Goal: Task Accomplishment & Management: Manage account settings

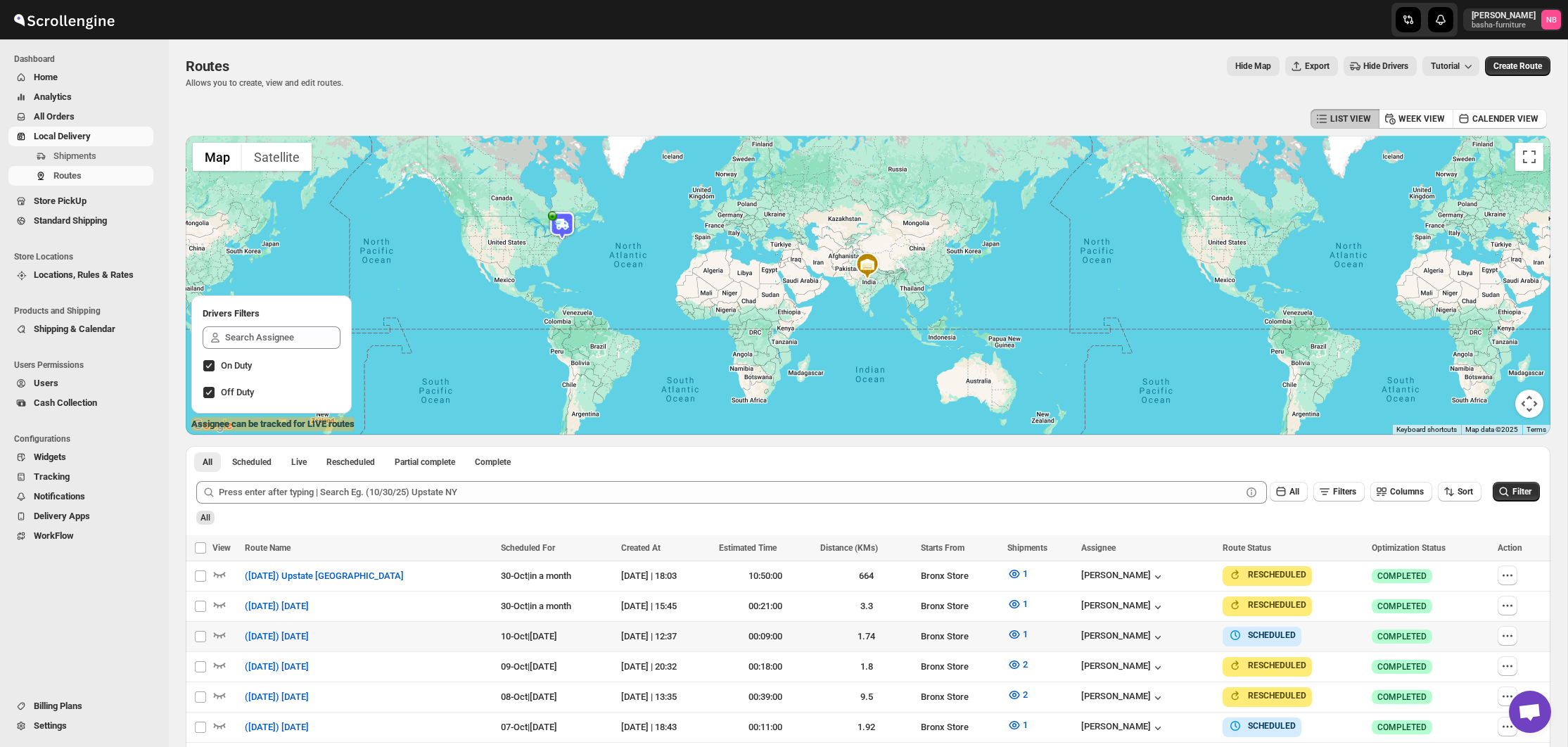
scroll to position [195, 0]
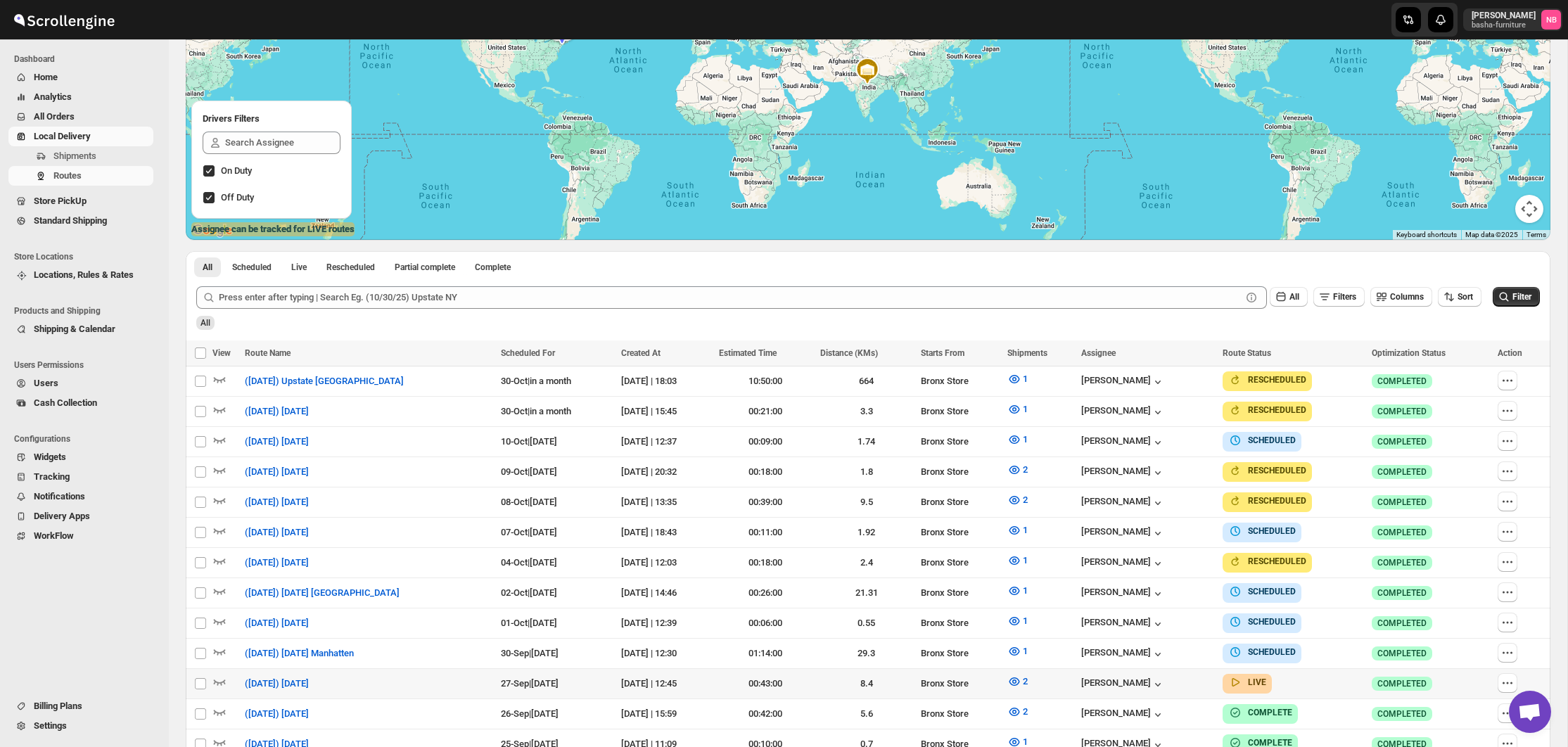
click at [178, 0] on div "[PERSON_NAME] [PERSON_NAME]-furniture NB" at bounding box center [784, 19] width 1568 height 40
click at [109, 120] on span "All Orders" at bounding box center [92, 117] width 117 height 14
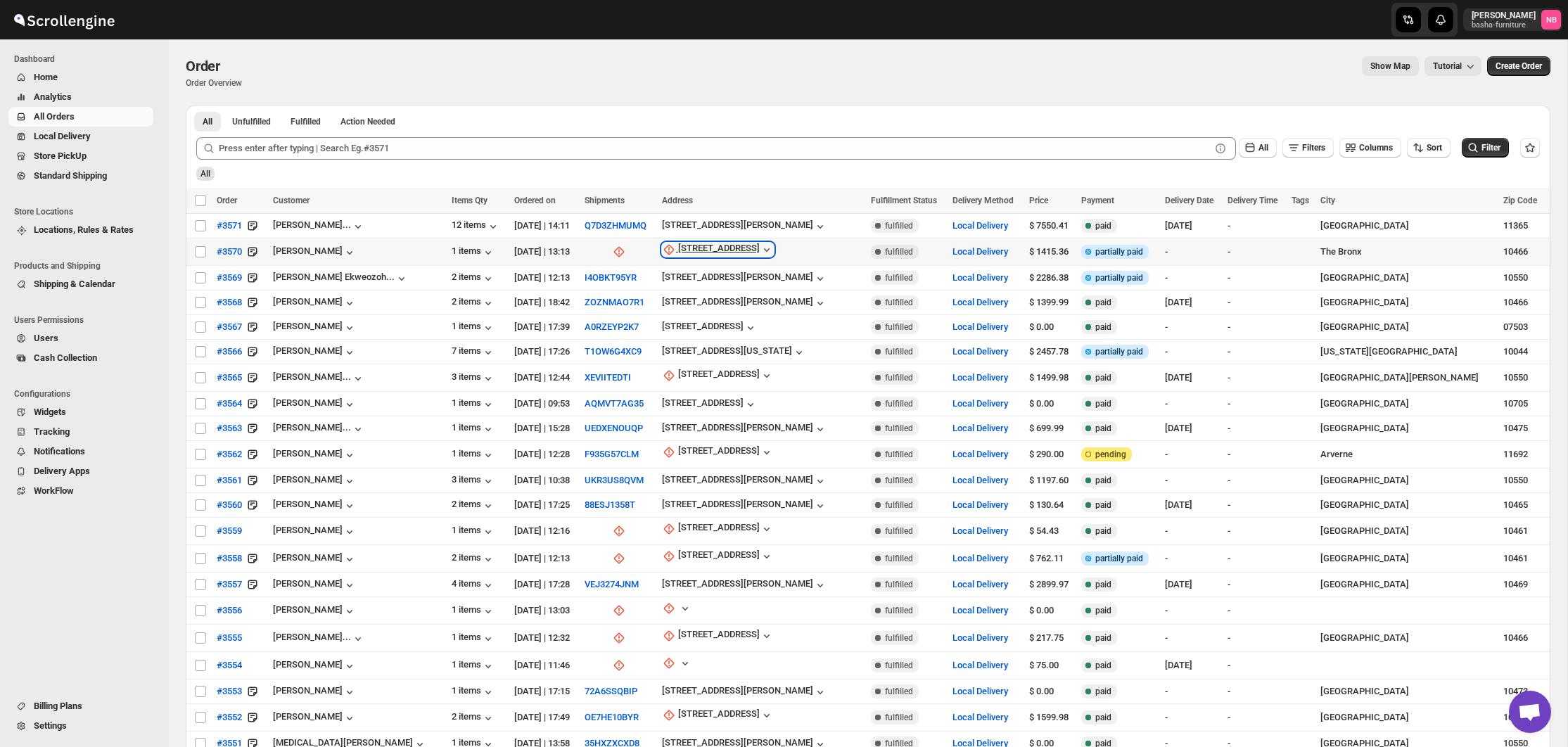
click at [739, 253] on div "[STREET_ADDRESS]" at bounding box center [718, 249] width 81 height 14
click at [712, 331] on span "Update manually" at bounding box center [721, 326] width 67 height 10
select select "US"
select select "[US_STATE]"
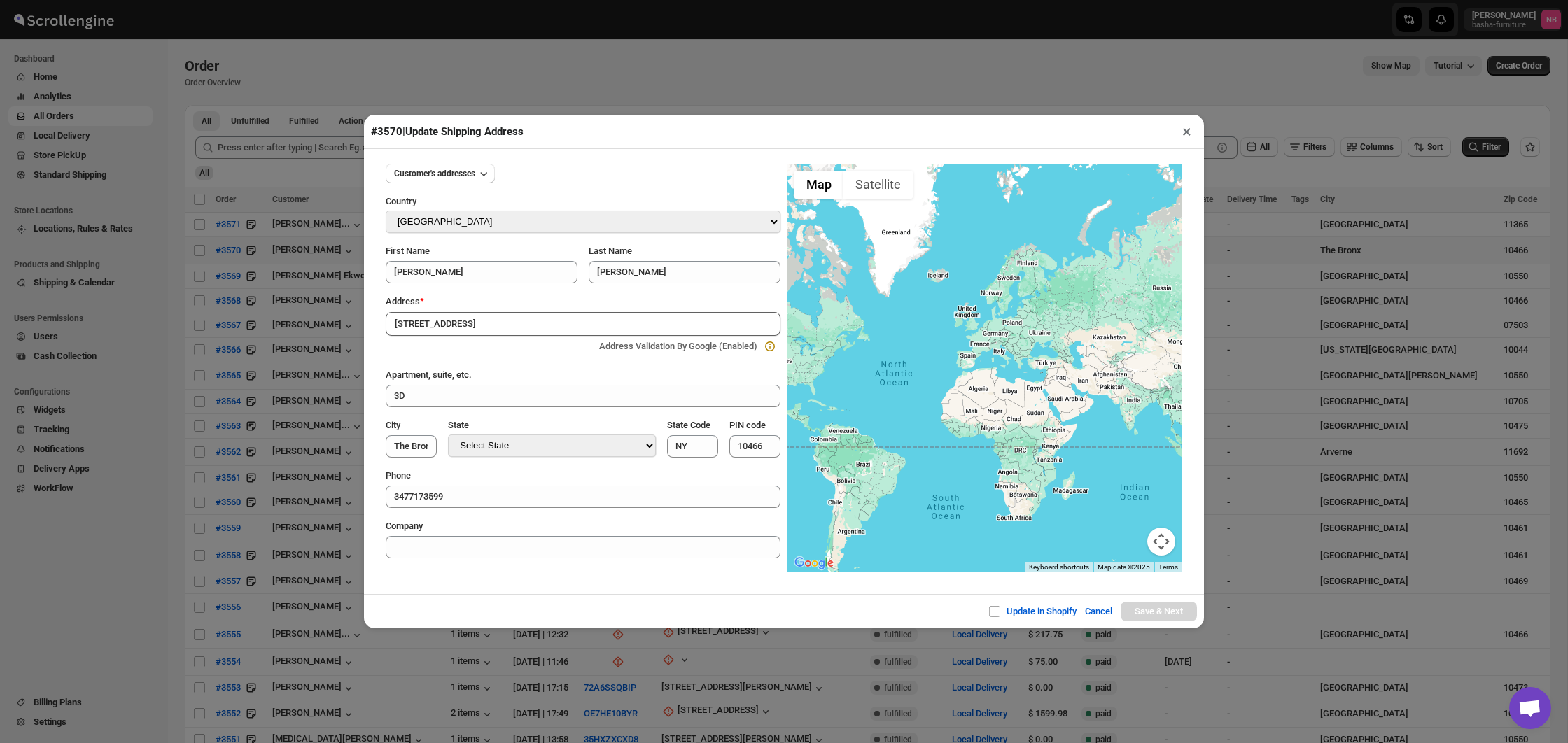
click at [1181, 126] on button "×" at bounding box center [1186, 132] width 20 height 19
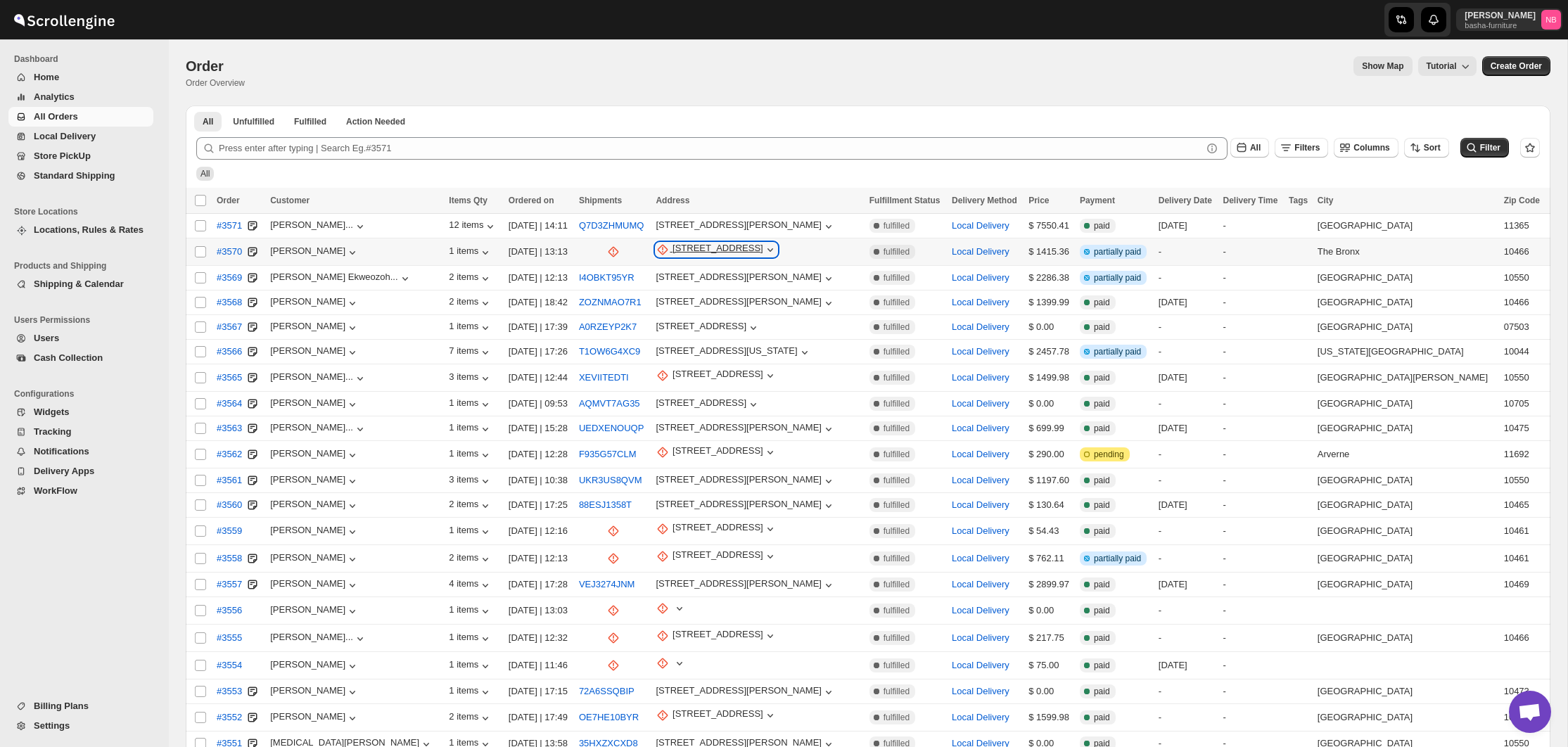
click at [725, 245] on div "[STREET_ADDRESS]" at bounding box center [717, 249] width 90 height 14
click at [714, 321] on span "Update manually" at bounding box center [723, 326] width 69 height 10
select select "US"
select select "[US_STATE]"
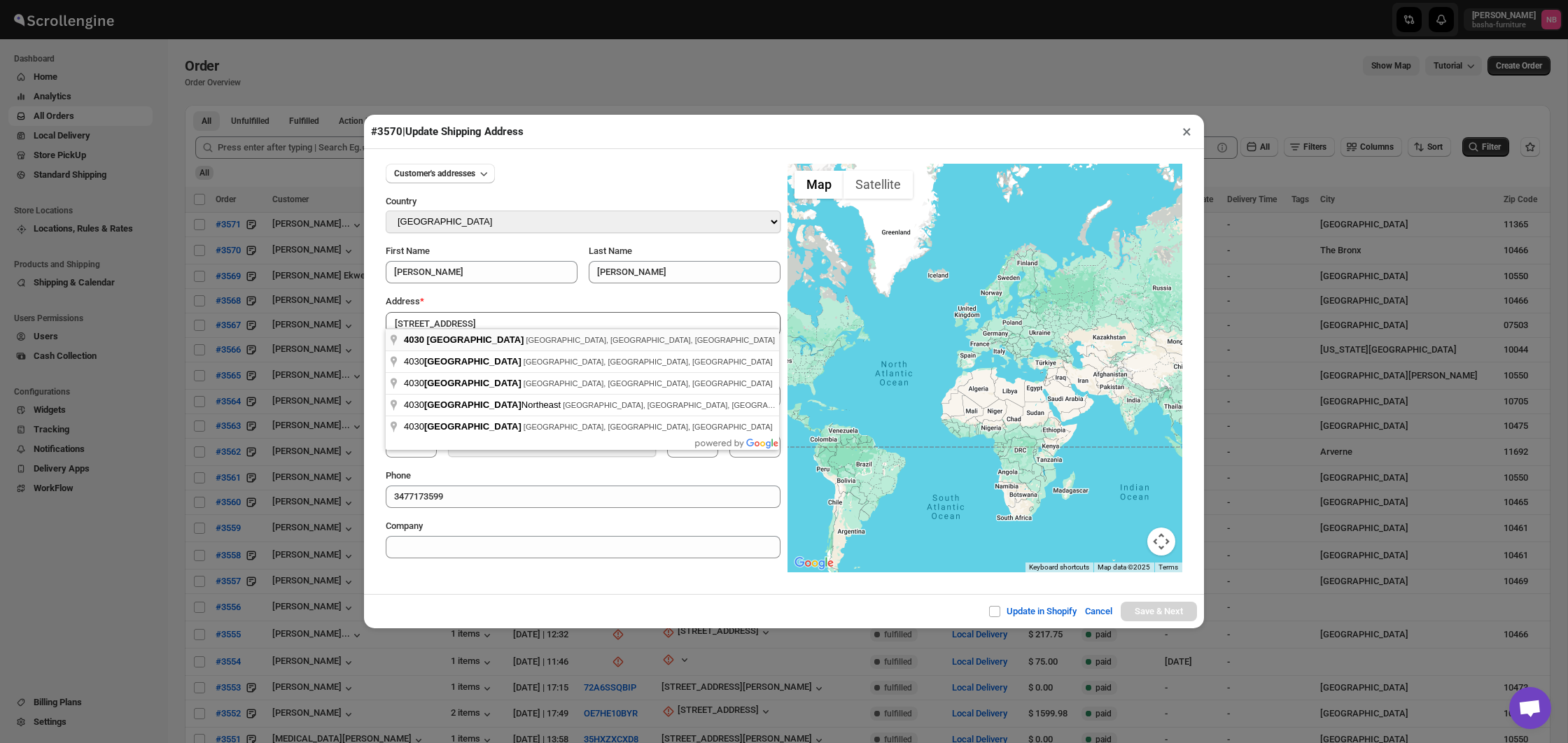
type input "[STREET_ADDRESS]"
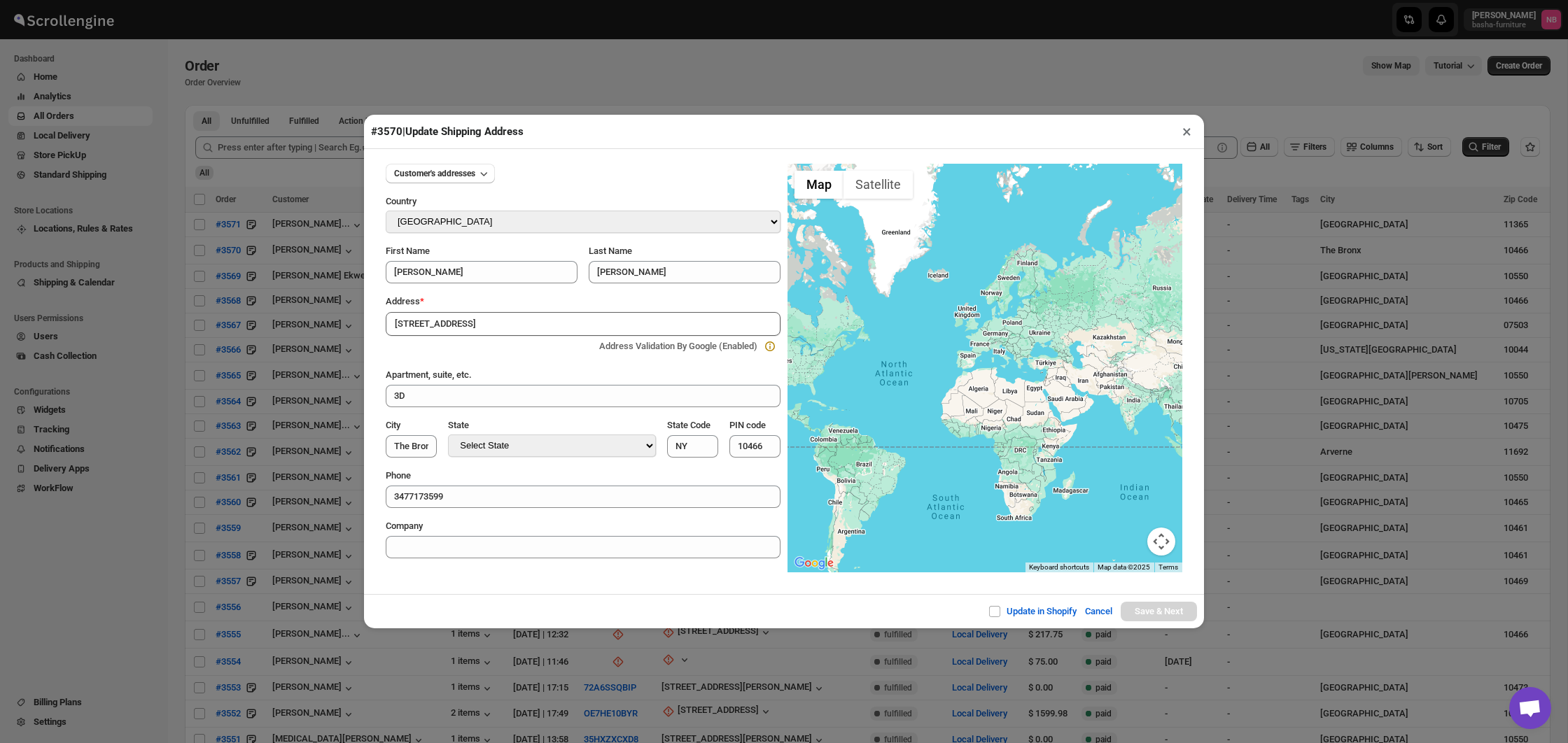
type input "[GEOGRAPHIC_DATA]"
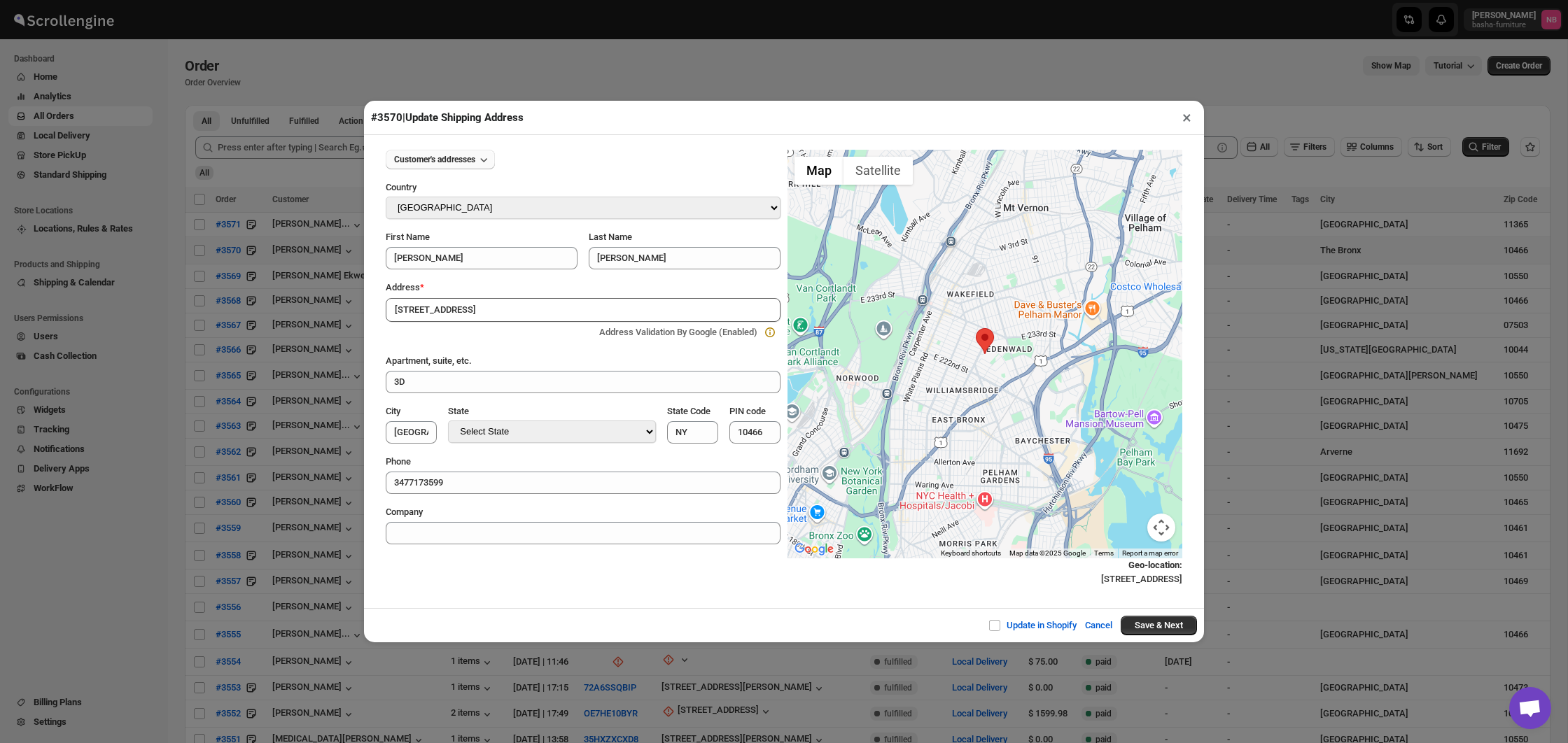
click at [469, 156] on span "Customer's addresses" at bounding box center [434, 159] width 81 height 11
click at [624, 163] on div "Customer's addresses" at bounding box center [583, 159] width 395 height 19
click at [1158, 620] on button "Save & Next" at bounding box center [1158, 625] width 77 height 19
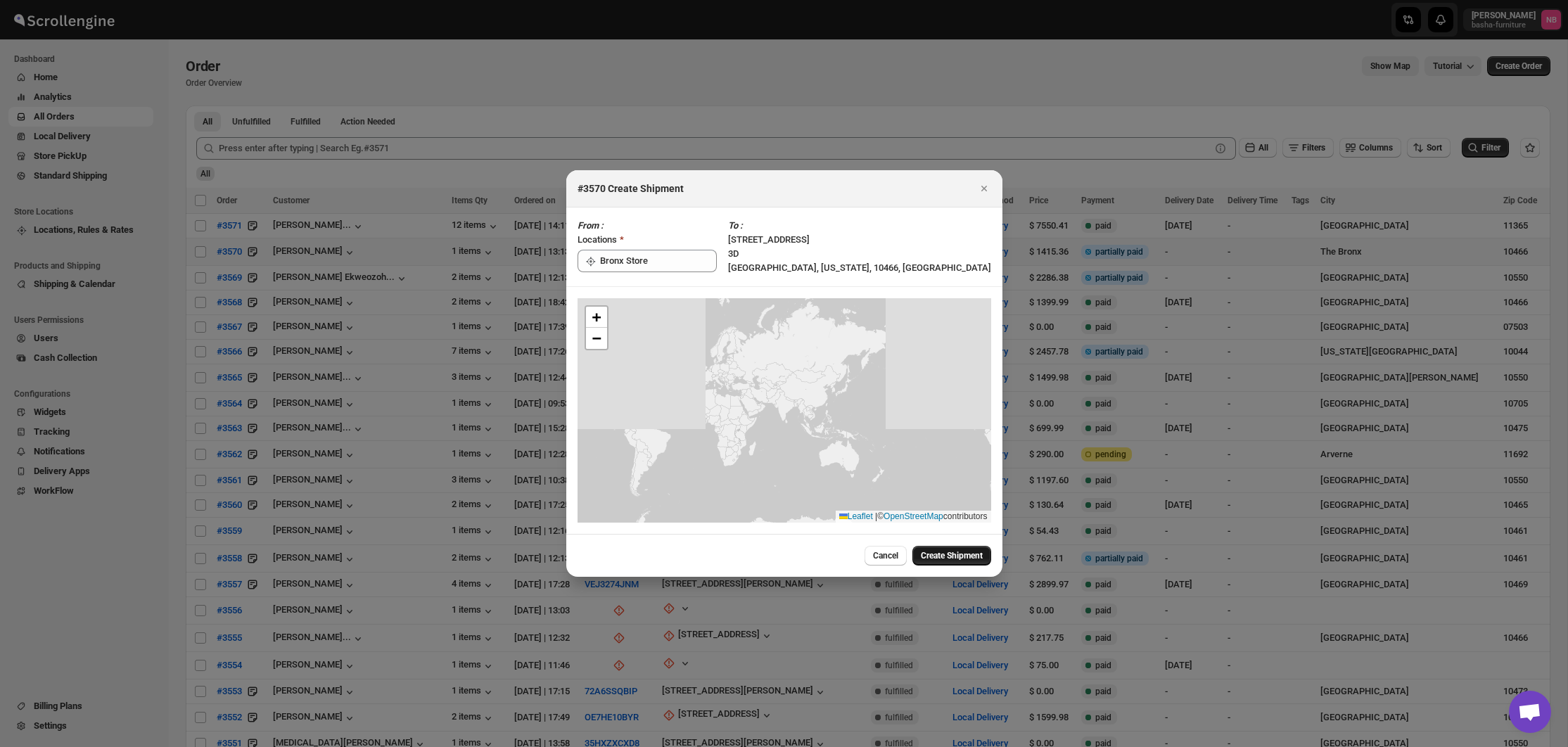
click at [968, 551] on span "Create Shipment" at bounding box center [951, 555] width 62 height 11
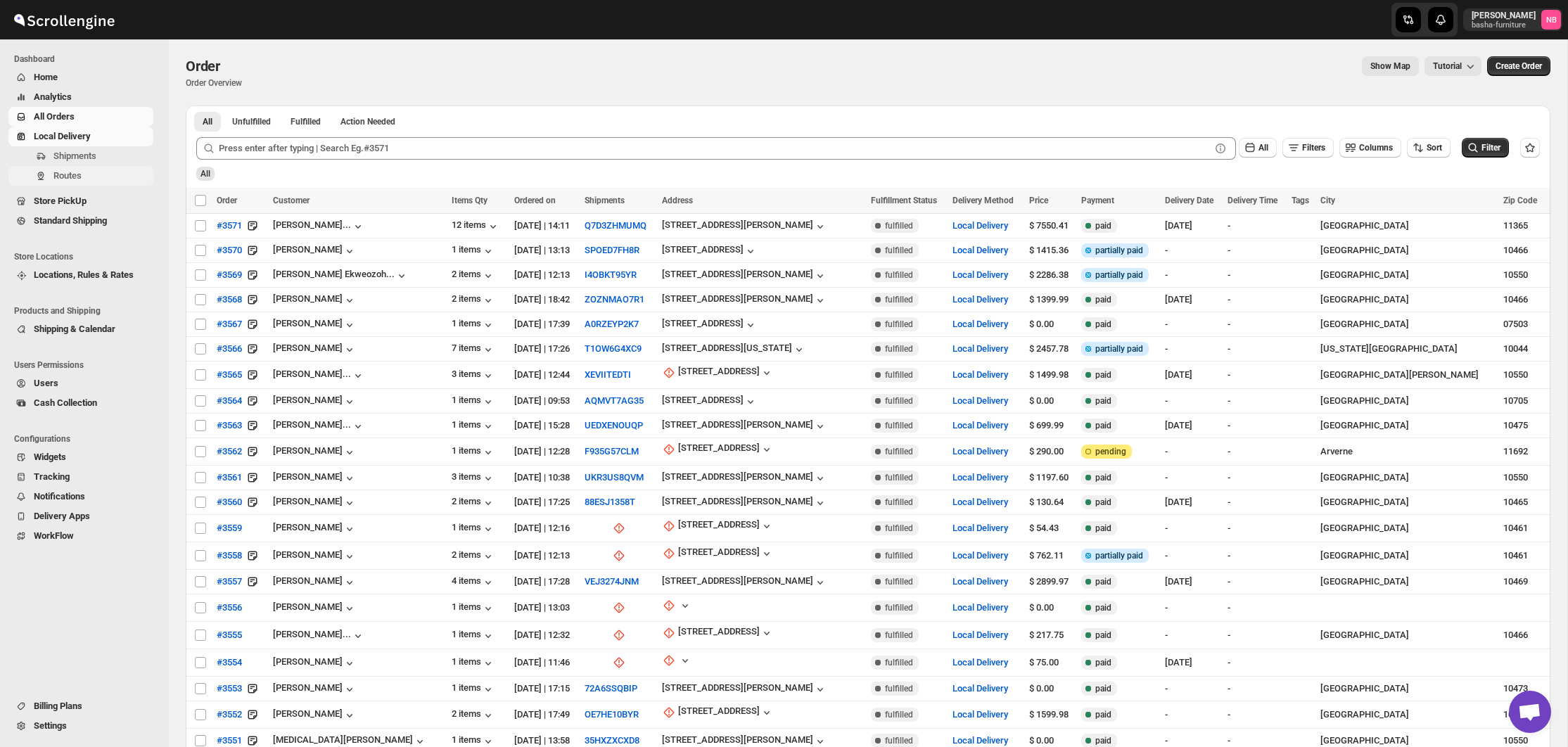
click at [71, 170] on span "Routes" at bounding box center [102, 176] width 97 height 14
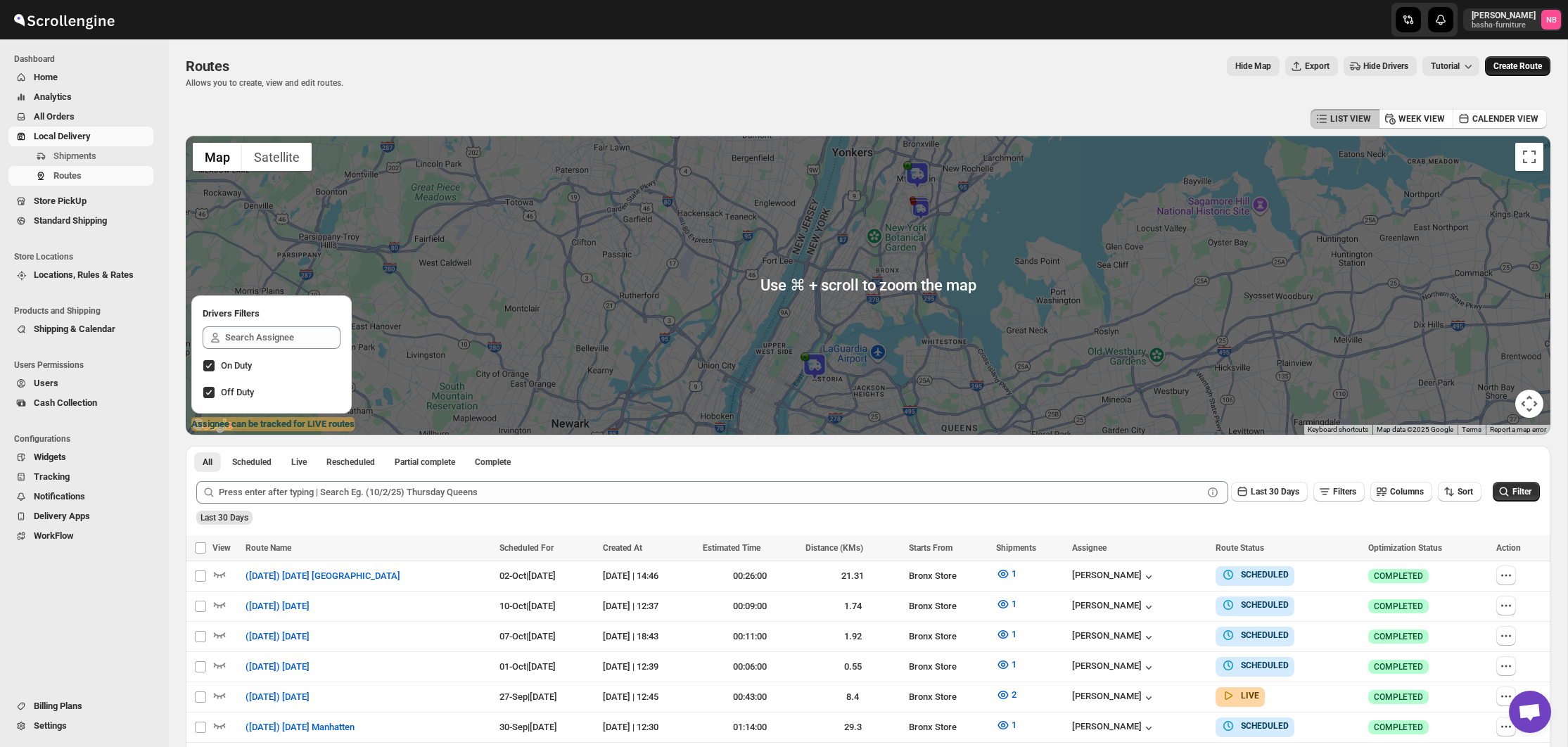
click at [1510, 64] on span "Create Route" at bounding box center [1518, 66] width 49 height 11
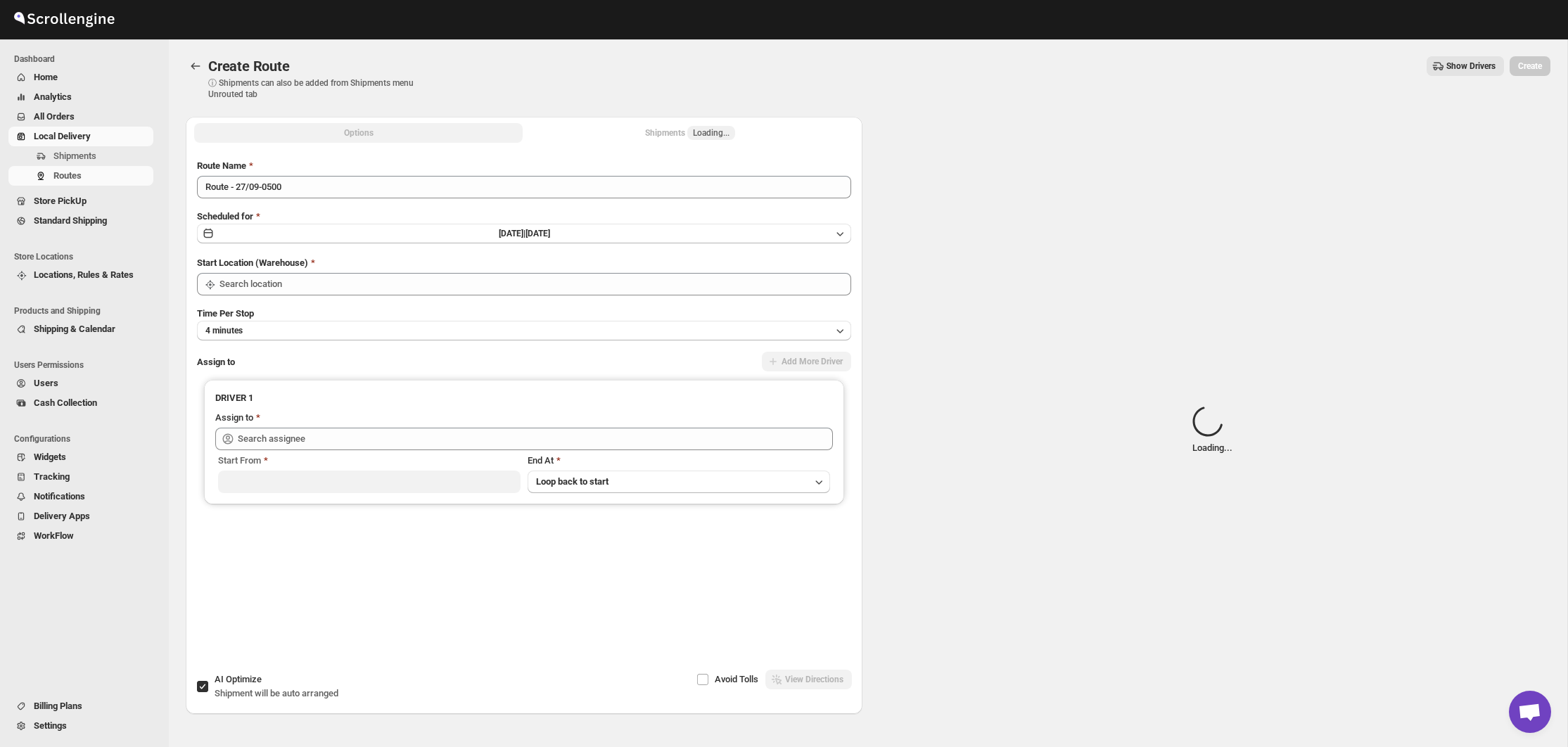
type input "Not Available"
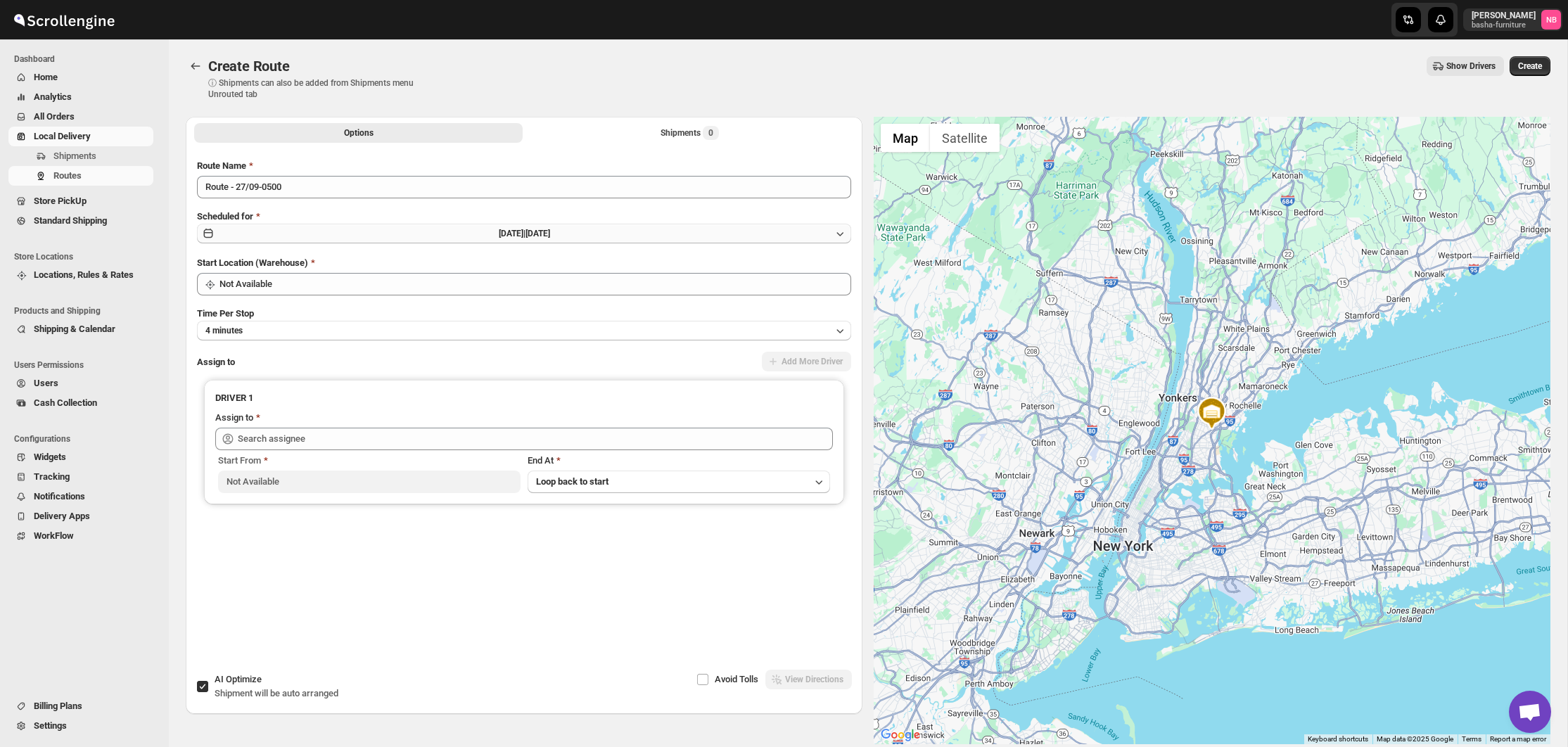
click at [499, 236] on span "[DATE] |" at bounding box center [512, 233] width 27 height 10
click at [834, 263] on icon "Show next month, October 2025" at bounding box center [833, 265] width 9 height 7
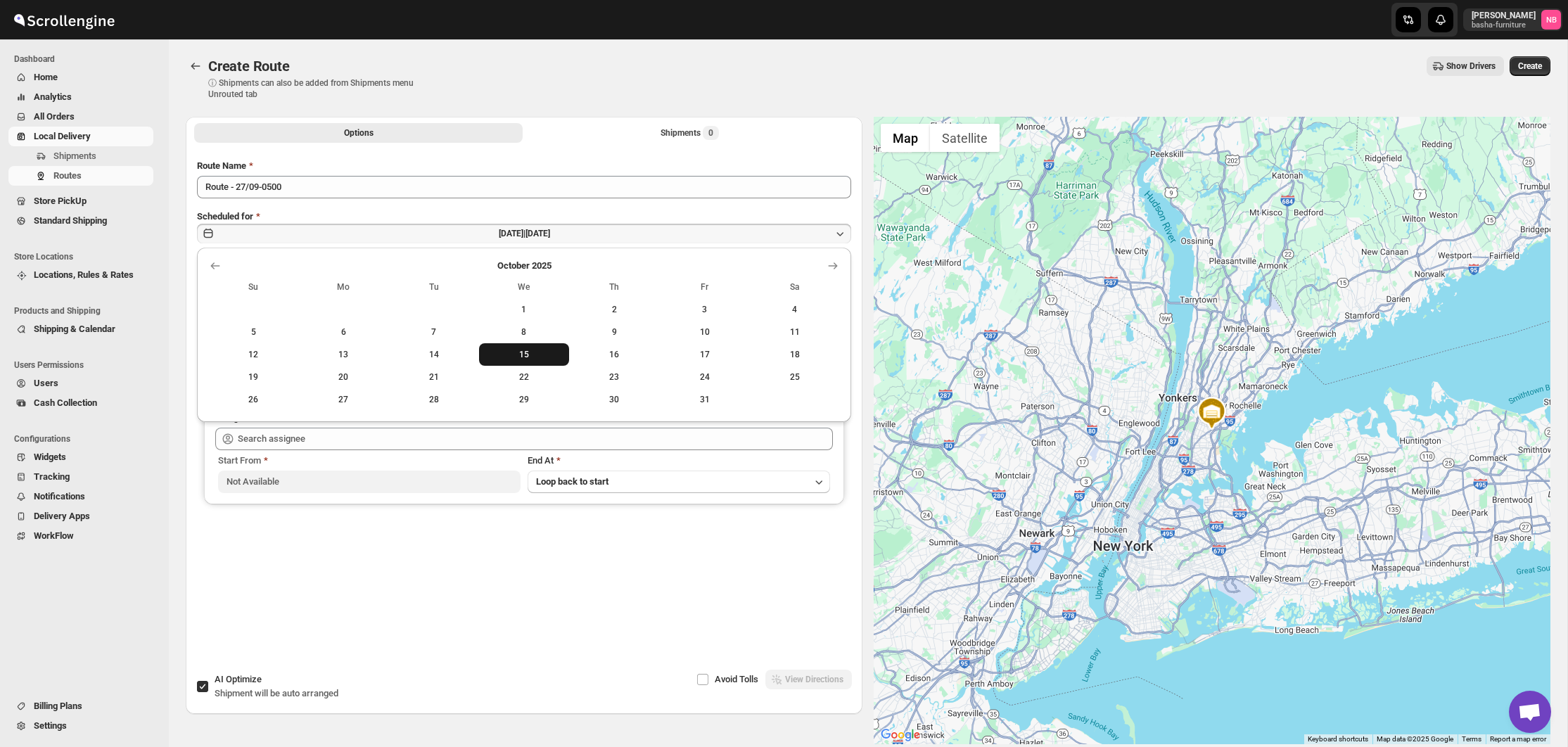
click at [501, 352] on span "15" at bounding box center [524, 354] width 78 height 11
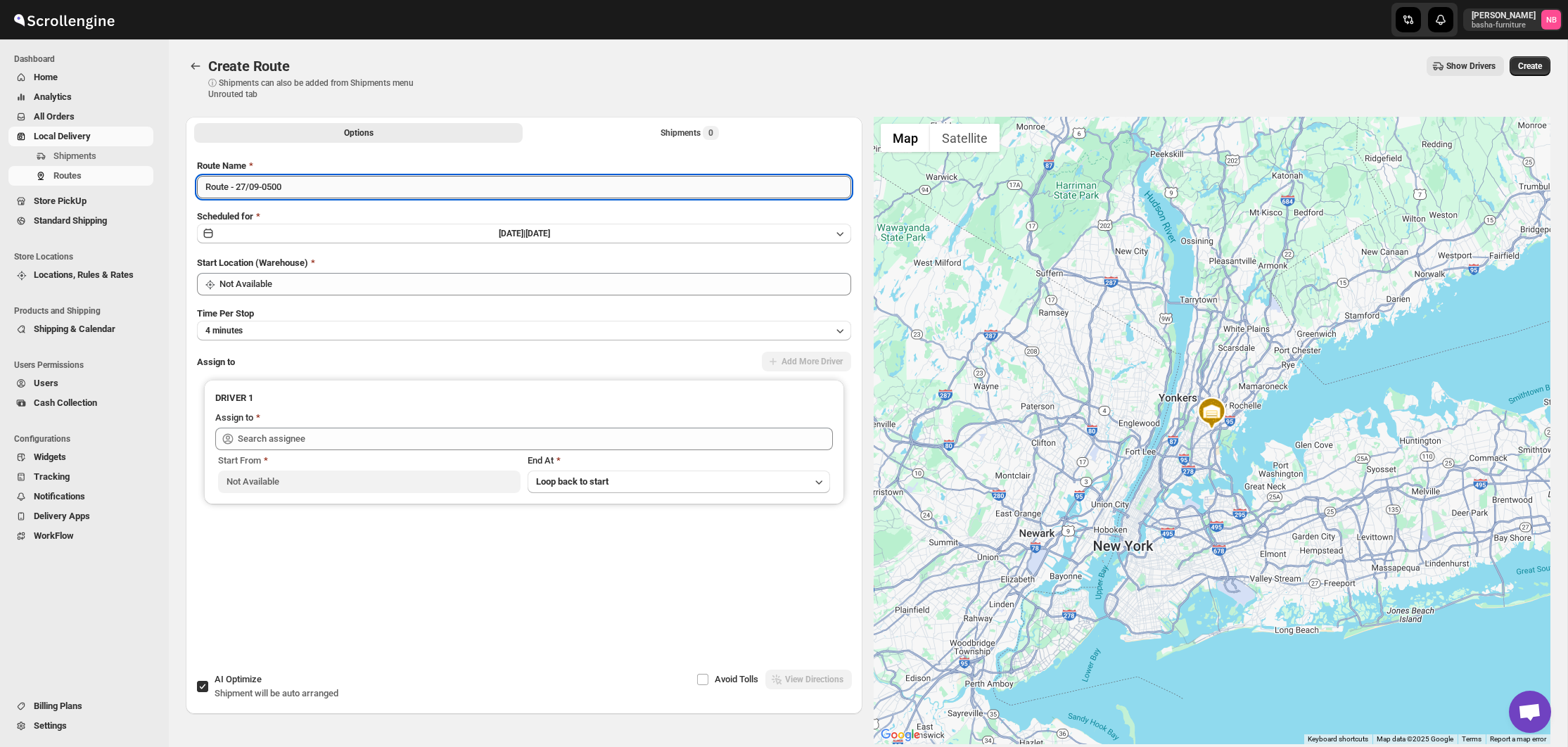
click at [394, 190] on input "Route - 27/09-0500" at bounding box center [524, 187] width 654 height 22
click at [394, 189] on input "Route - 27/09-0500" at bounding box center [524, 187] width 654 height 22
type input "([DATE]) [DATE]"
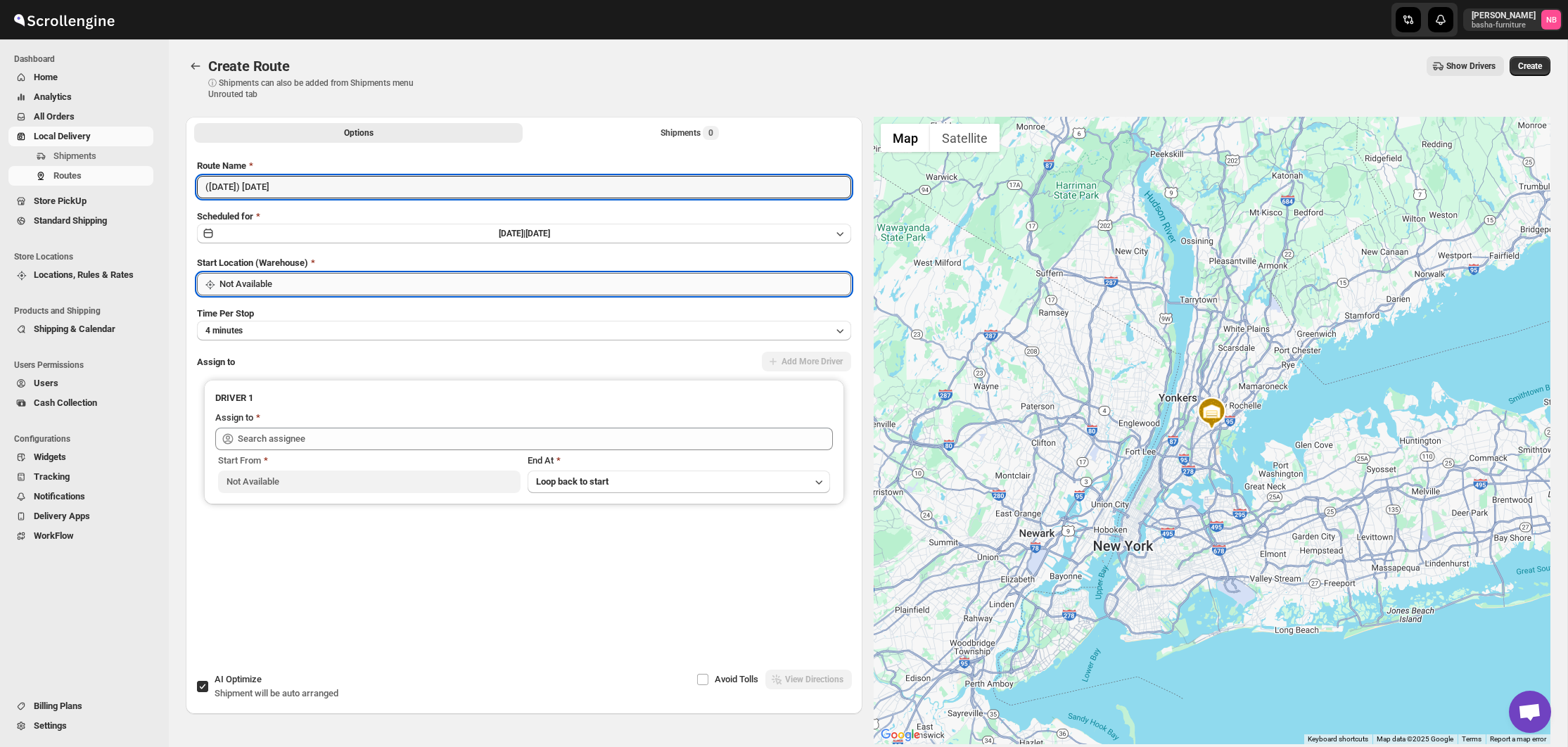
click at [293, 282] on input "Not Available" at bounding box center [535, 284] width 632 height 22
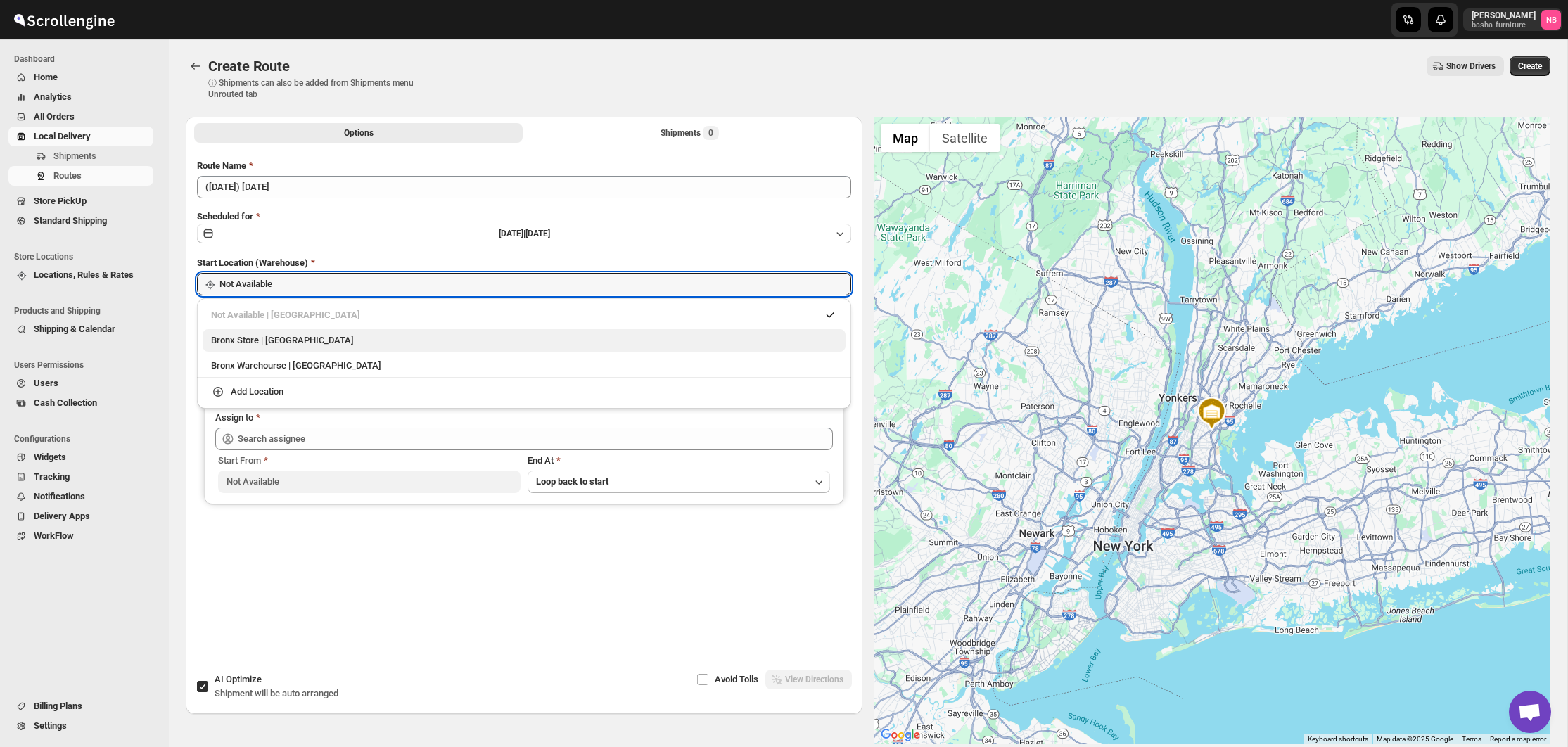
click at [282, 343] on div "Bronx Store | [GEOGRAPHIC_DATA]" at bounding box center [524, 340] width 626 height 14
type input "Bronx Store"
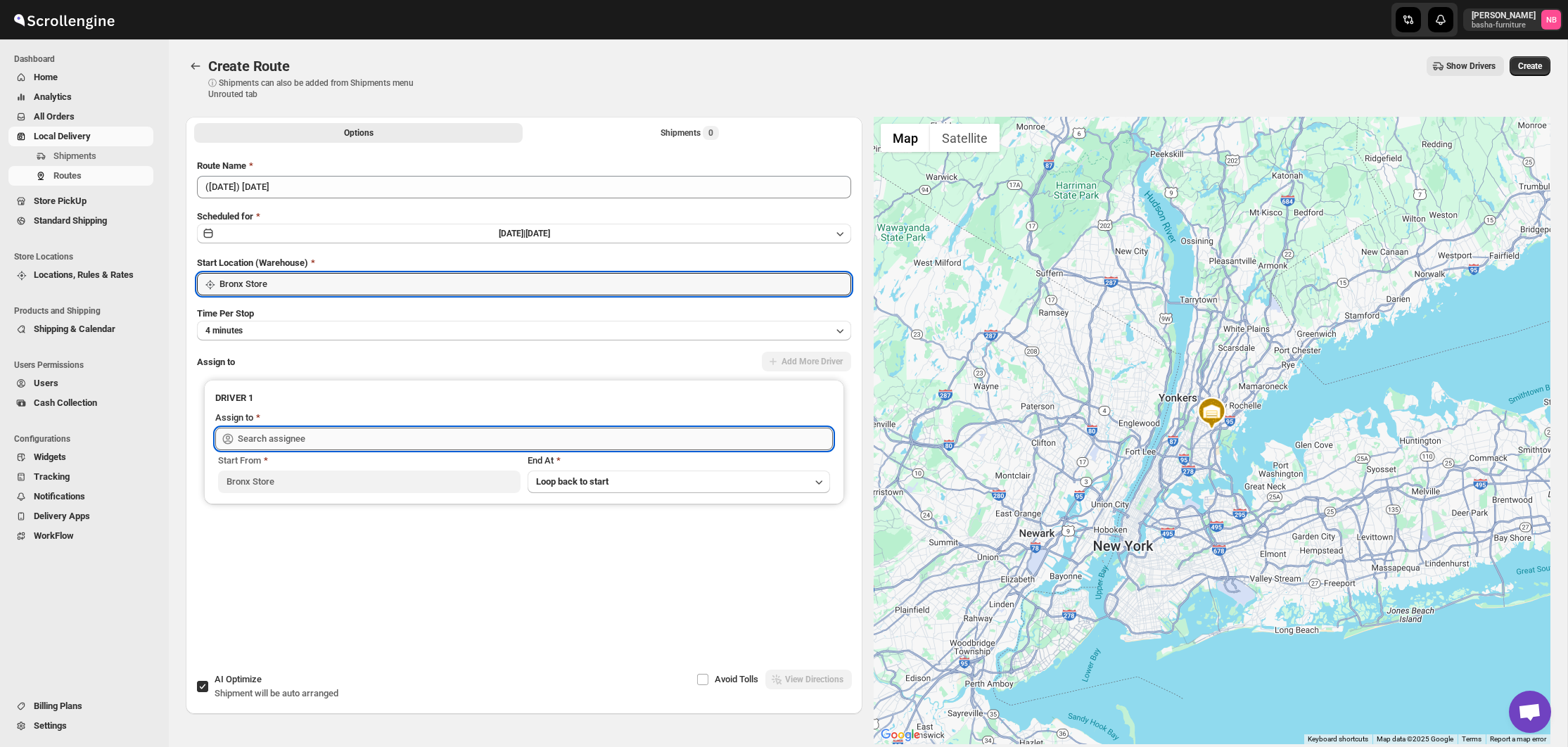
click at [315, 438] on input "text" at bounding box center [535, 438] width 595 height 22
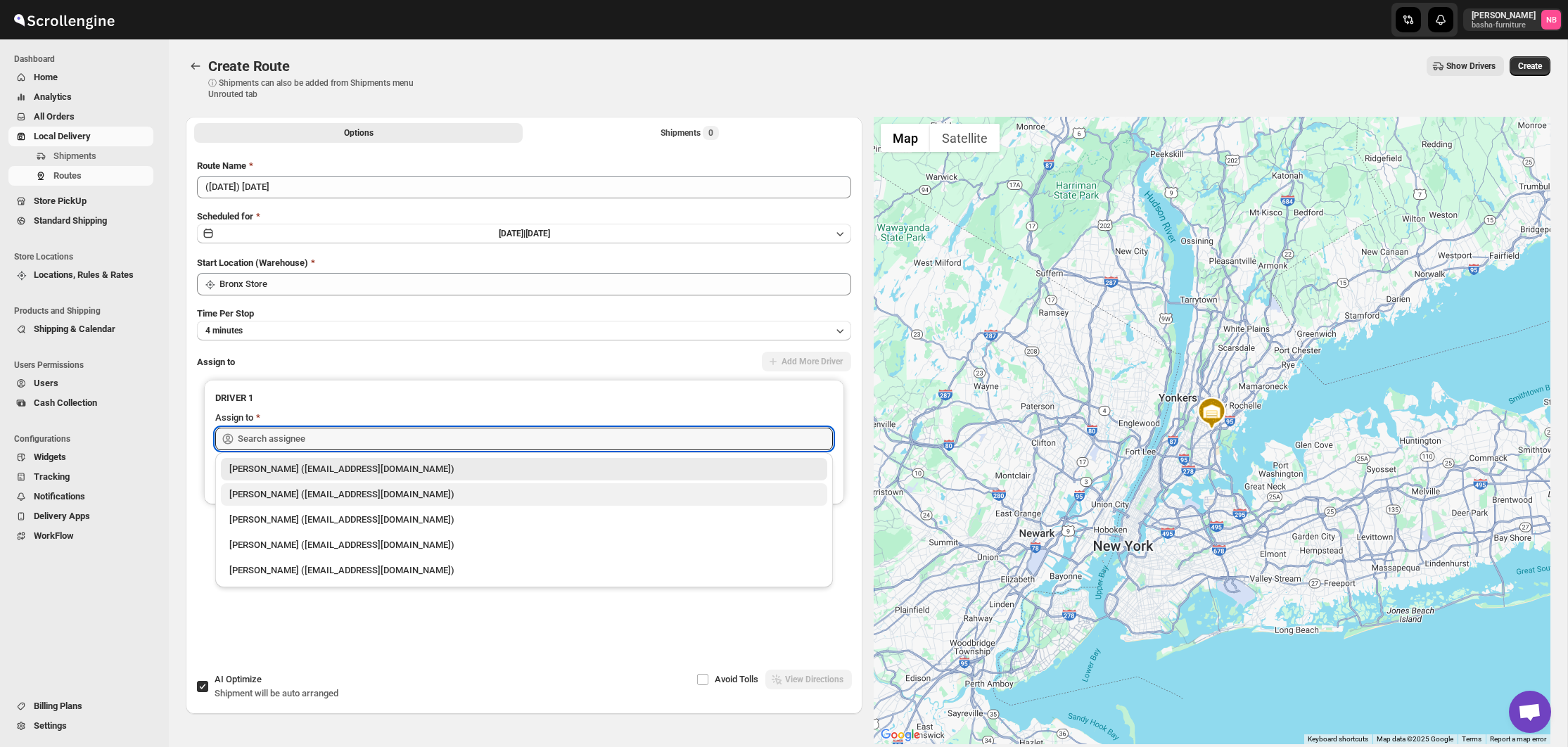
click at [311, 487] on li "[PERSON_NAME] ([EMAIL_ADDRESS][DOMAIN_NAME])" at bounding box center [524, 493] width 618 height 25
type input "[PERSON_NAME] ([EMAIL_ADDRESS][DOMAIN_NAME])"
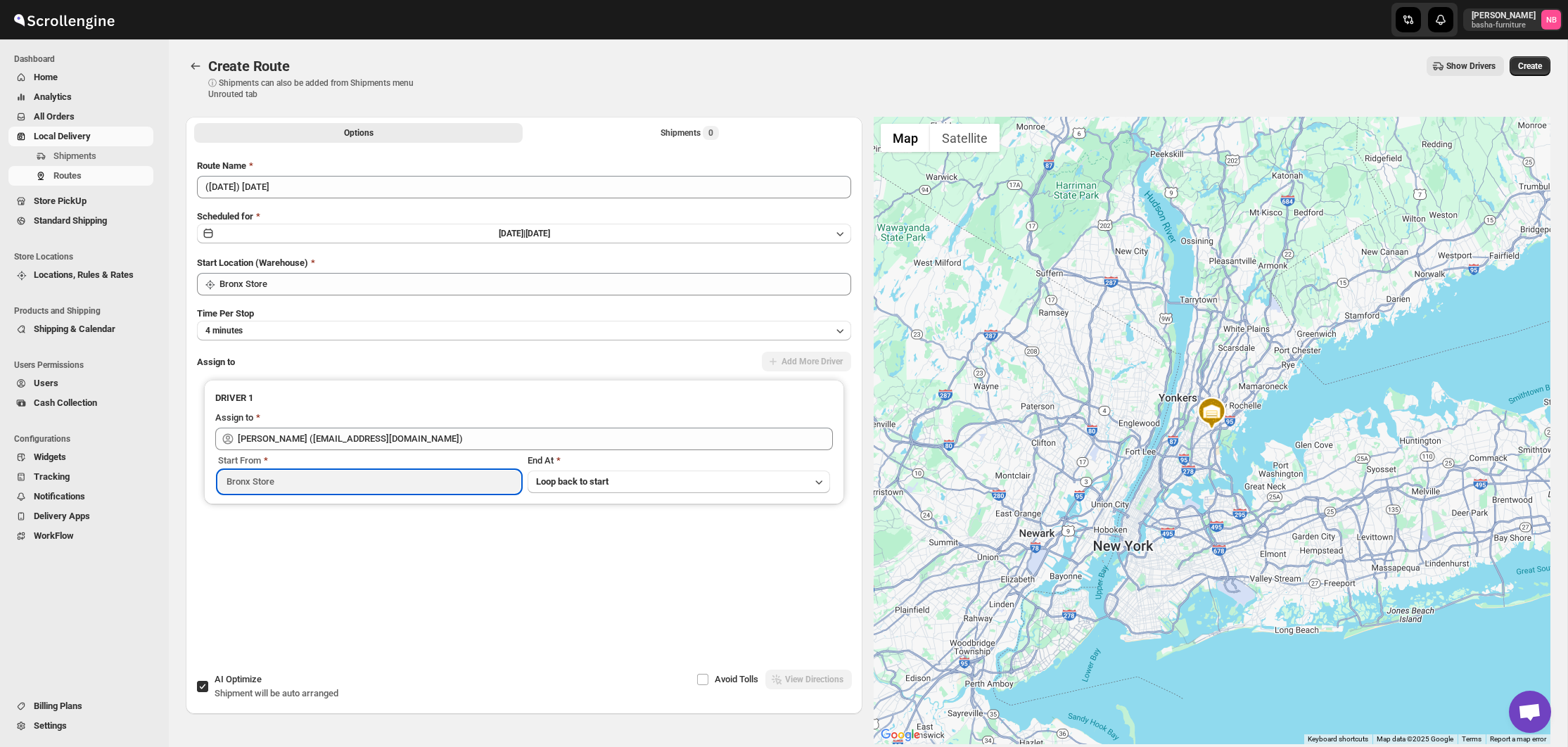
click at [310, 488] on input "Bronx Store" at bounding box center [369, 482] width 303 height 22
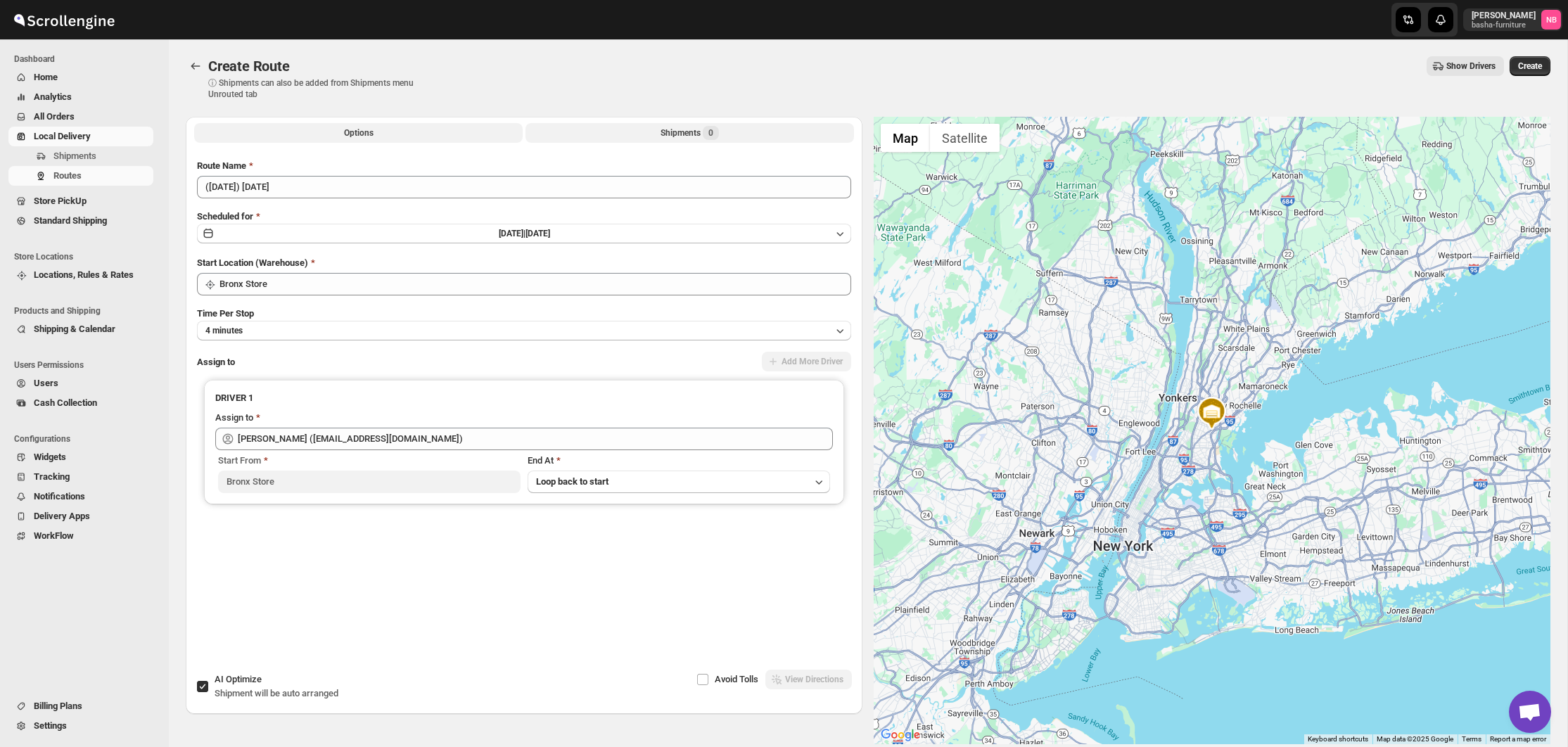
click at [661, 131] on div "Shipments 0" at bounding box center [690, 133] width 58 height 14
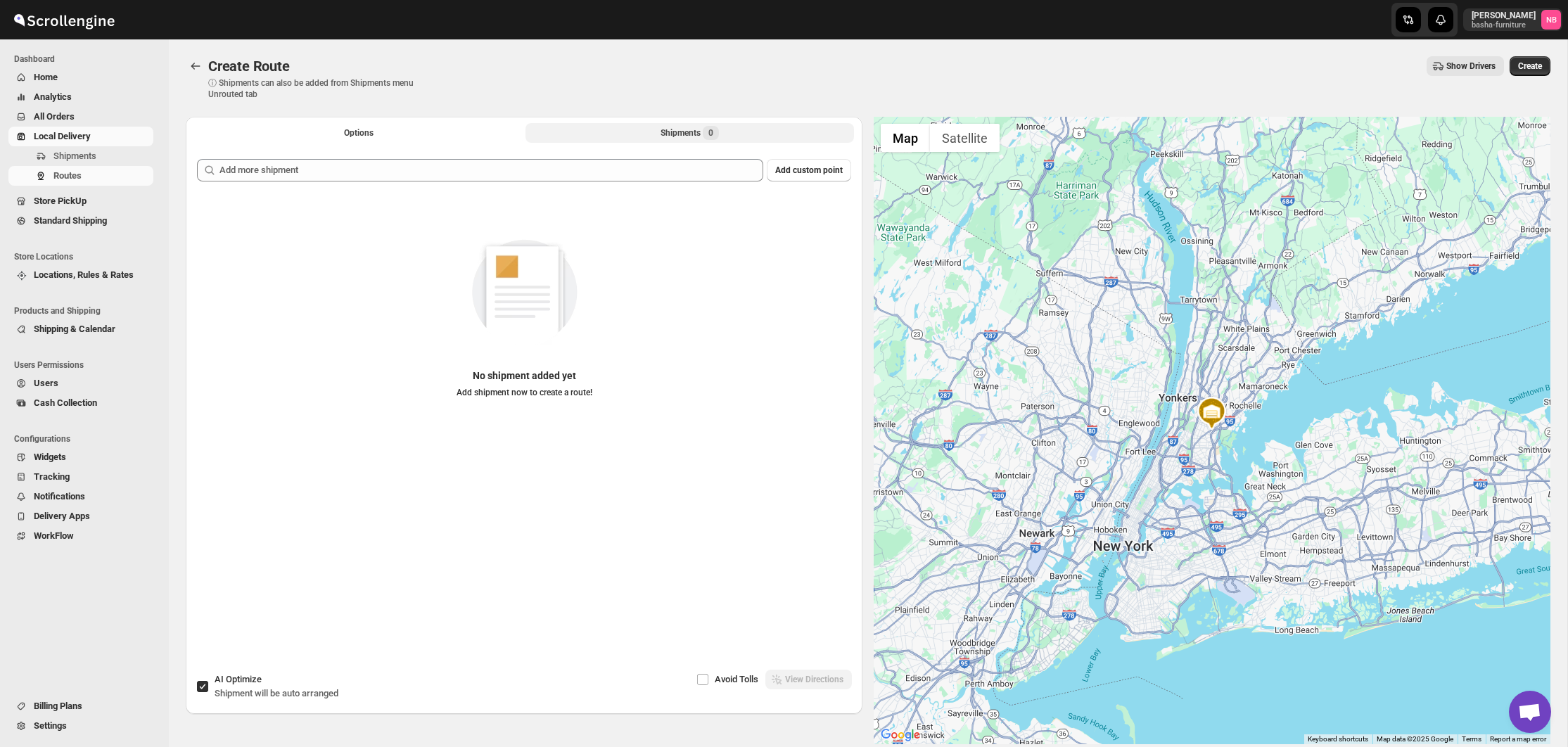
click at [645, 156] on div "Add custom point No shipment added yet Add shipment now to create a route!" at bounding box center [525, 391] width 677 height 486
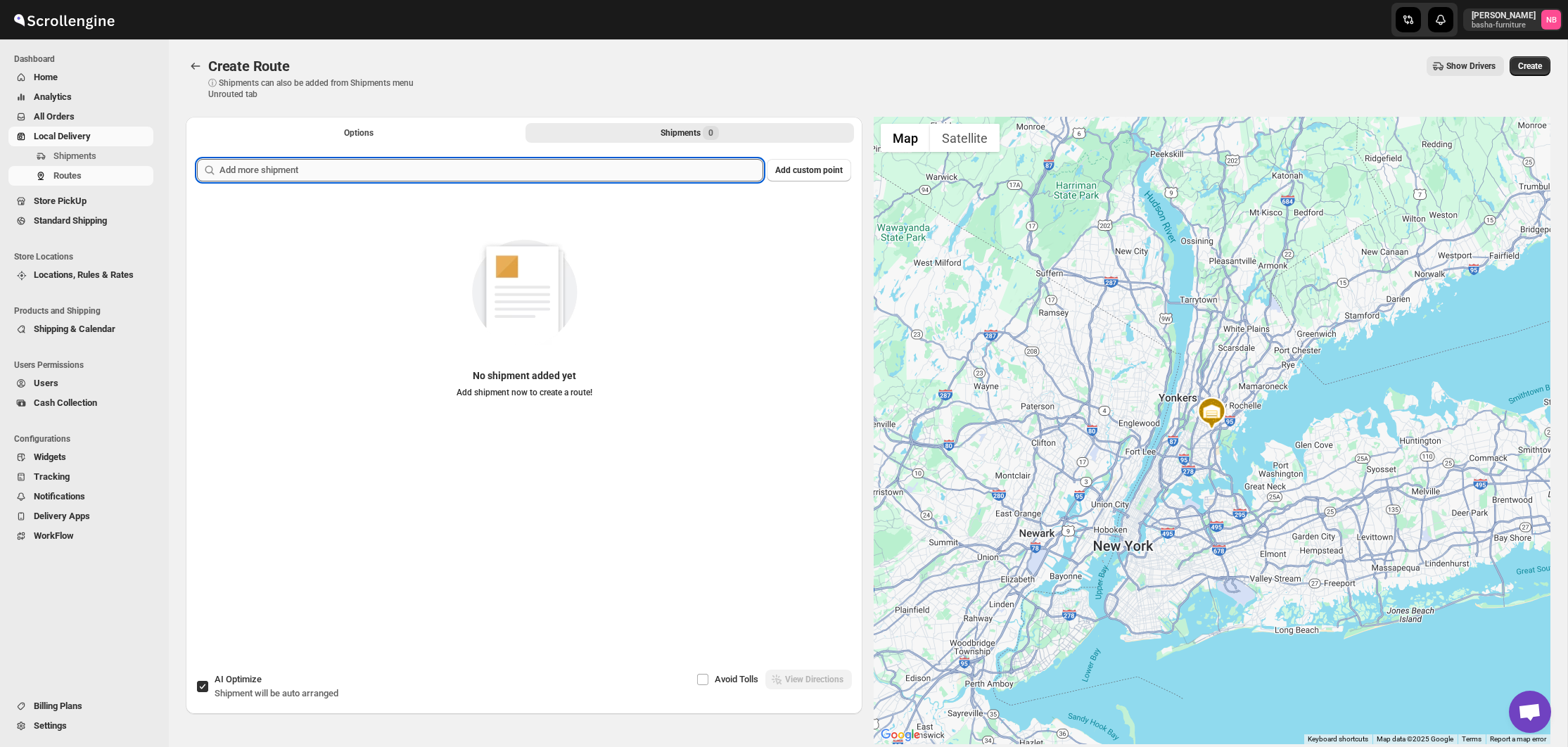
click at [639, 172] on input "text" at bounding box center [492, 170] width 544 height 22
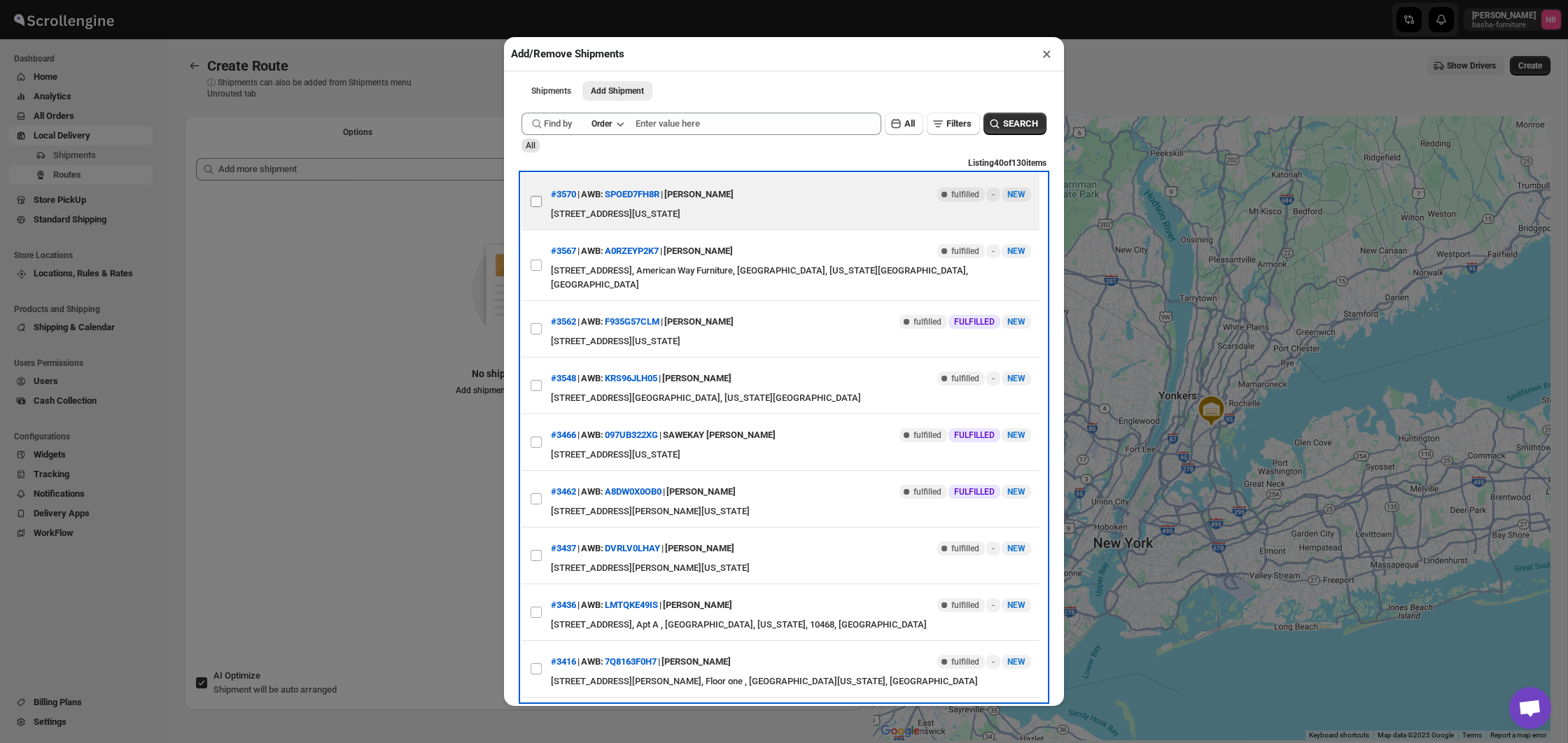
click at [537, 202] on input "View details for 68d8505f02c94fc1c02bb985" at bounding box center [536, 201] width 11 height 11
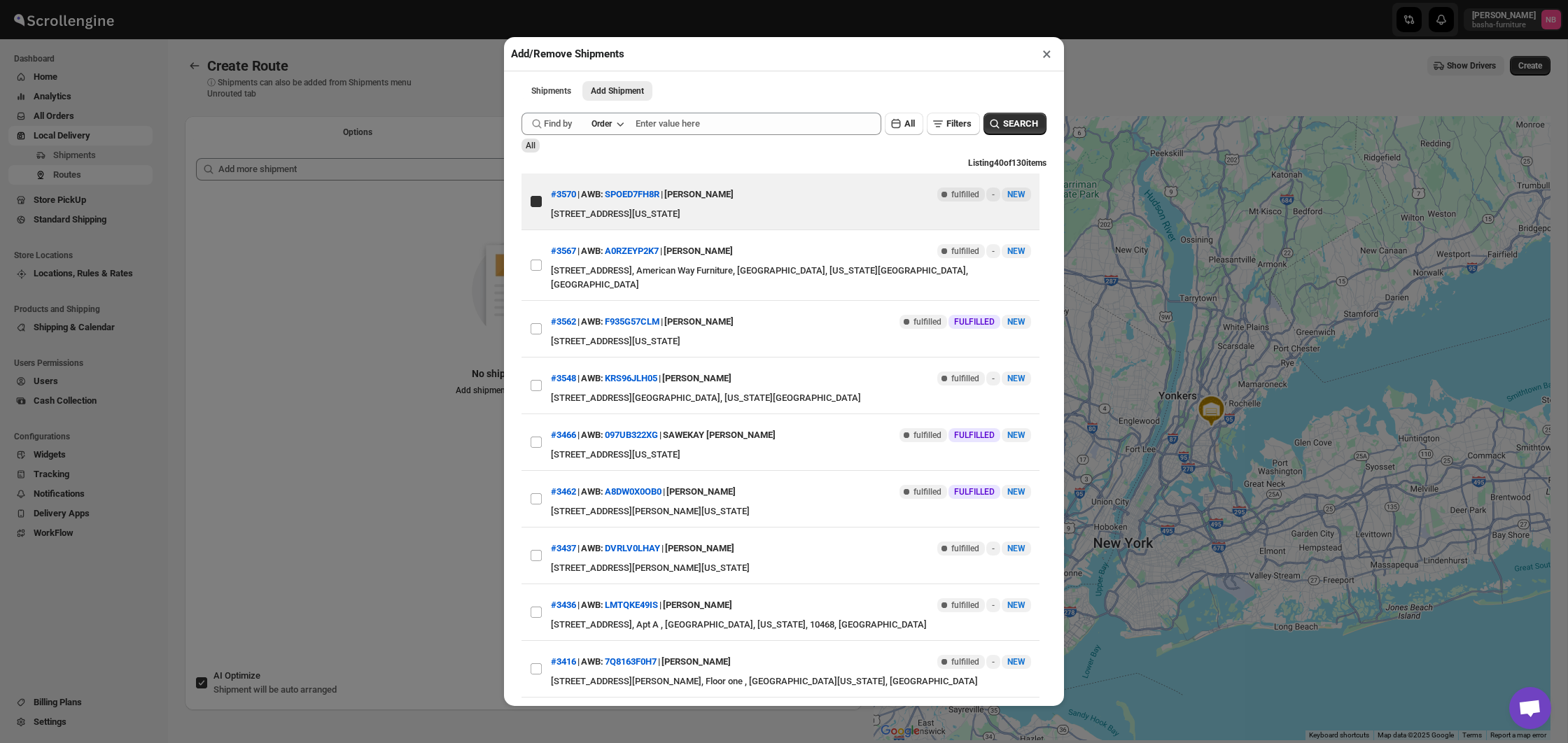
checkbox input "true"
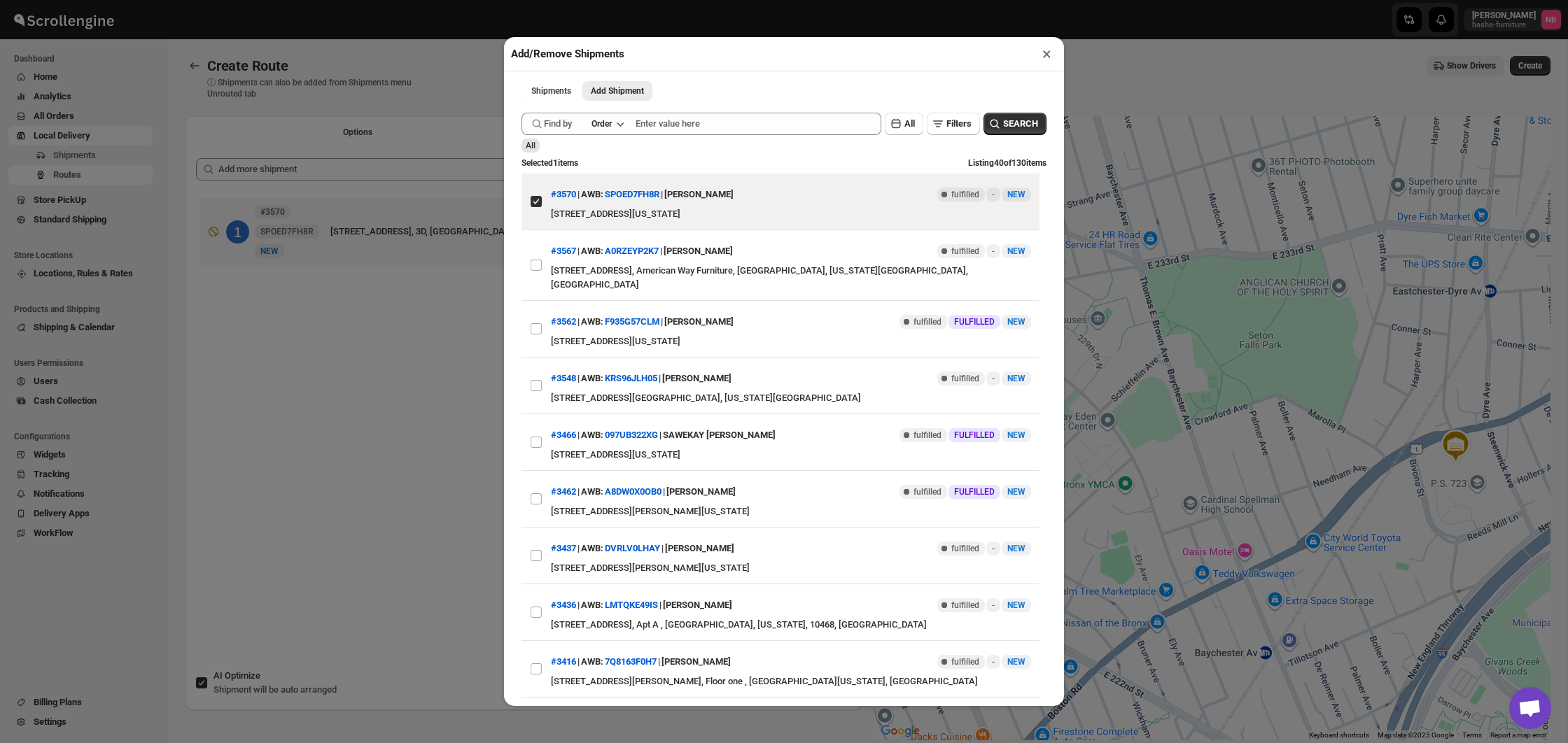
click at [309, 340] on div "Add/Remove Shipments × Shipments Add Shipment More views Shipments Add Shipment…" at bounding box center [784, 372] width 1568 height 743
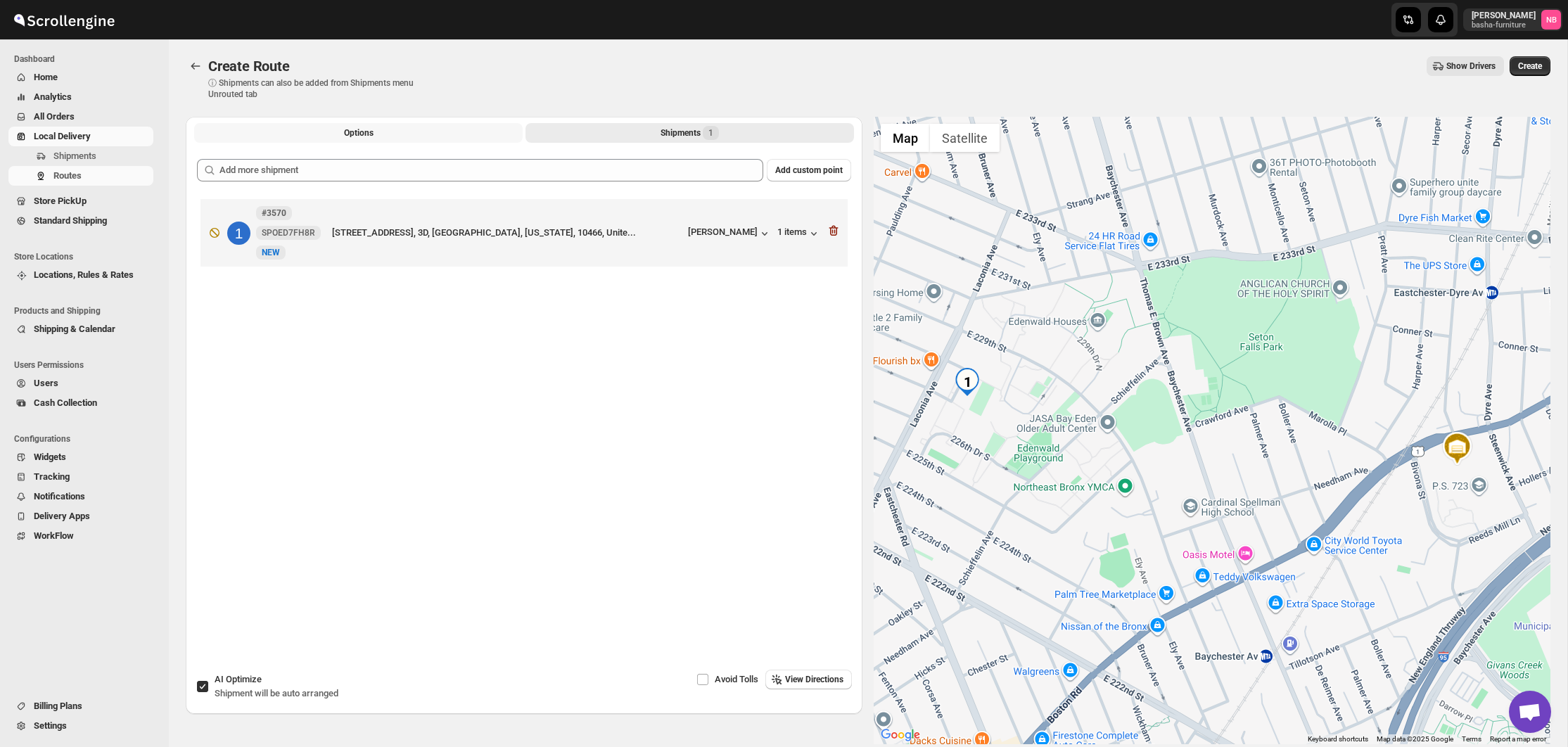
click at [339, 127] on button "Options" at bounding box center [359, 133] width 329 height 19
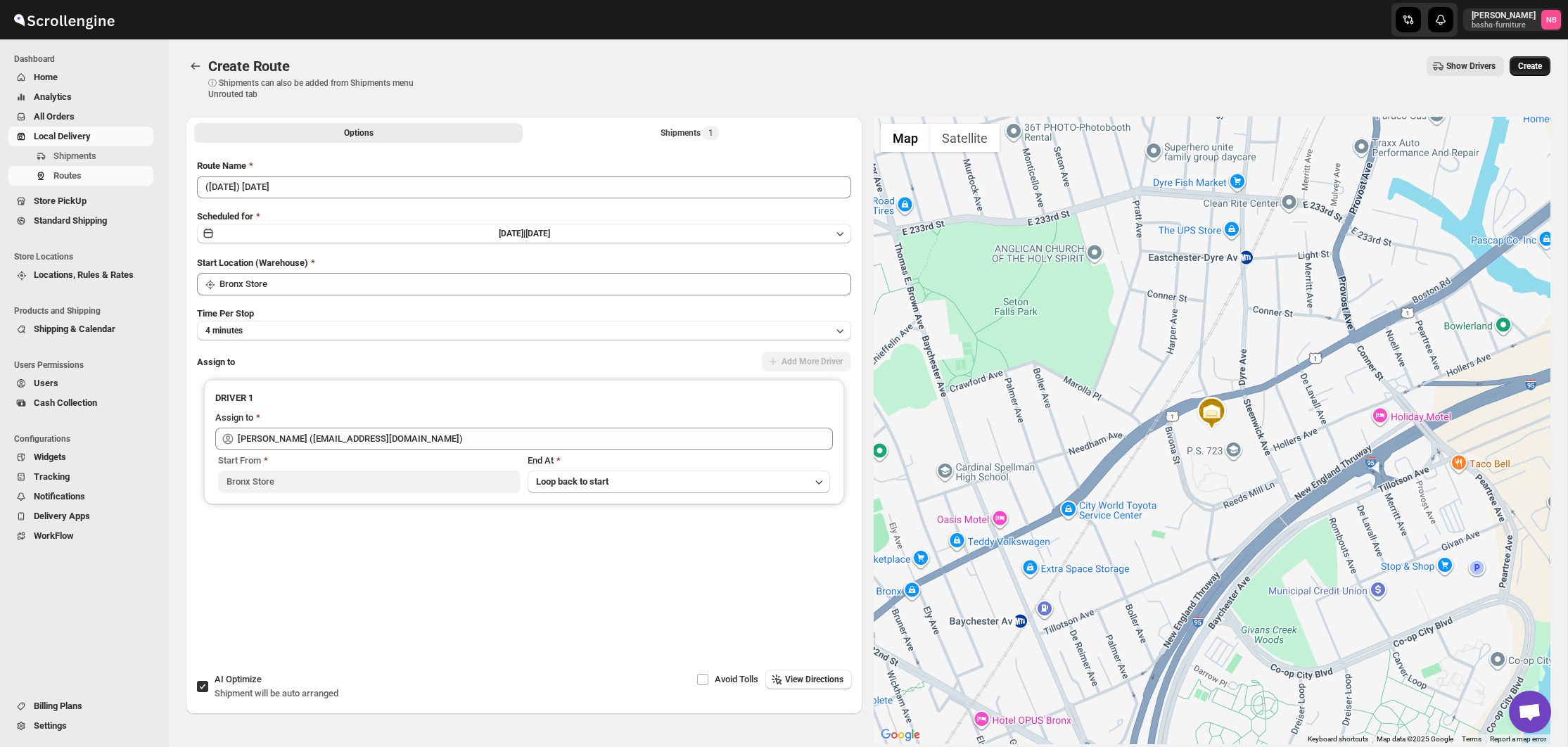
click at [1523, 66] on span "Create" at bounding box center [1530, 66] width 24 height 11
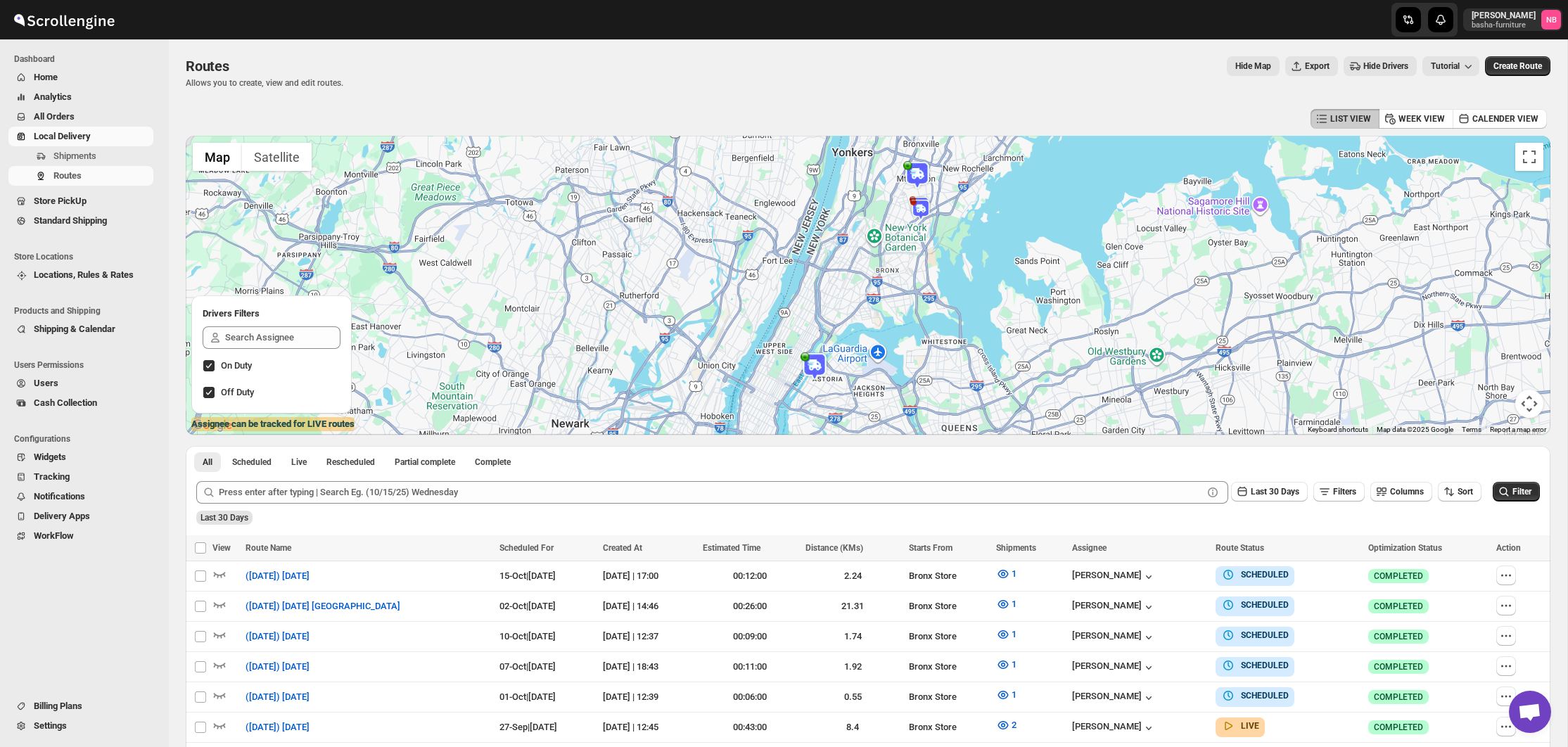
click at [207, 0] on div "[PERSON_NAME] [PERSON_NAME]-furniture NB" at bounding box center [784, 19] width 1568 height 40
click at [66, 121] on span "All Orders" at bounding box center [54, 117] width 41 height 10
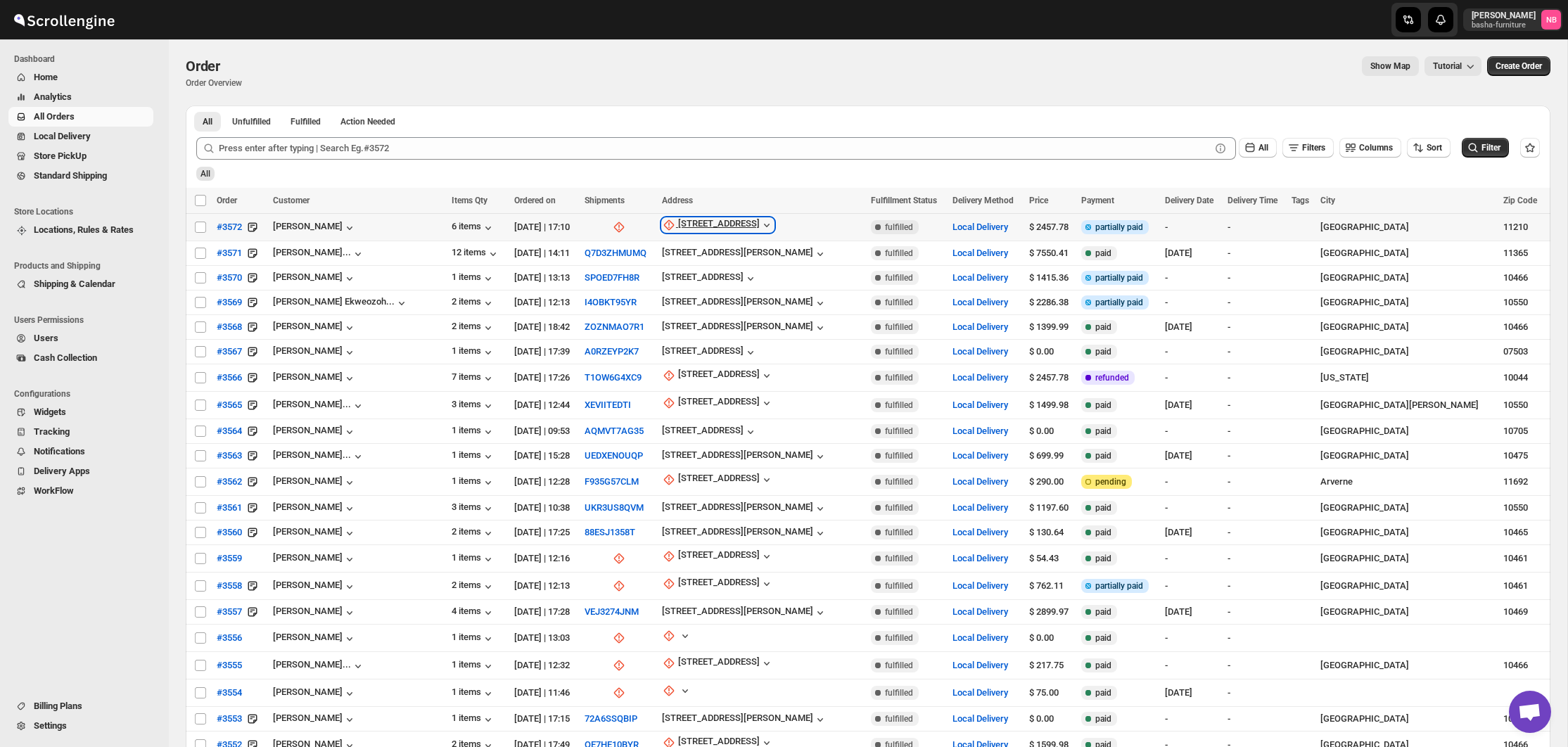
click at [714, 223] on div "[STREET_ADDRESS]" at bounding box center [718, 225] width 81 height 14
click at [718, 303] on span "Update manually" at bounding box center [718, 301] width 67 height 10
select select "US"
select select "[US_STATE]"
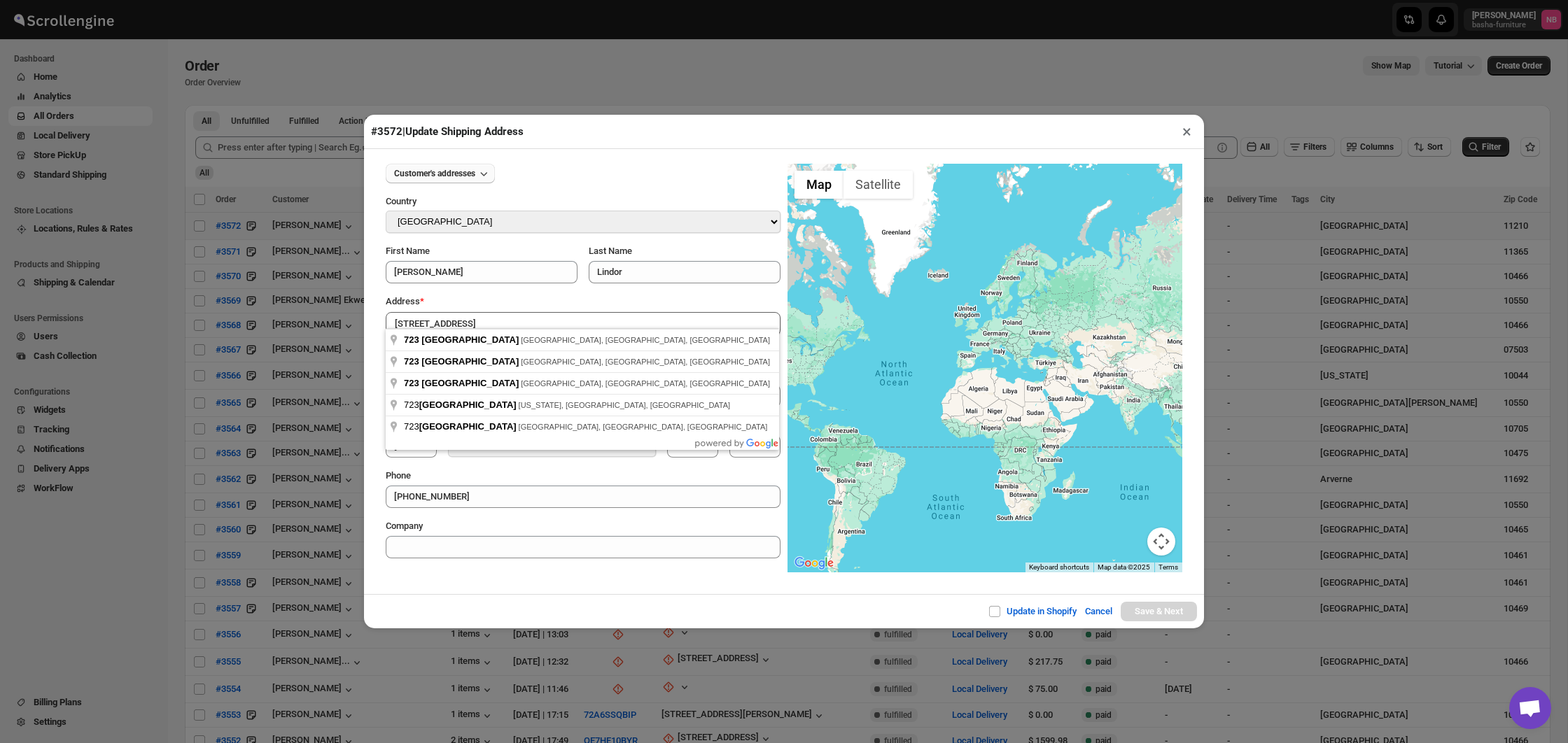
click at [465, 167] on button "Customer's addresses" at bounding box center [440, 173] width 109 height 19
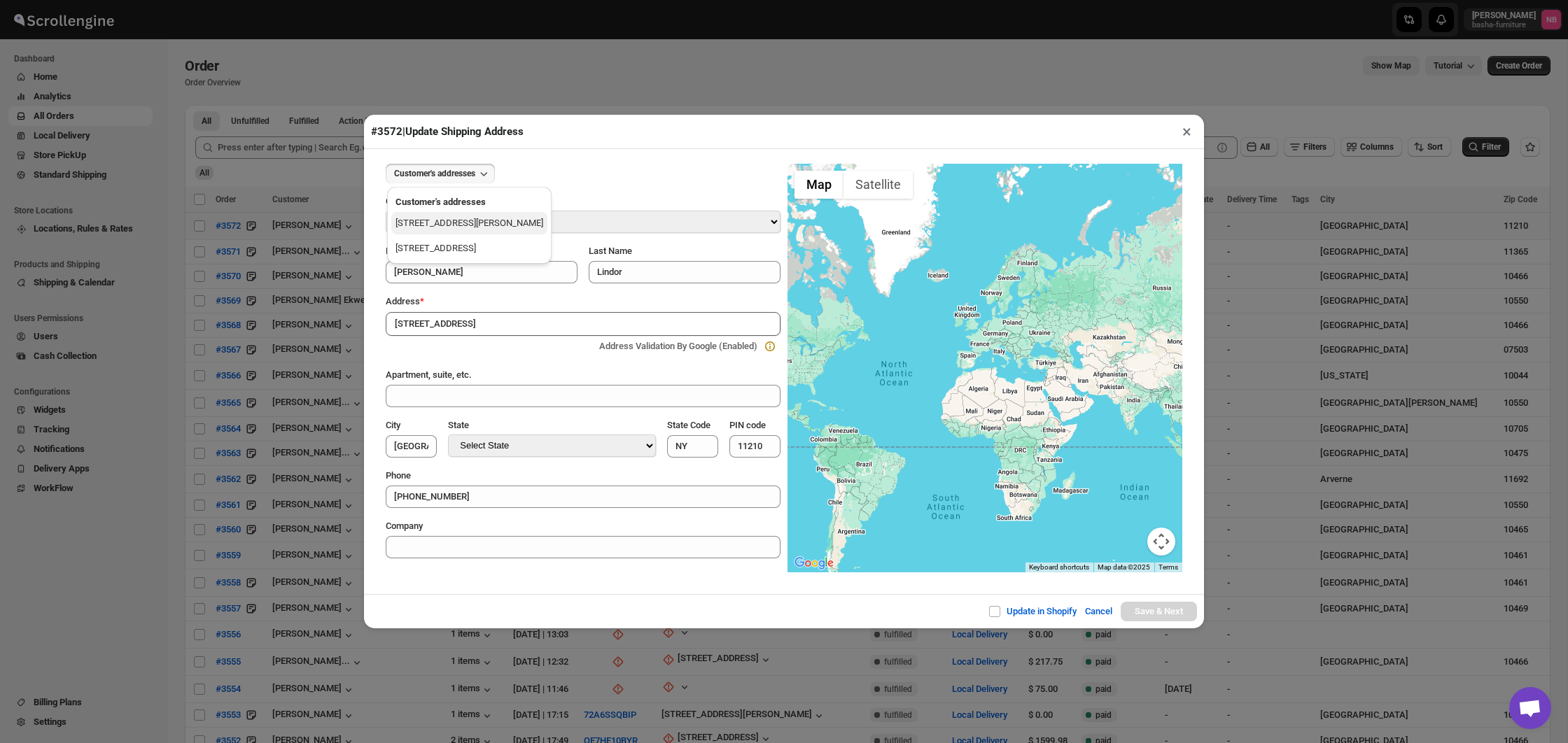
click at [456, 230] on div "[STREET_ADDRESS][PERSON_NAME]" at bounding box center [469, 223] width 148 height 14
type input "[STREET_ADDRESS][PERSON_NAME]"
type input "158"
type input "[US_STATE]"
type input "10044"
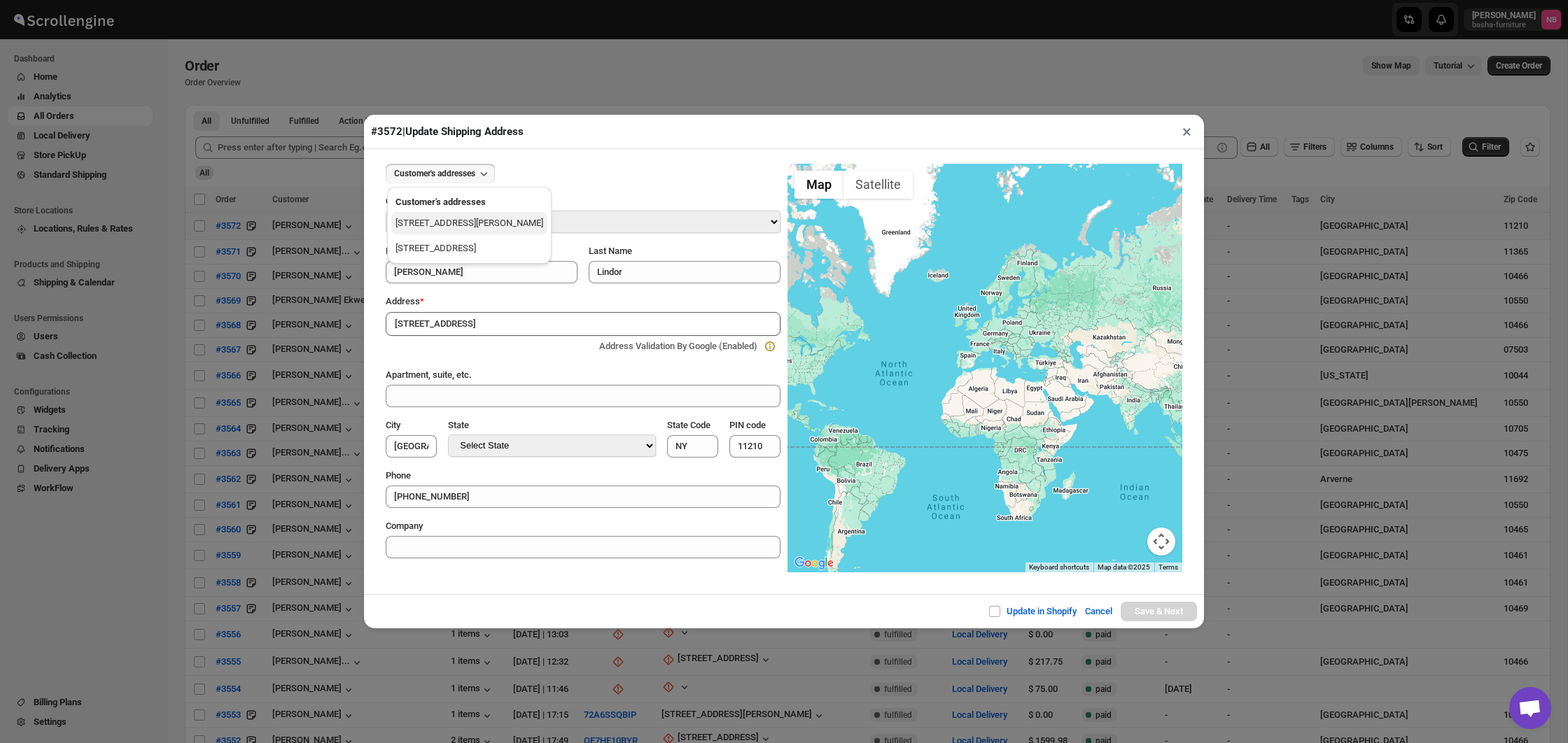
type input "[PHONE_NUMBER]"
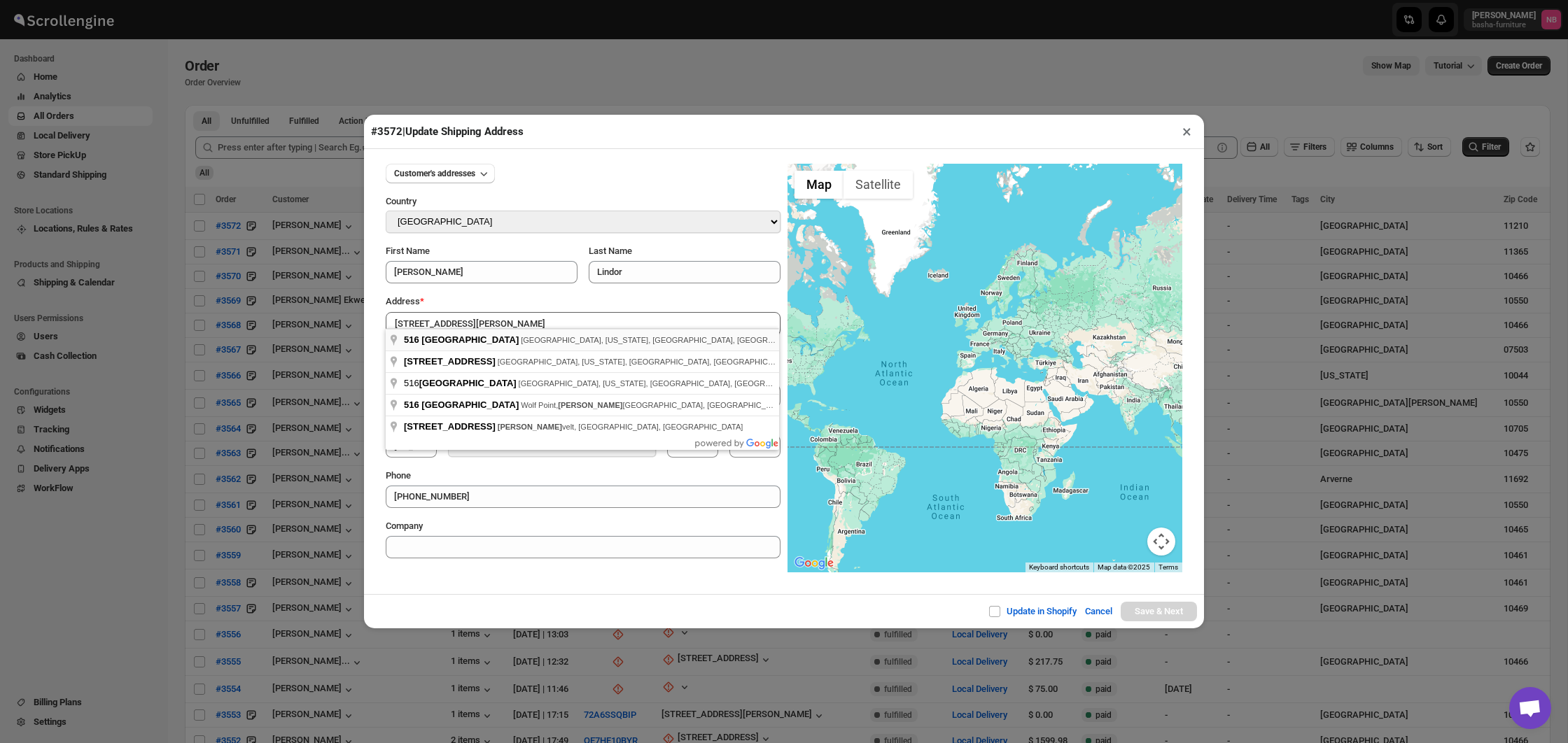
type input "[STREET_ADDRESS][US_STATE]"
type input "[US_STATE][GEOGRAPHIC_DATA]"
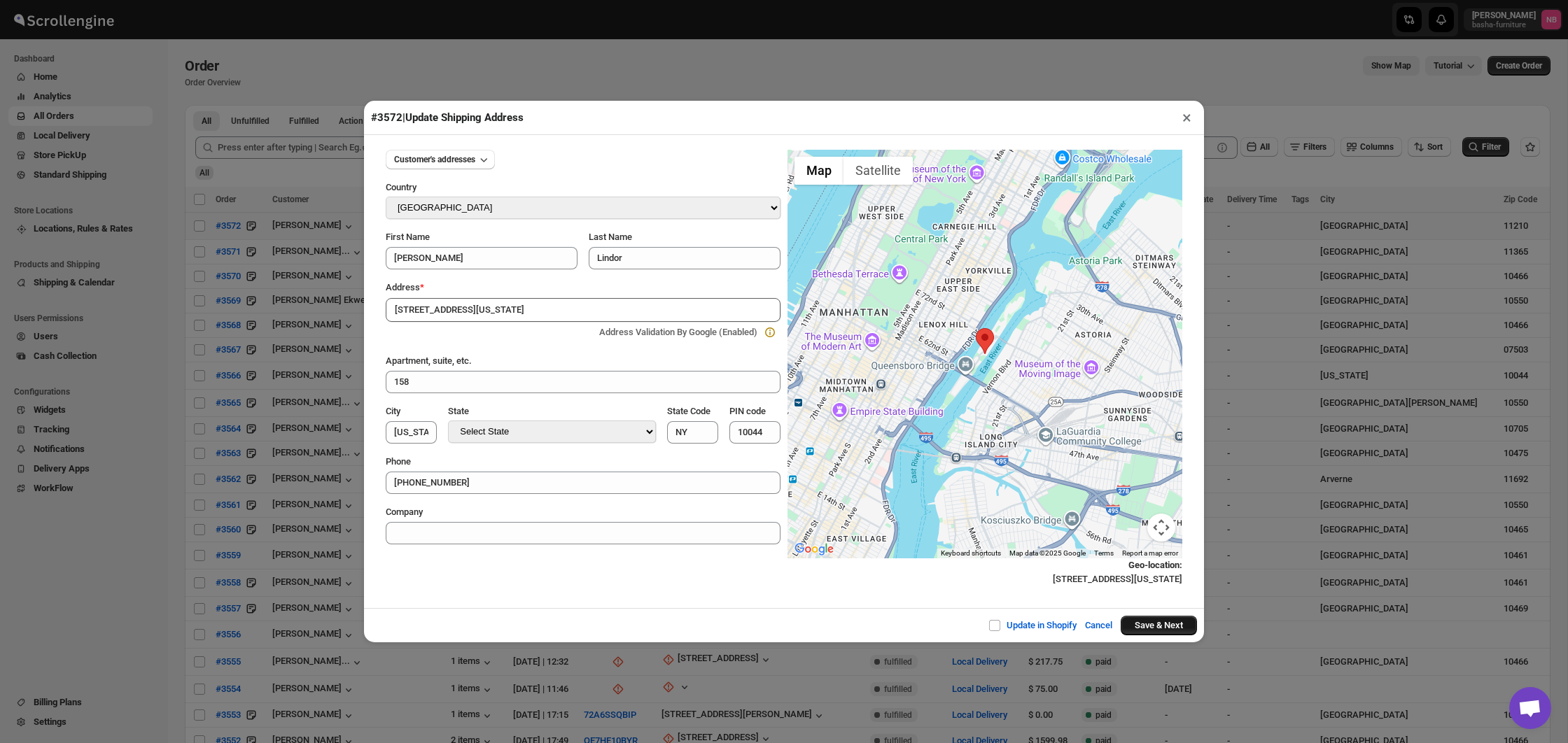
click at [1164, 620] on button "Save & Next" at bounding box center [1158, 625] width 77 height 19
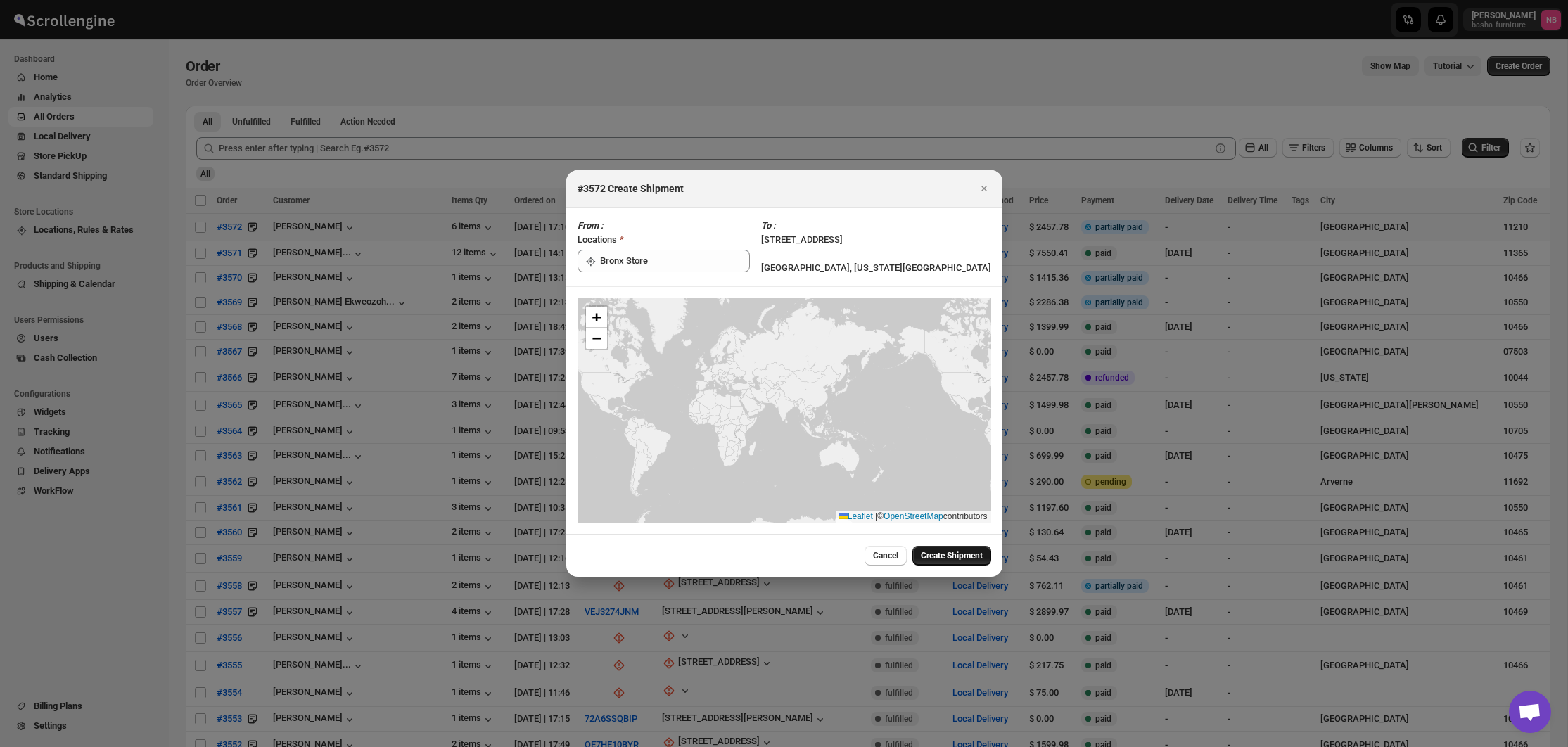
click at [972, 552] on span "Create Shipment" at bounding box center [951, 555] width 62 height 11
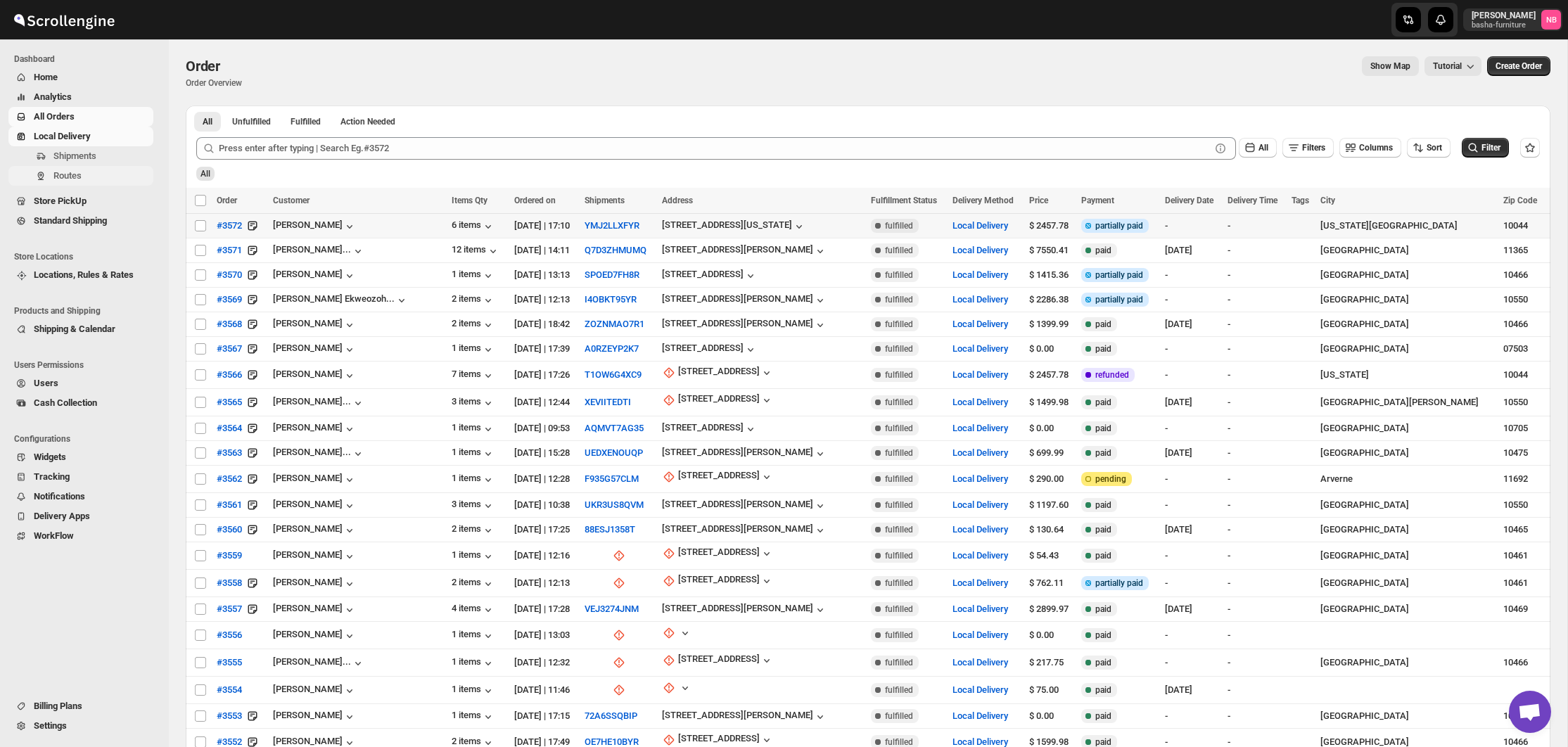
click at [78, 176] on span "Routes" at bounding box center [68, 176] width 28 height 10
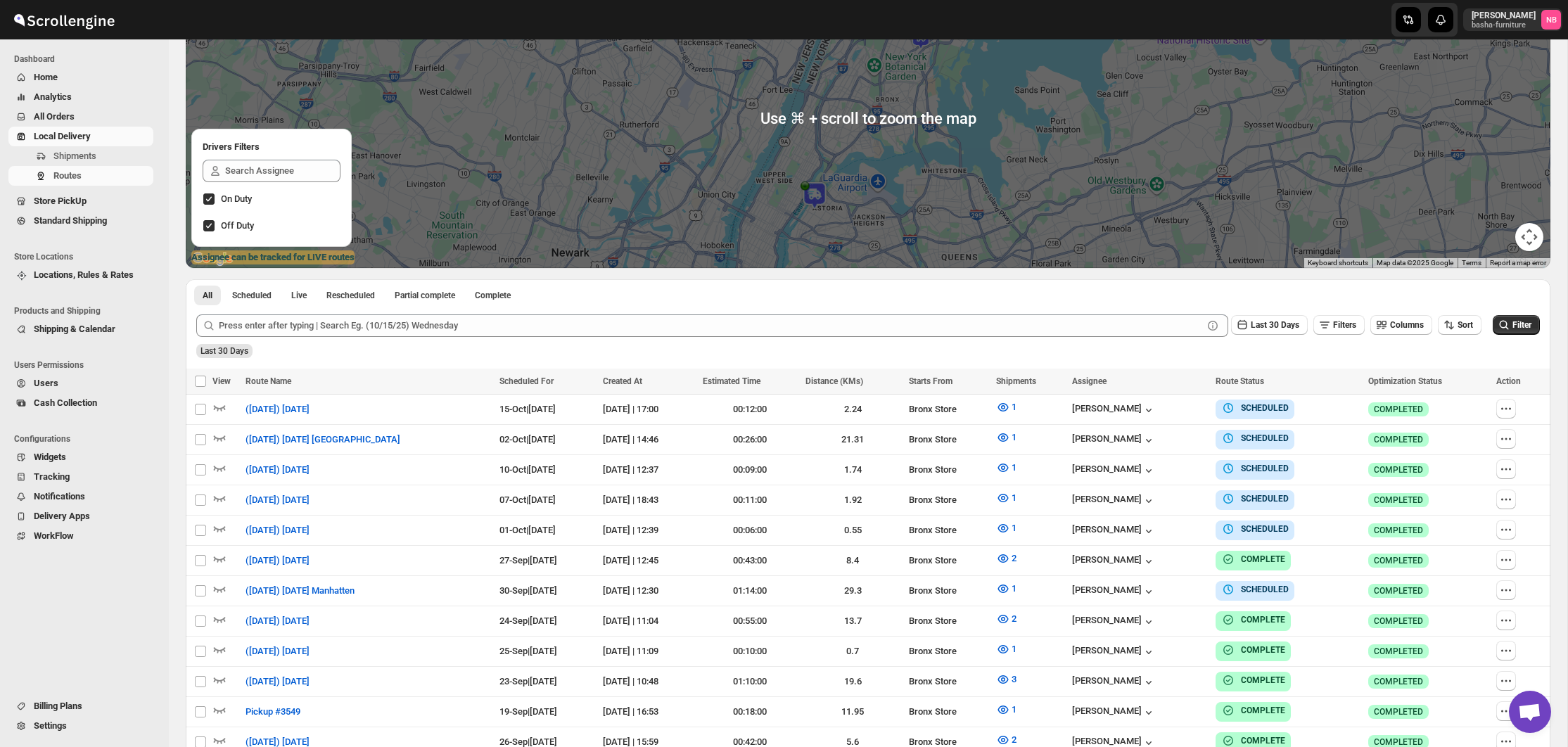
scroll to position [355, 0]
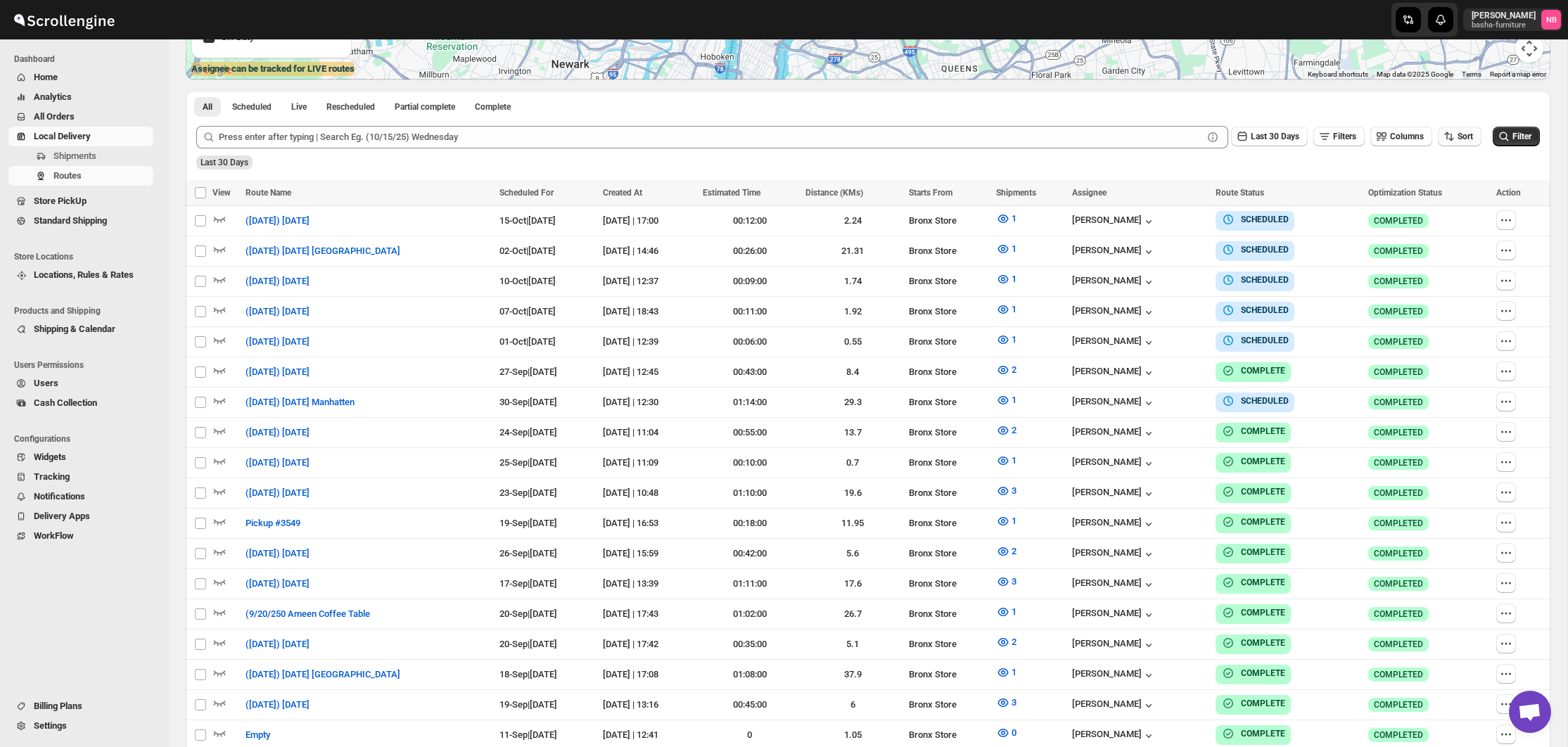
click at [1477, 132] on button "Sort" at bounding box center [1460, 136] width 43 height 19
click at [1442, 222] on button "Due Date" at bounding box center [1454, 211] width 85 height 22
click at [1260, 145] on button "Last 30 Days" at bounding box center [1269, 136] width 77 height 19
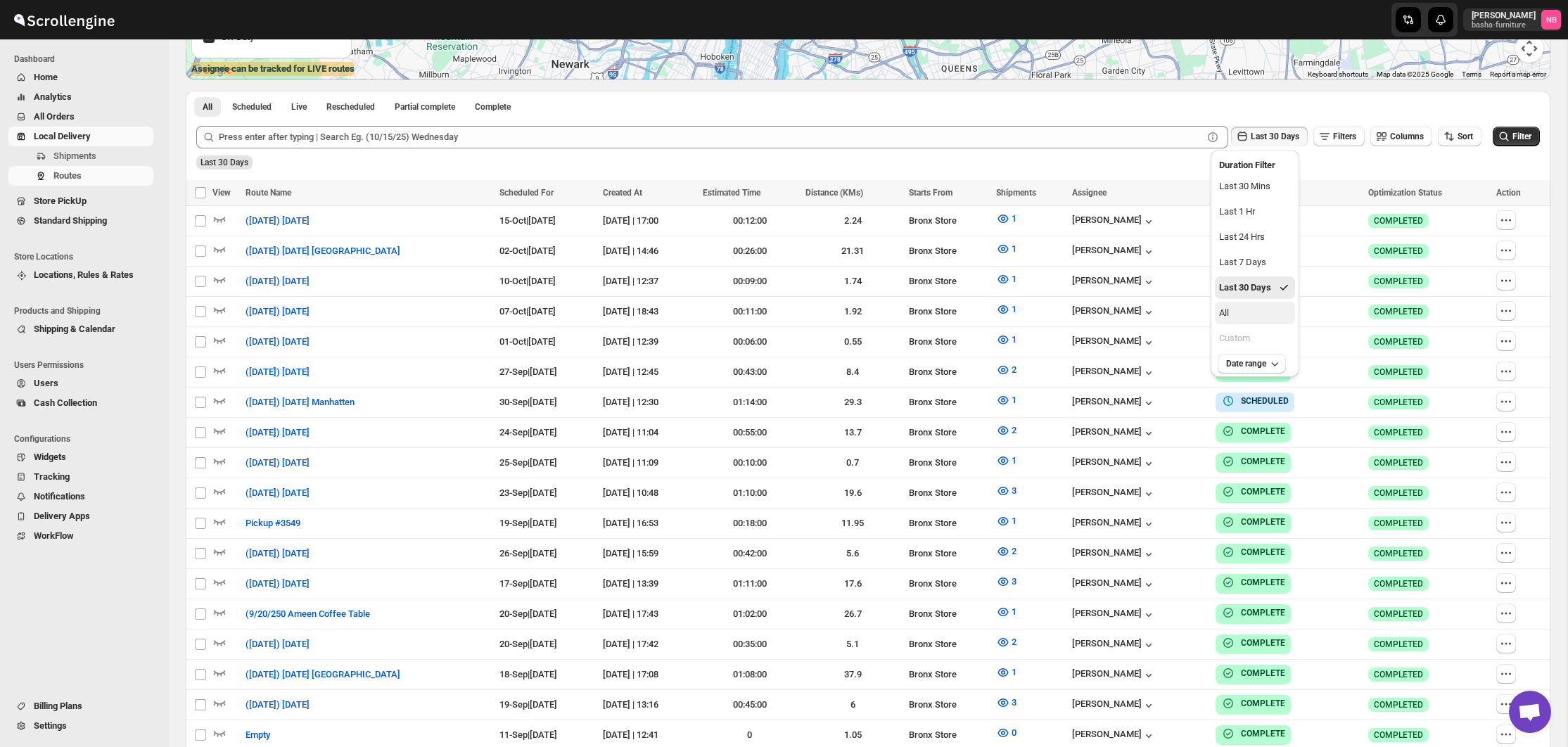
click at [1250, 307] on button "All" at bounding box center [1255, 313] width 80 height 22
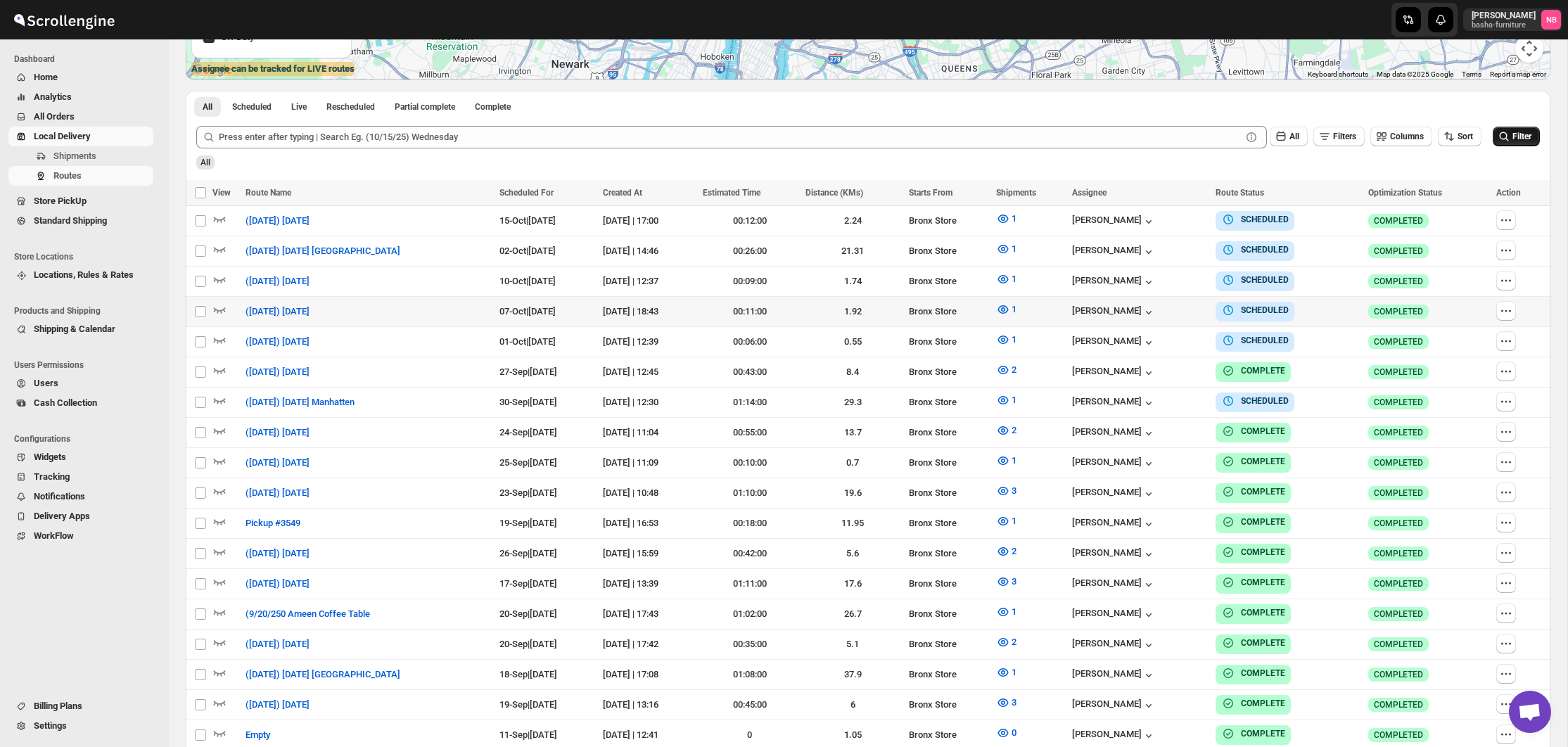
click at [1531, 134] on button "Filter" at bounding box center [1516, 136] width 47 height 19
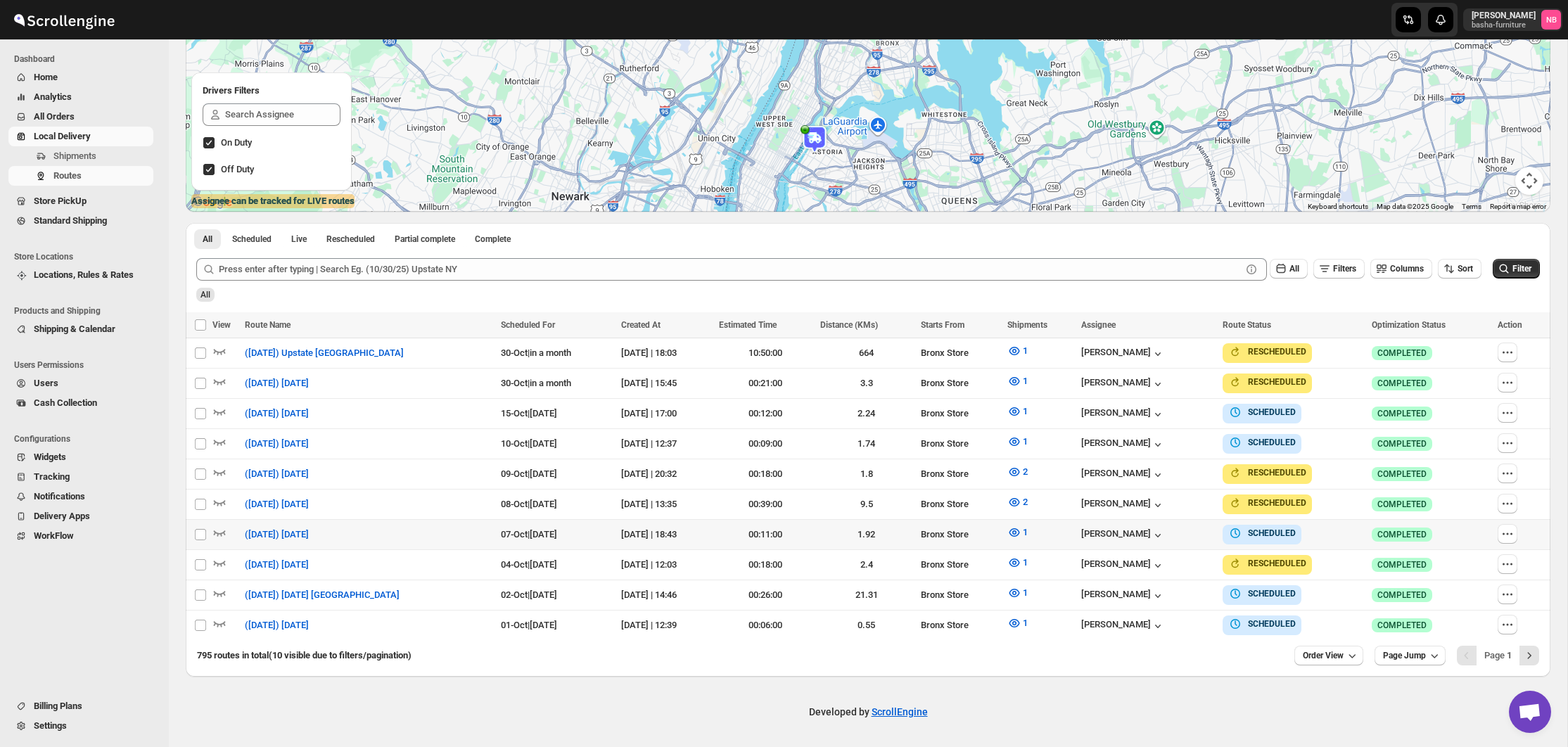
scroll to position [217, 0]
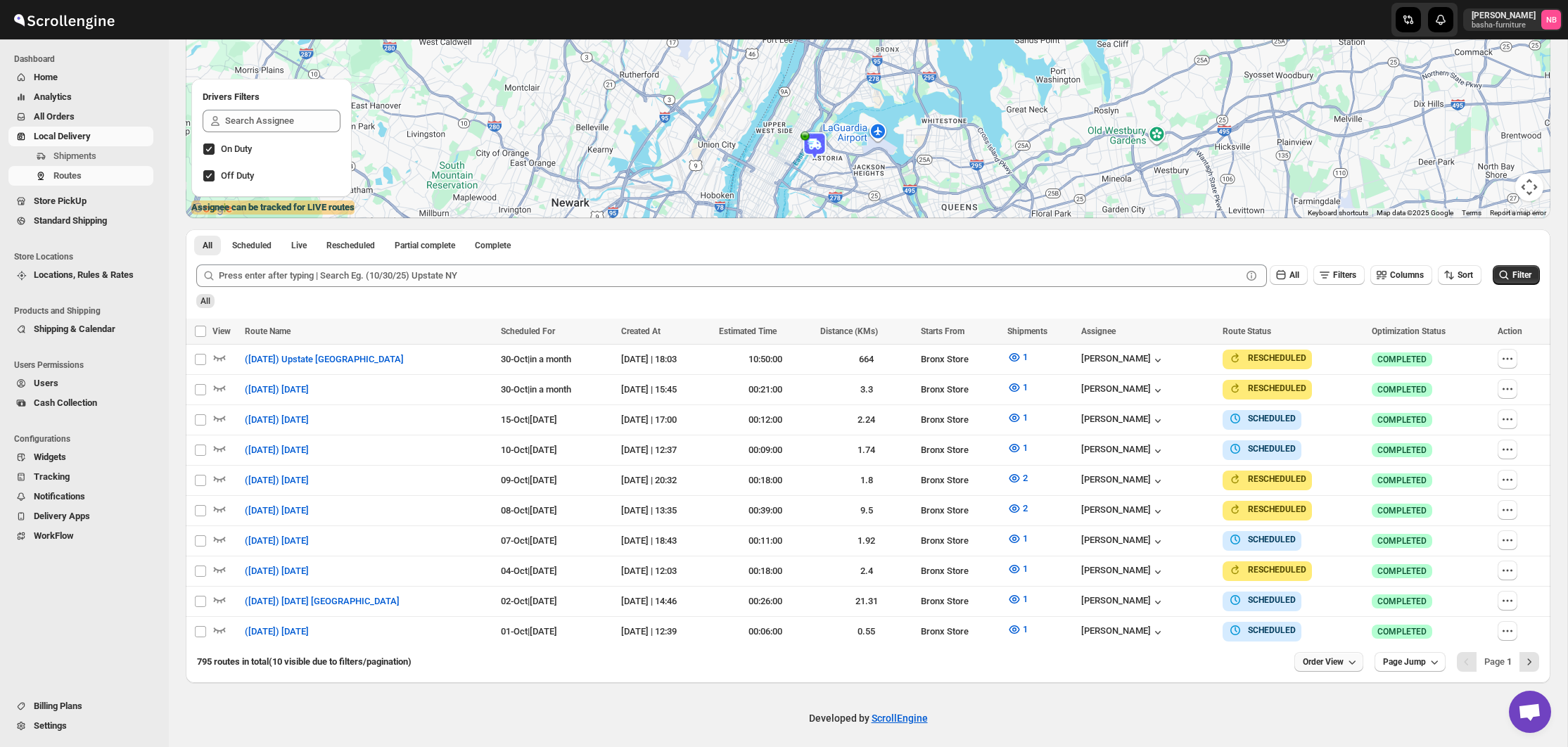
click at [1313, 657] on span "Order View" at bounding box center [1323, 661] width 41 height 11
click at [1307, 528] on div "20 orders" at bounding box center [1306, 532] width 37 height 14
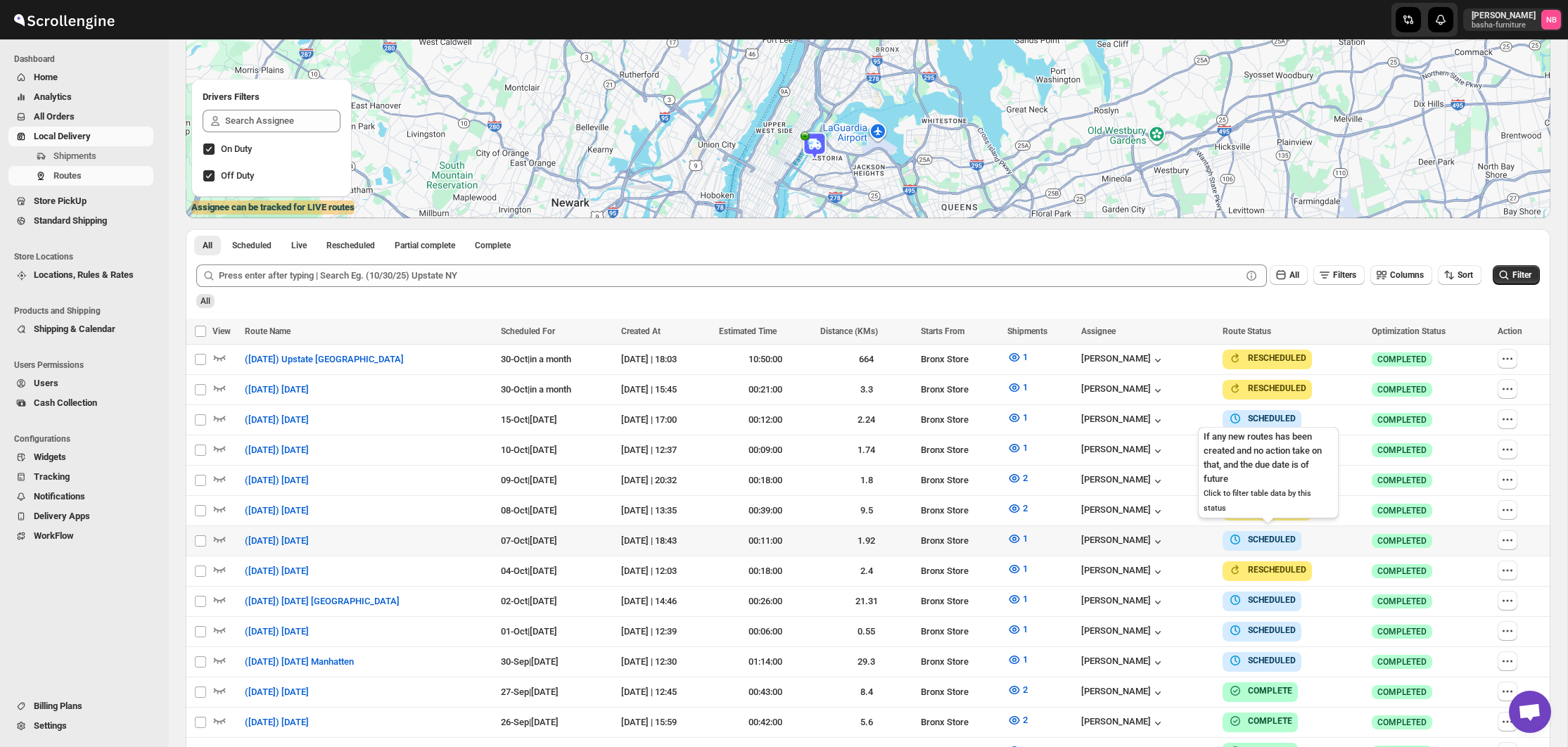
scroll to position [266, 0]
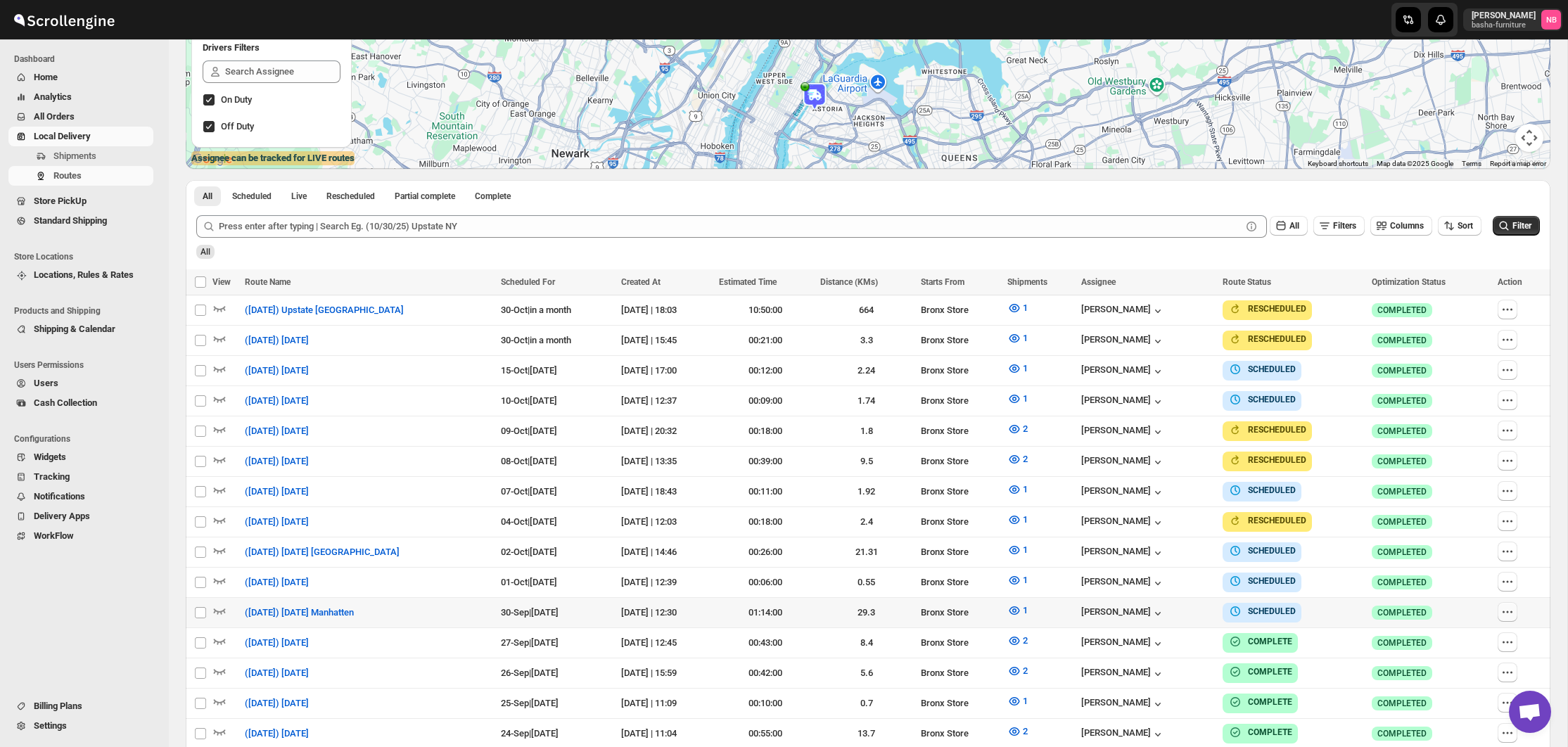
click at [1511, 606] on icon "button" at bounding box center [1507, 612] width 14 height 14
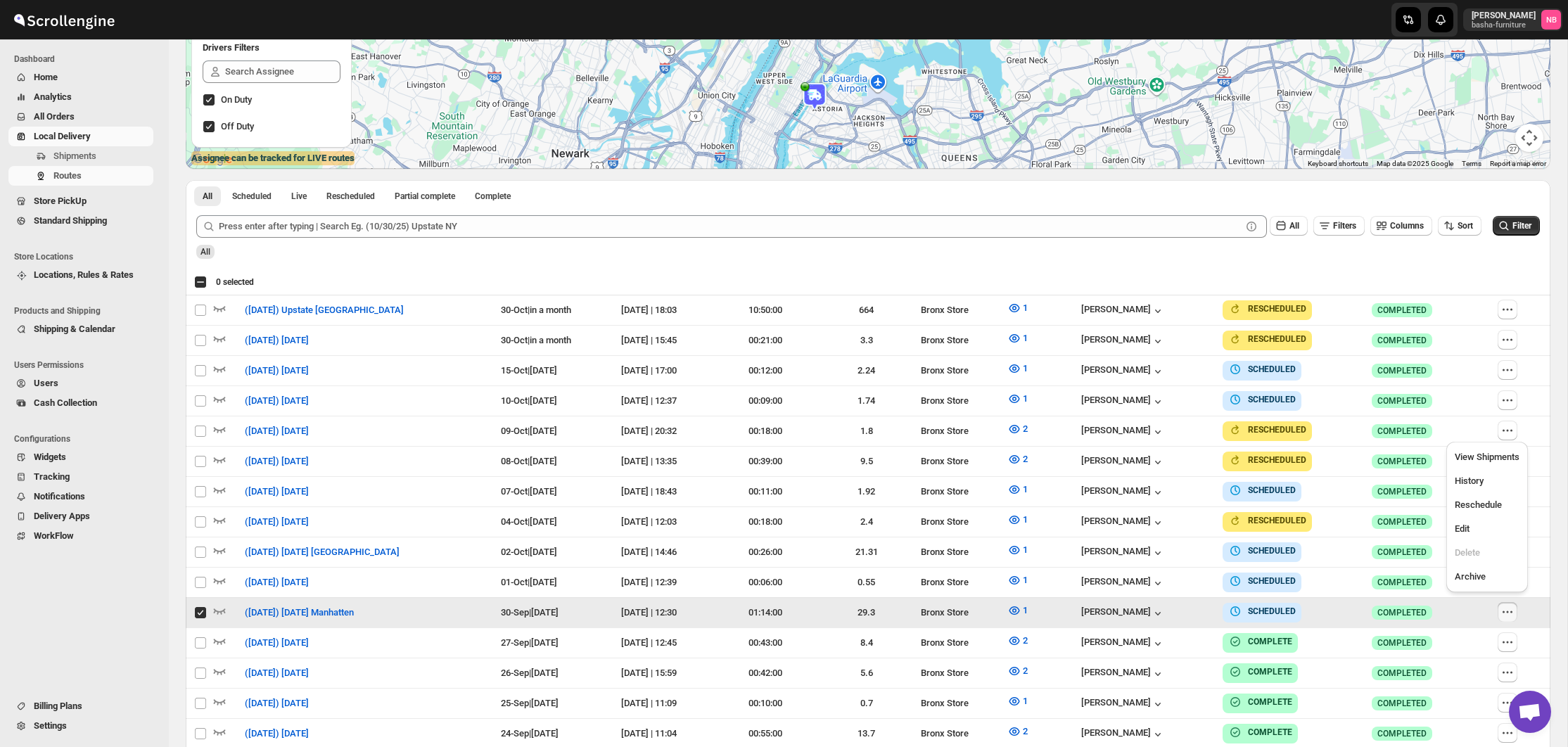
checkbox input "true"
click at [1489, 530] on span "Edit" at bounding box center [1487, 528] width 65 height 14
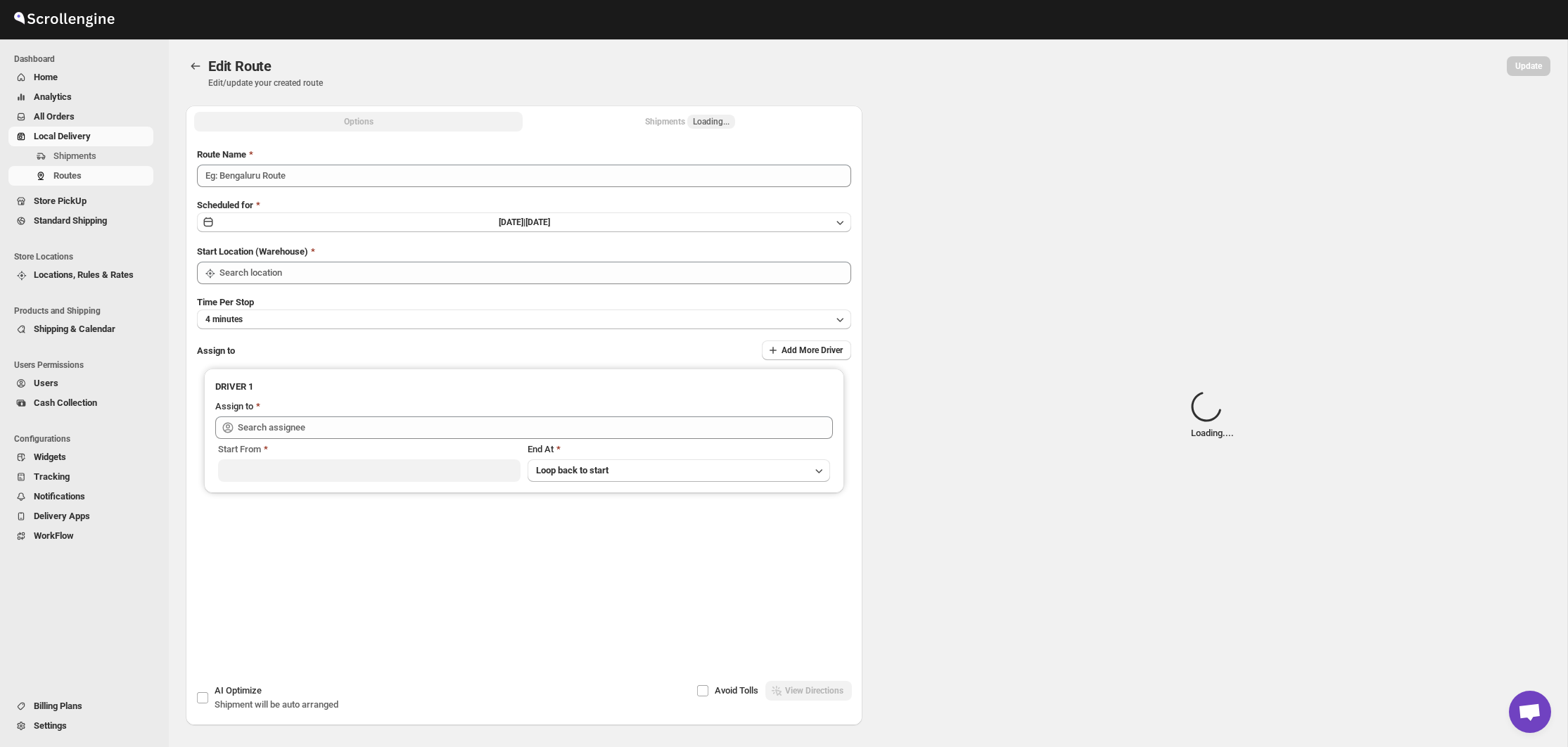
type input "([DATE]) [DATE] Manhatten"
type input "Bronx Store"
type input "[PERSON_NAME] ([EMAIL_ADDRESS][DOMAIN_NAME])"
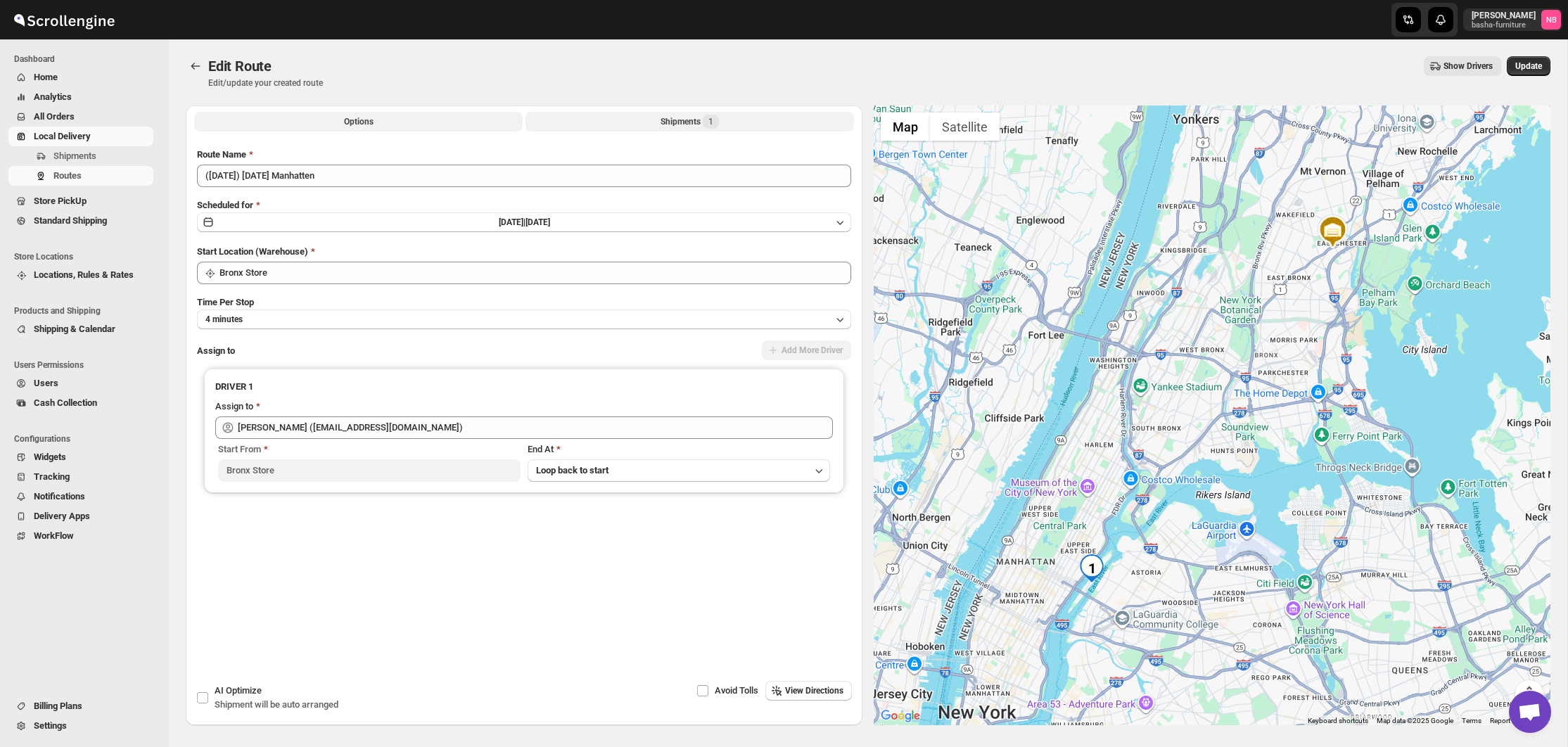
click at [632, 119] on button "Shipments 1" at bounding box center [690, 122] width 329 height 19
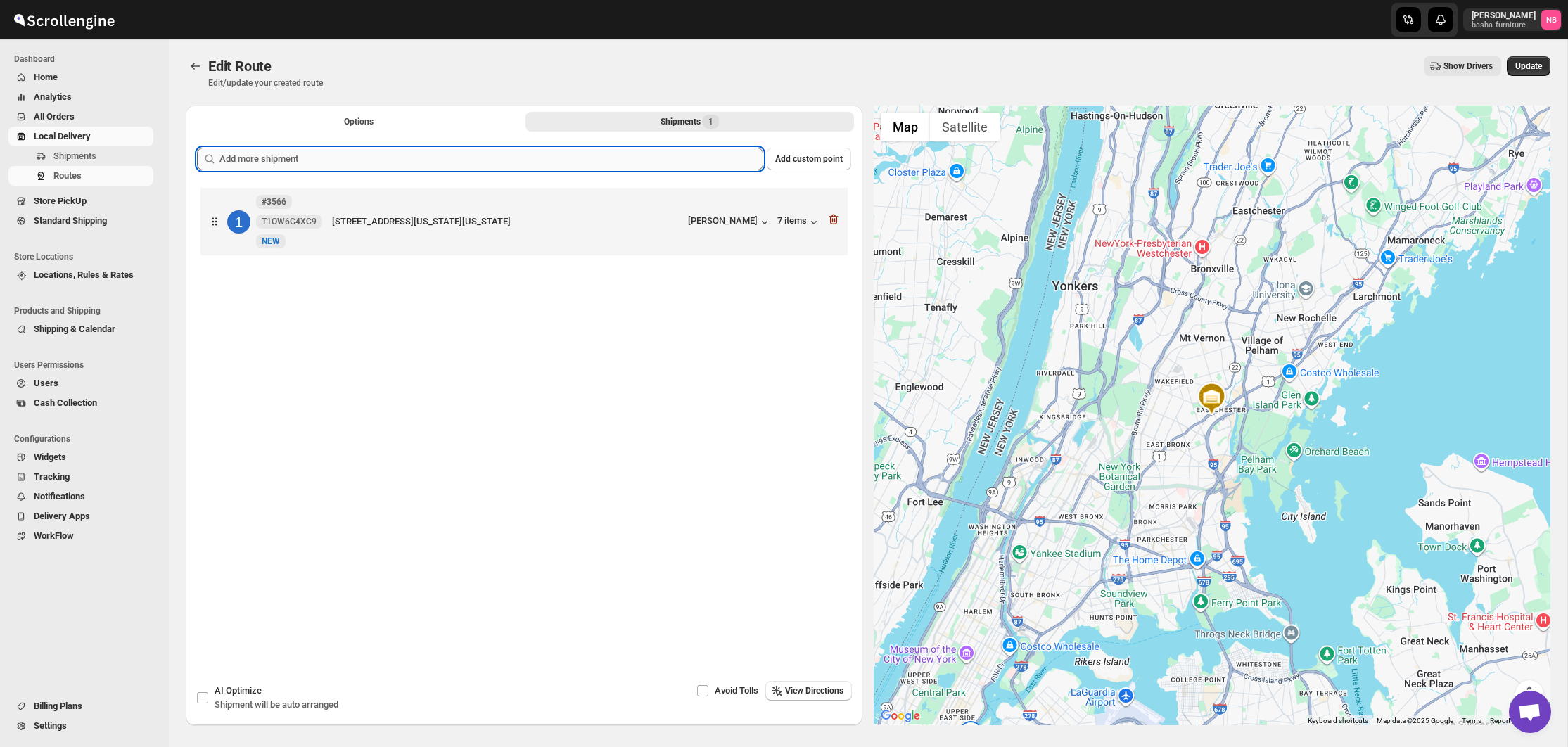
click at [616, 158] on input "text" at bounding box center [492, 159] width 544 height 22
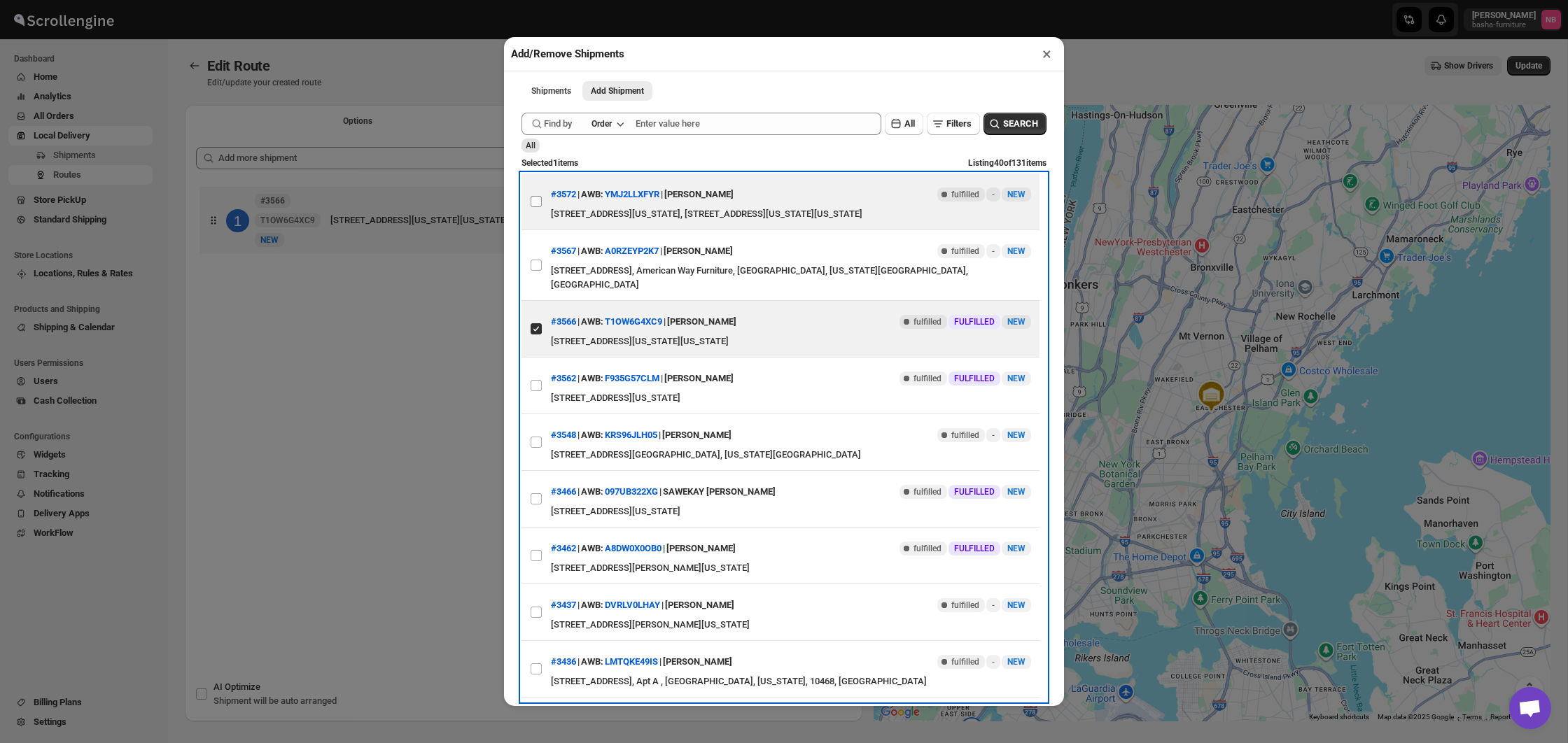
click at [534, 201] on input "View details for 68d8549202c94fc1c02bb9b5" at bounding box center [536, 201] width 11 height 11
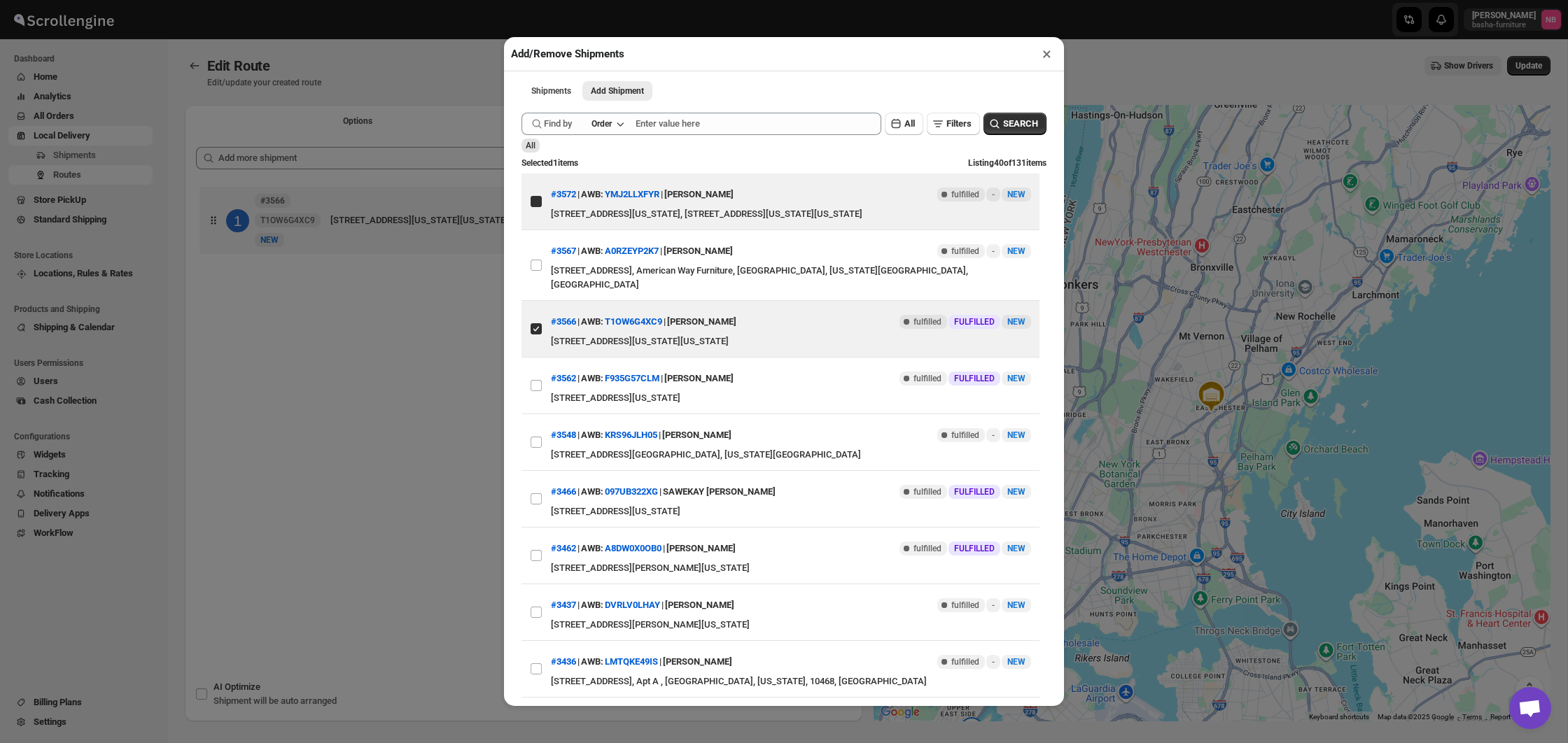
checkbox input "true"
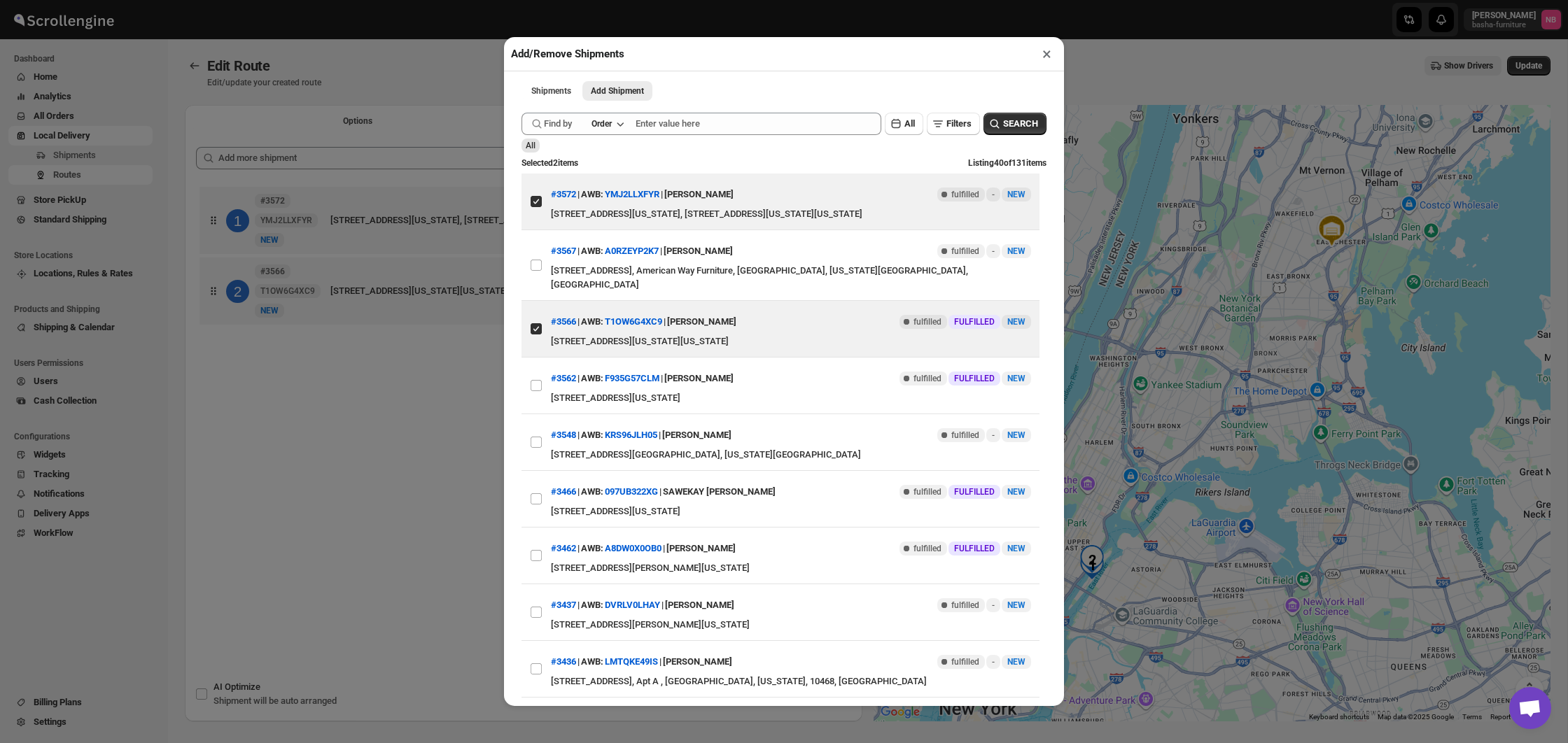
drag, startPoint x: 445, startPoint y: 409, endPoint x: 546, endPoint y: 377, distance: 105.9
click at [445, 409] on div "Add/Remove Shipments × Shipments Add Shipment More views Shipments Add Shipment…" at bounding box center [784, 372] width 1568 height 743
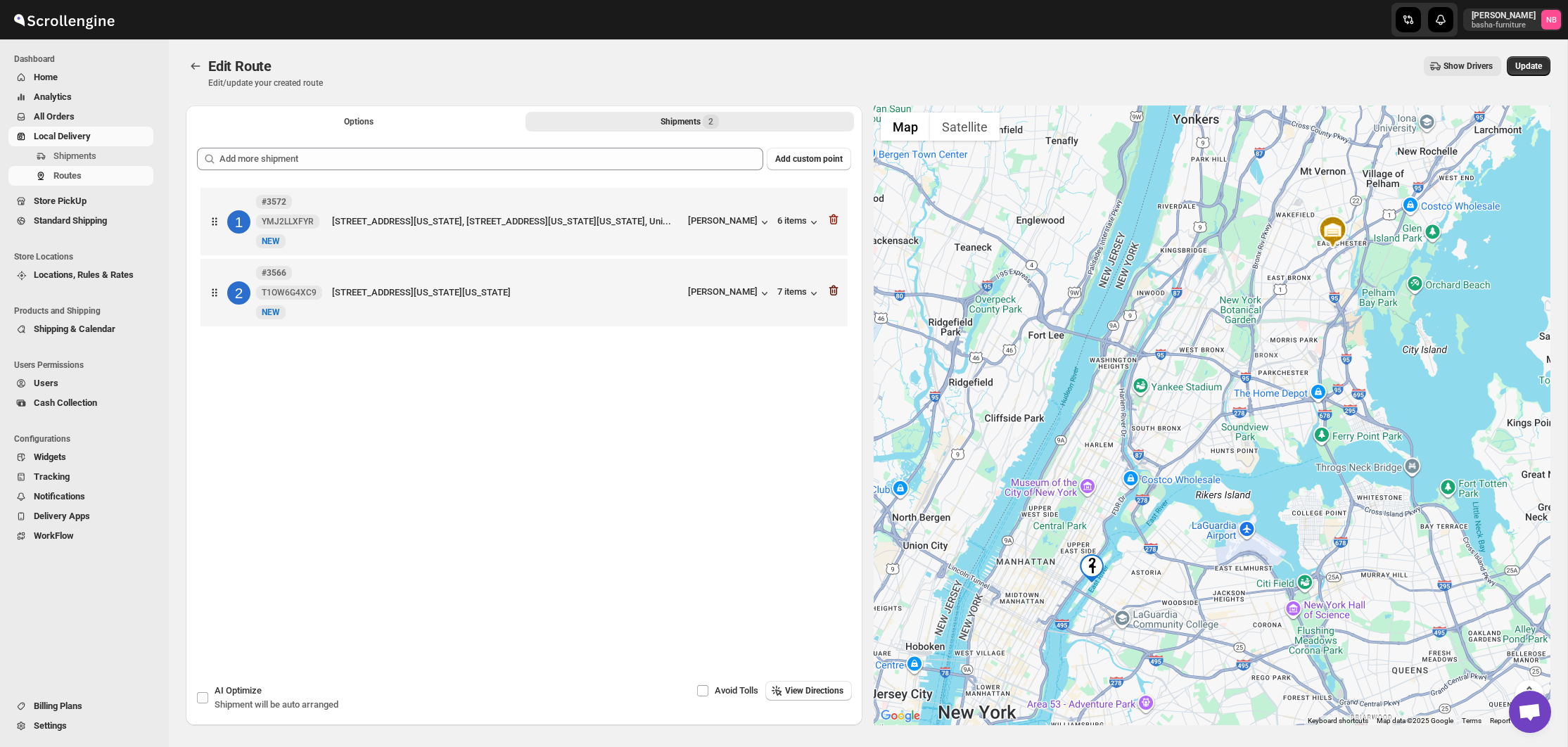
click at [832, 294] on icon "button" at bounding box center [833, 290] width 14 height 14
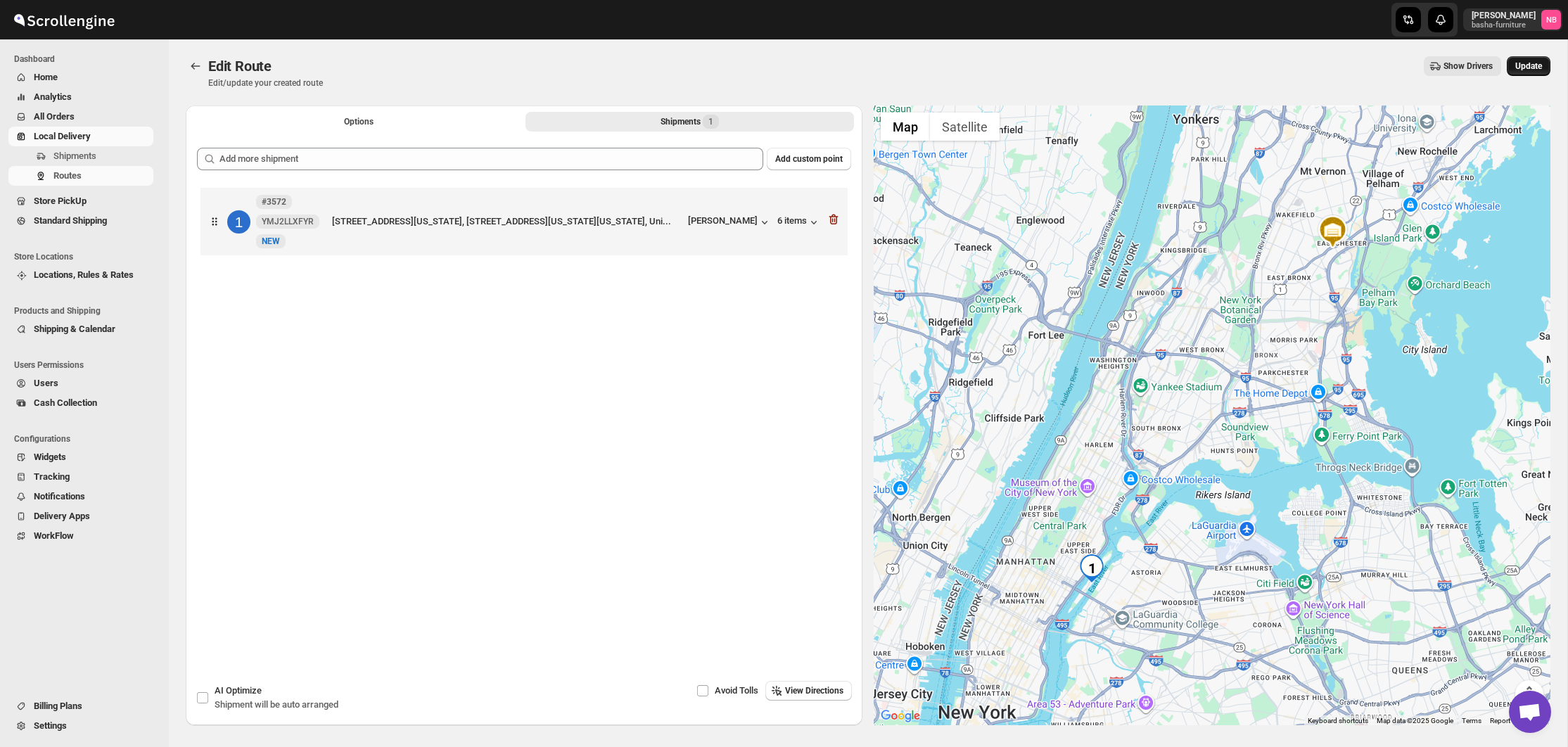
click at [1531, 67] on span "Update" at bounding box center [1529, 66] width 27 height 11
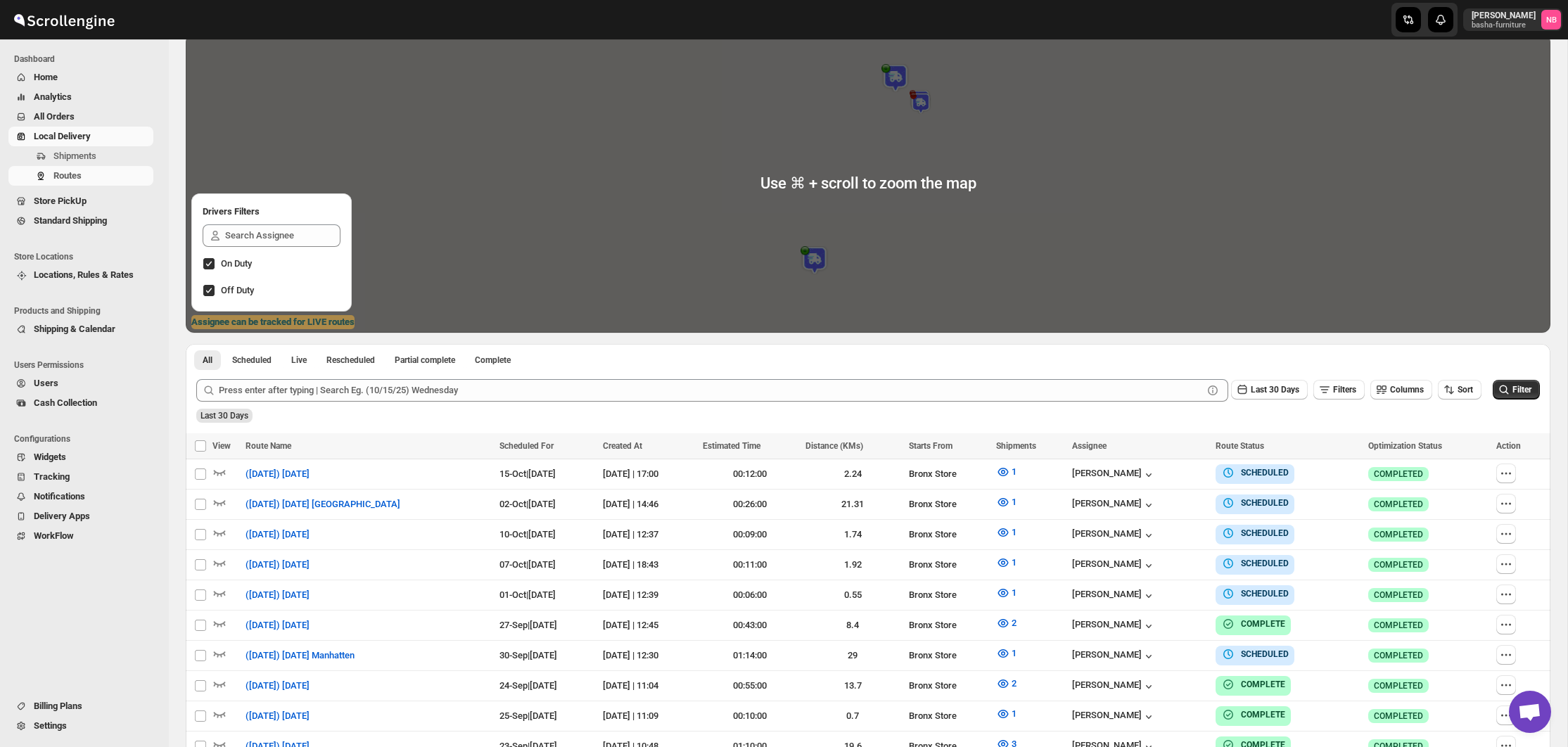
scroll to position [281, 0]
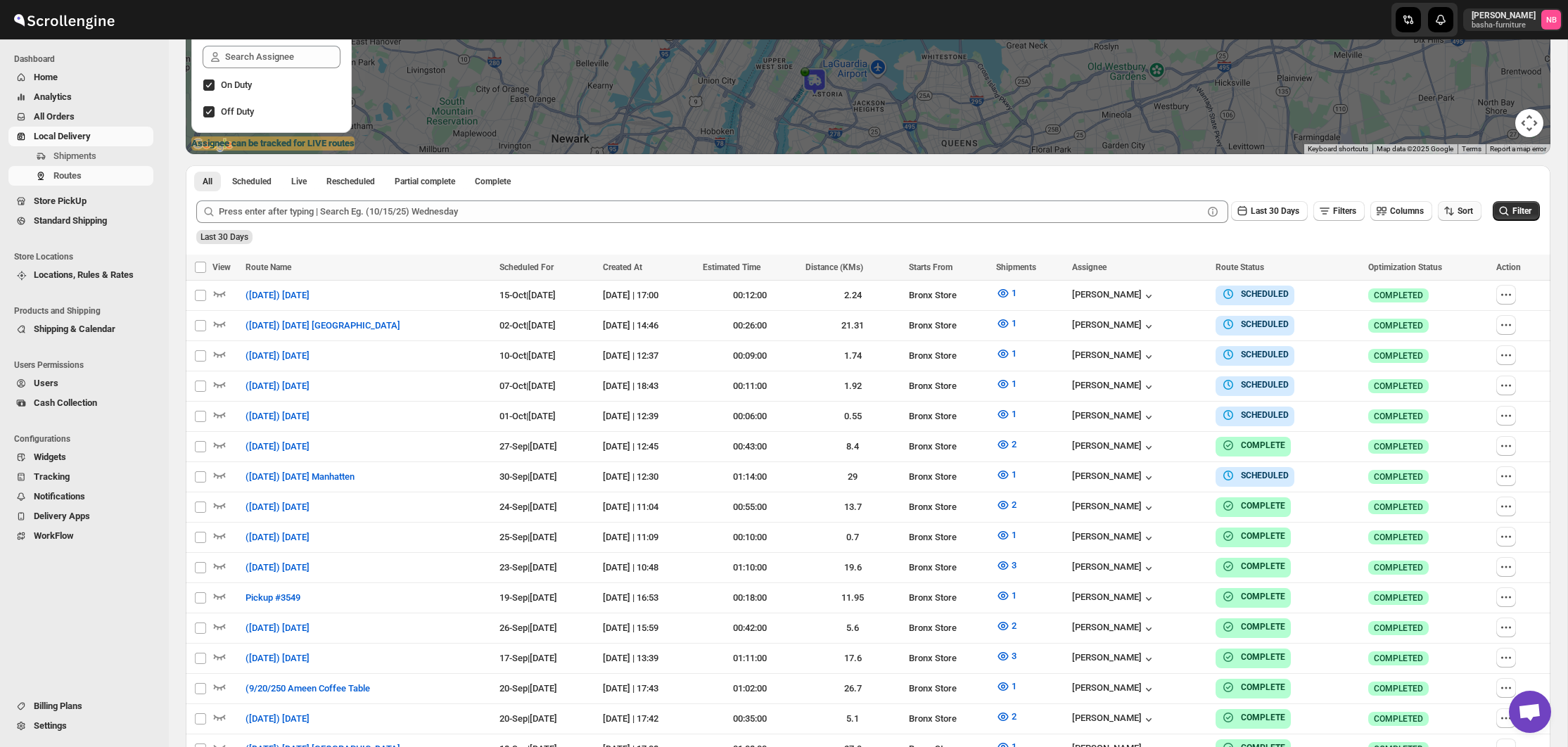
click at [1460, 210] on span "Sort" at bounding box center [1465, 211] width 16 height 10
click at [1425, 285] on div "Due Date" at bounding box center [1435, 286] width 37 height 14
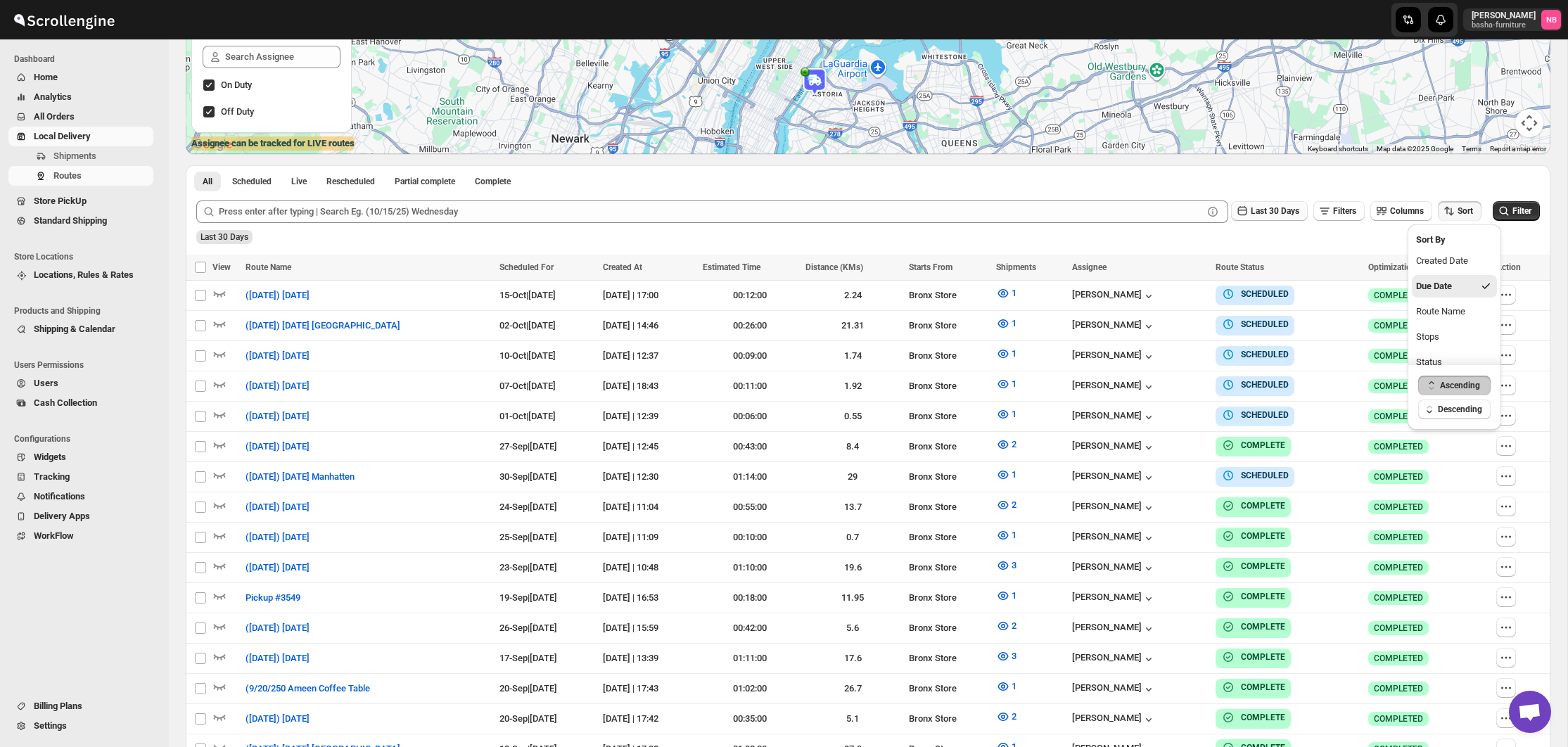
click at [1281, 216] on span "Last 30 Days" at bounding box center [1275, 211] width 49 height 10
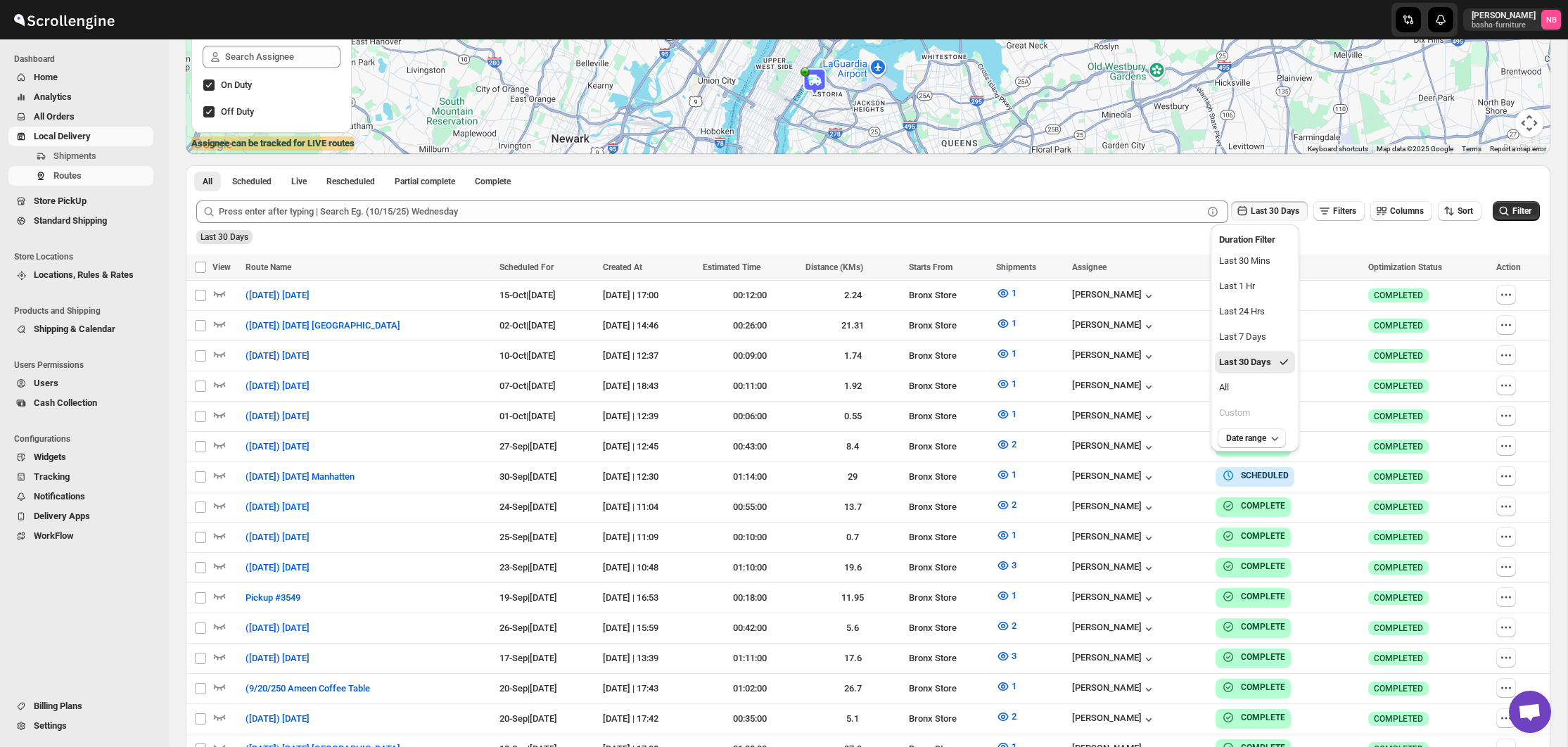
drag, startPoint x: 1262, startPoint y: 390, endPoint x: 1469, endPoint y: 252, distance: 248.8
click at [1263, 389] on button "All" at bounding box center [1255, 388] width 80 height 22
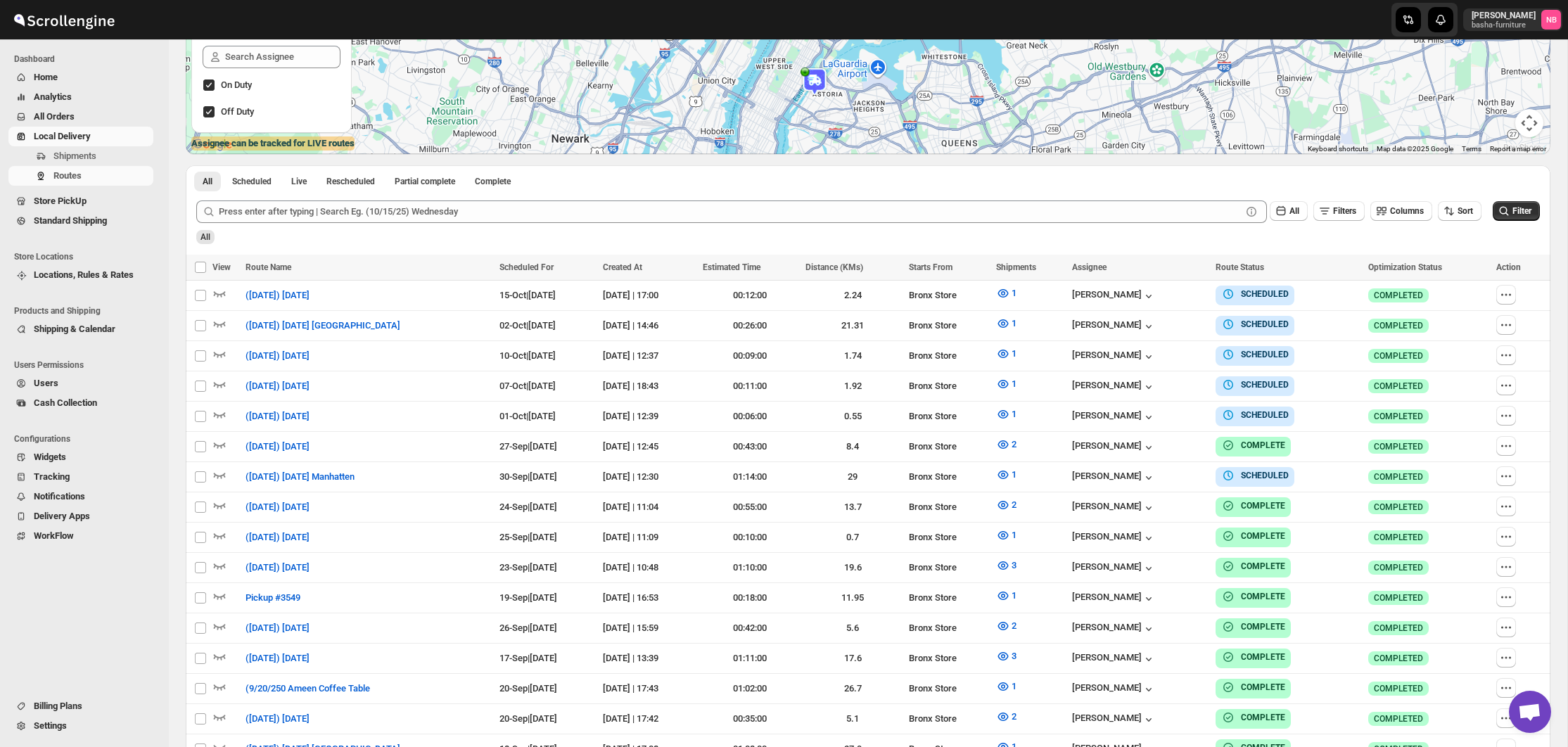
click at [1522, 200] on div "All Filters Columns Sort Filter" at bounding box center [862, 205] width 1355 height 34
click at [1520, 208] on span "Filter" at bounding box center [1522, 211] width 19 height 10
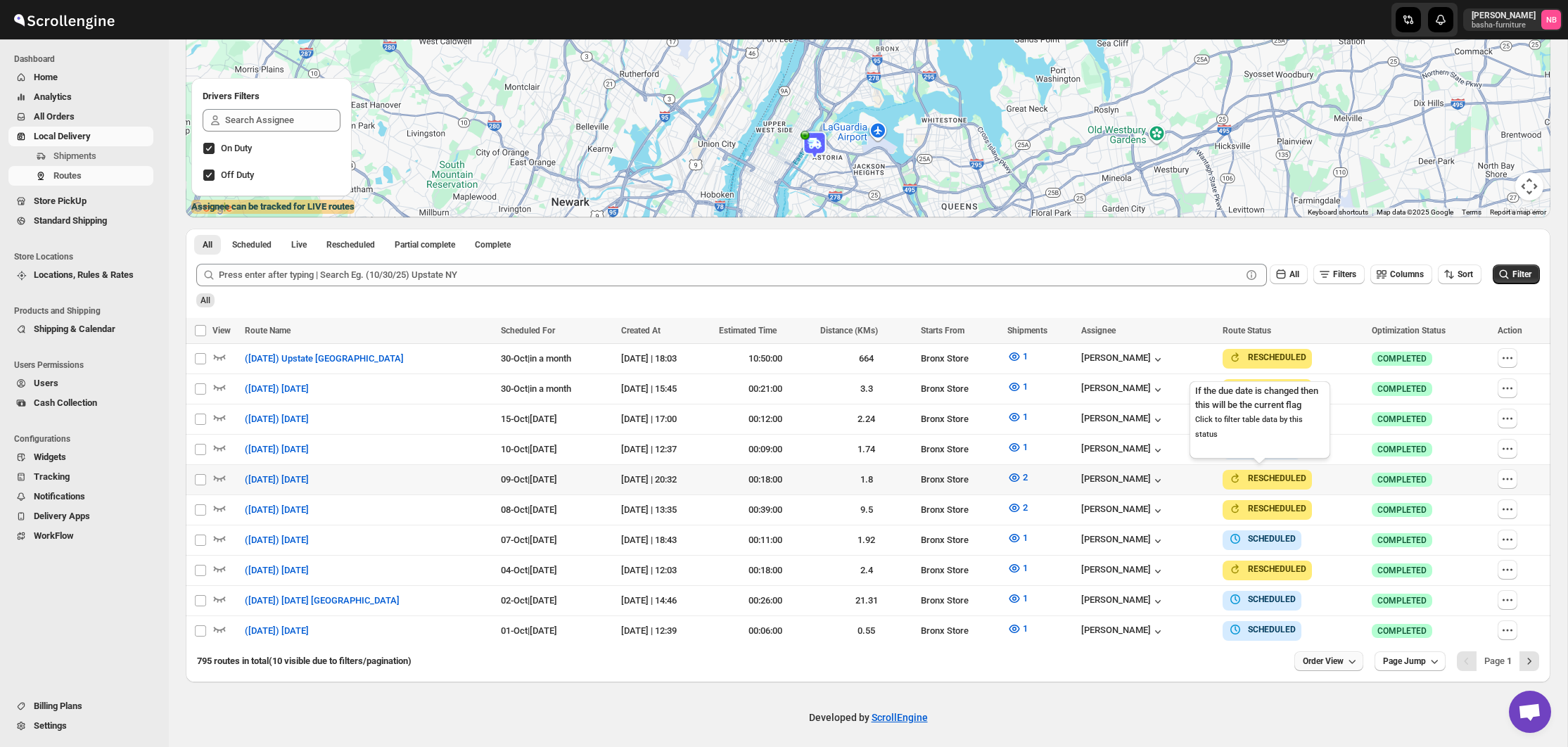
scroll to position [217, 0]
click at [1303, 656] on span "Order View" at bounding box center [1323, 661] width 41 height 11
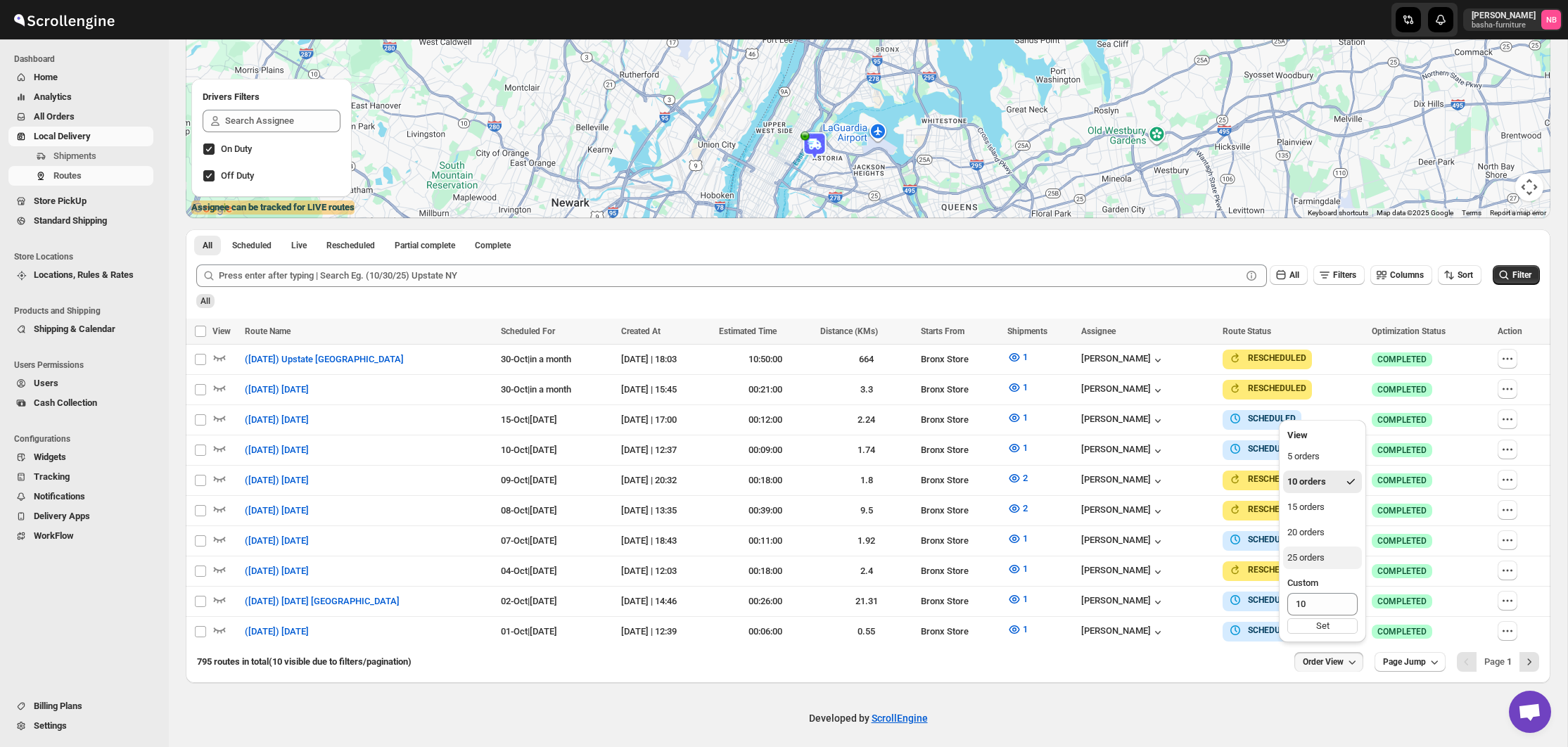
click at [1321, 556] on div "25 orders" at bounding box center [1306, 557] width 37 height 14
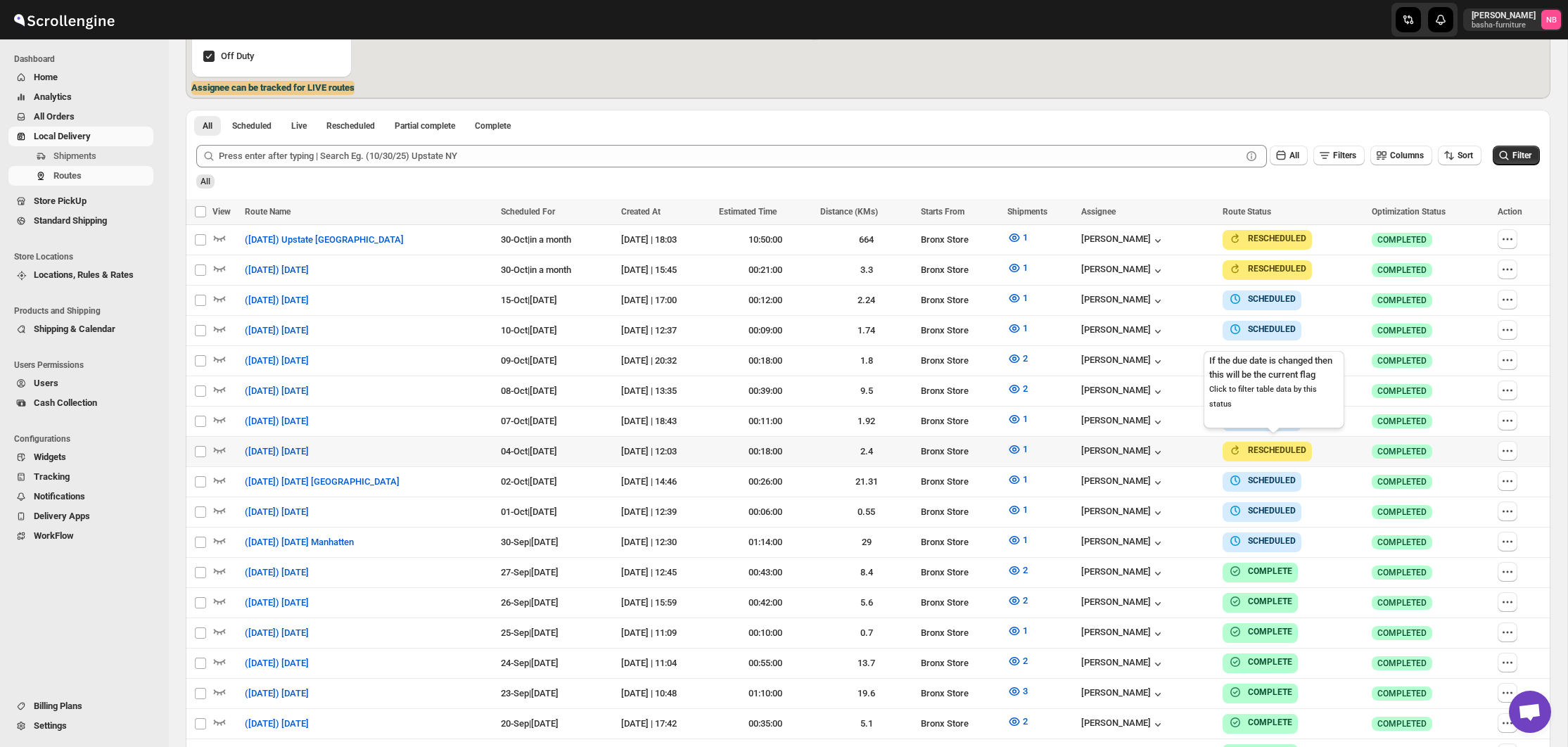
scroll to position [389, 0]
